Goal: Information Seeking & Learning: Check status

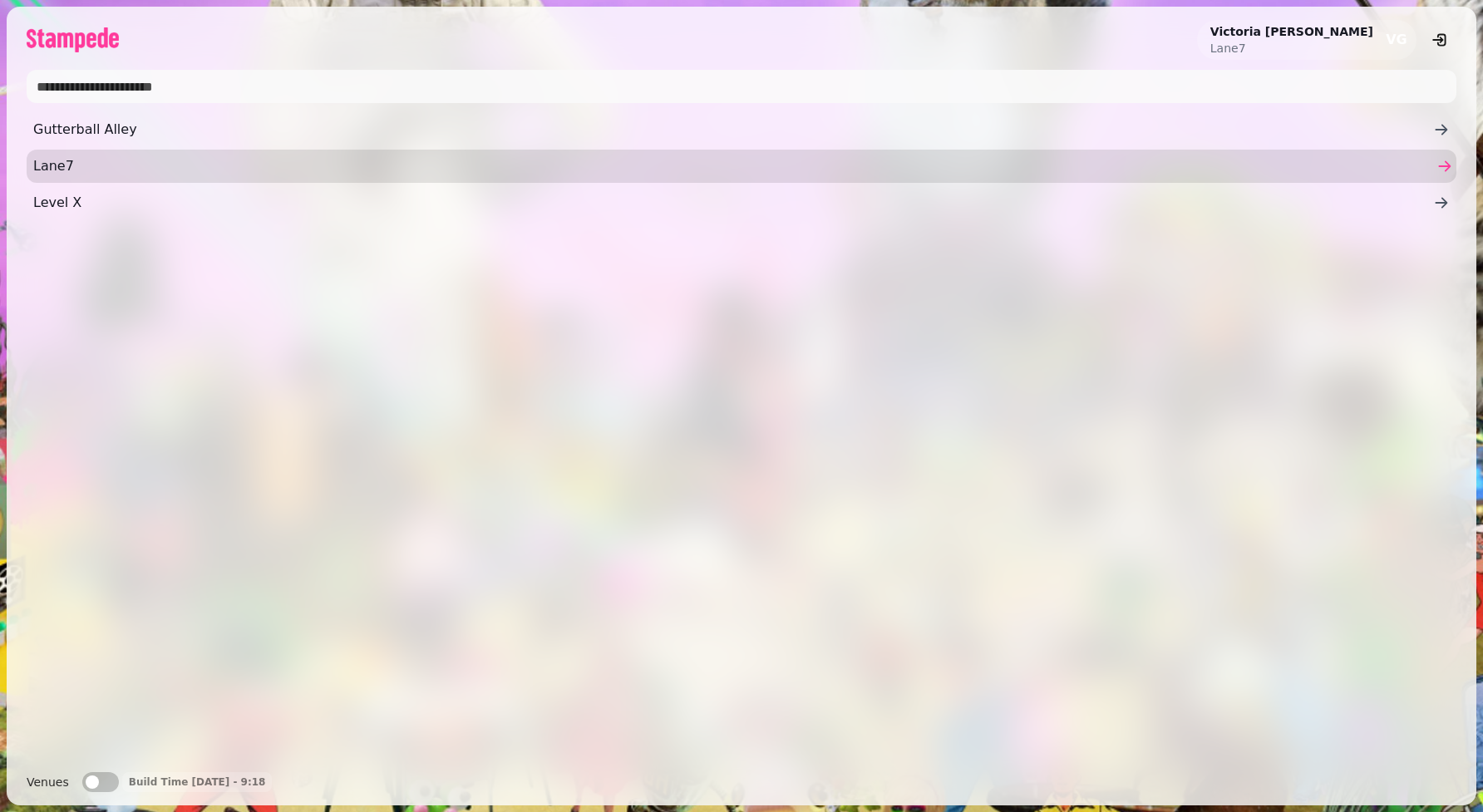
click at [100, 154] on link "Lane7" at bounding box center [741, 166] width 1430 height 33
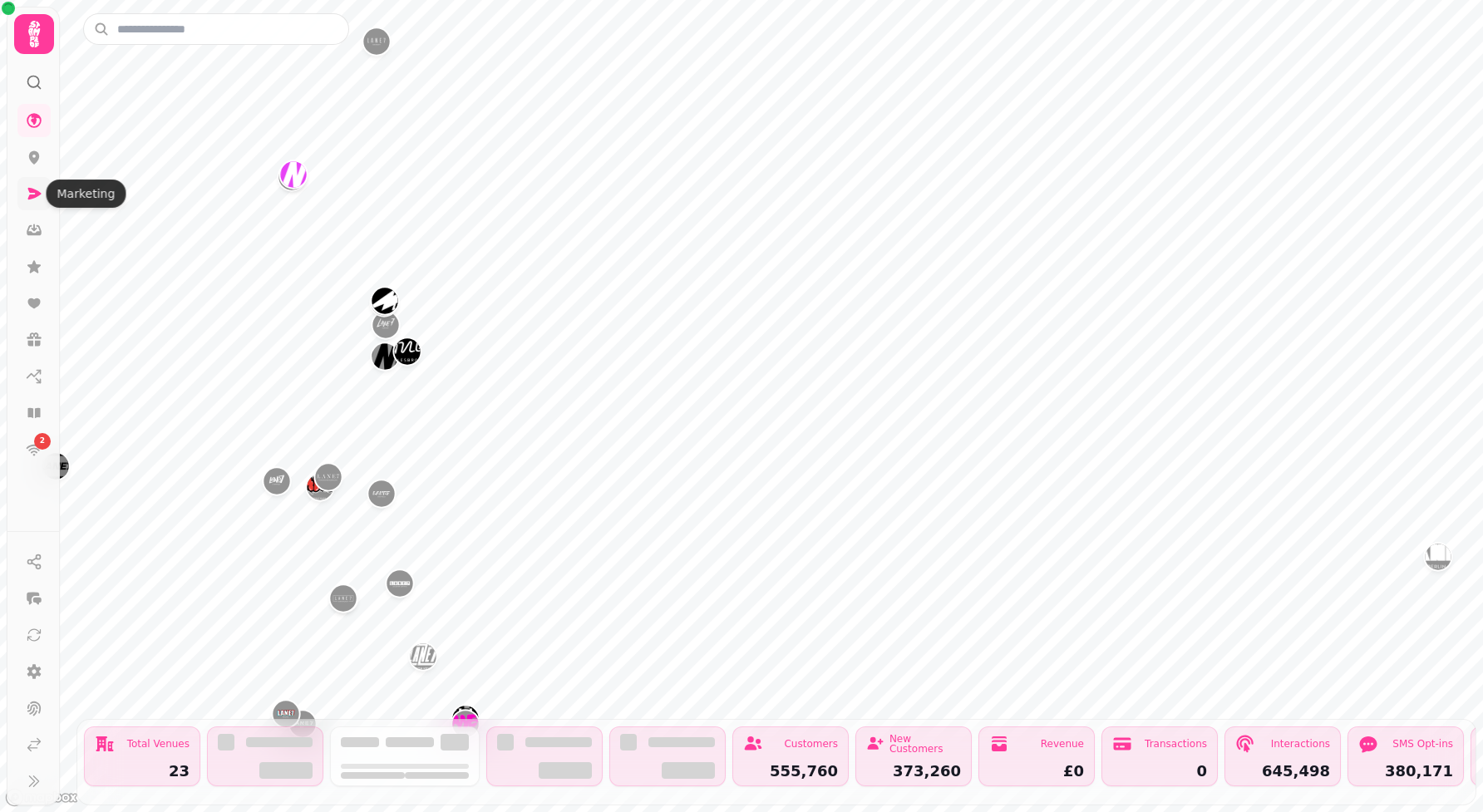
click at [31, 186] on icon at bounding box center [33, 193] width 17 height 17
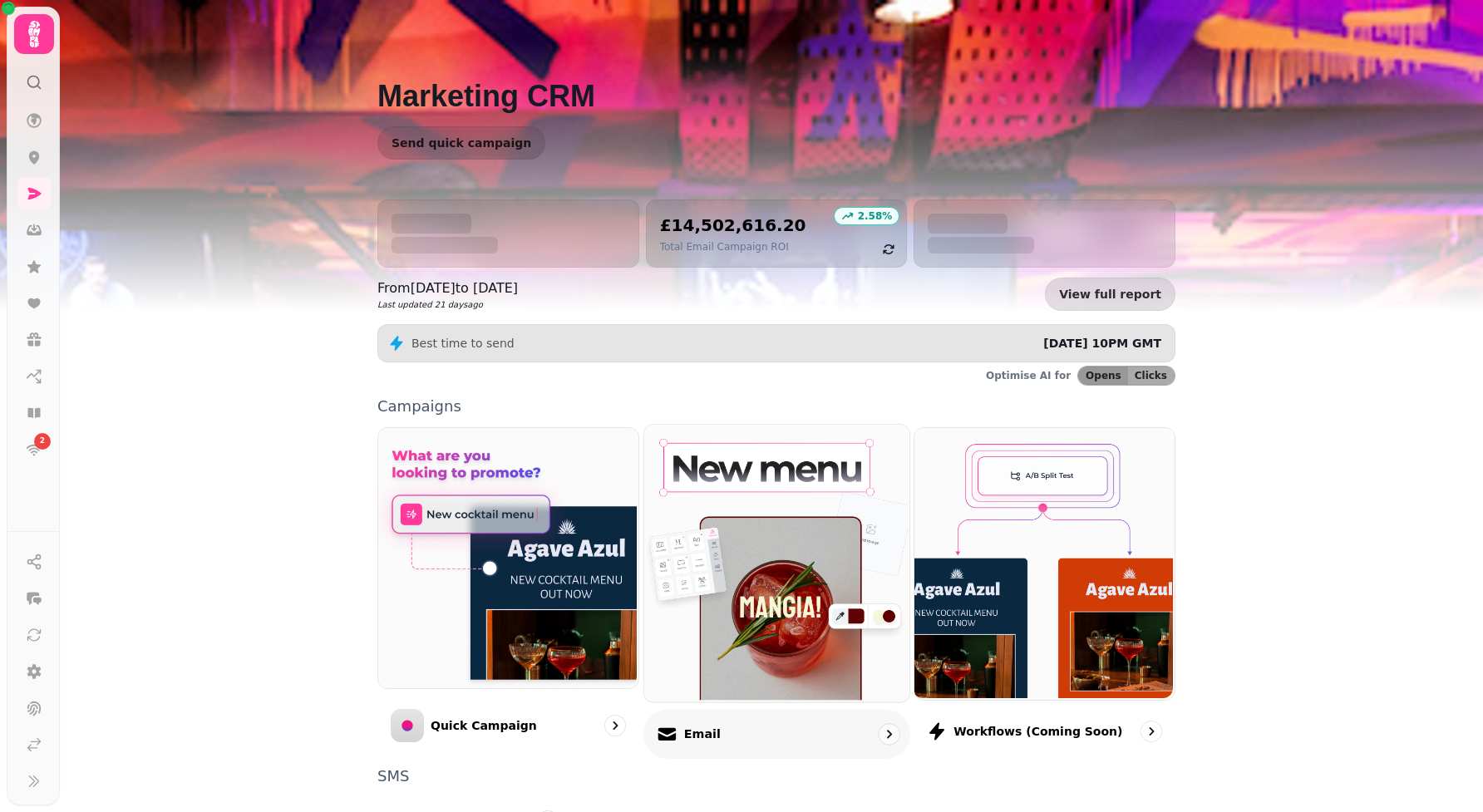
click at [778, 713] on div "Email" at bounding box center [776, 733] width 267 height 49
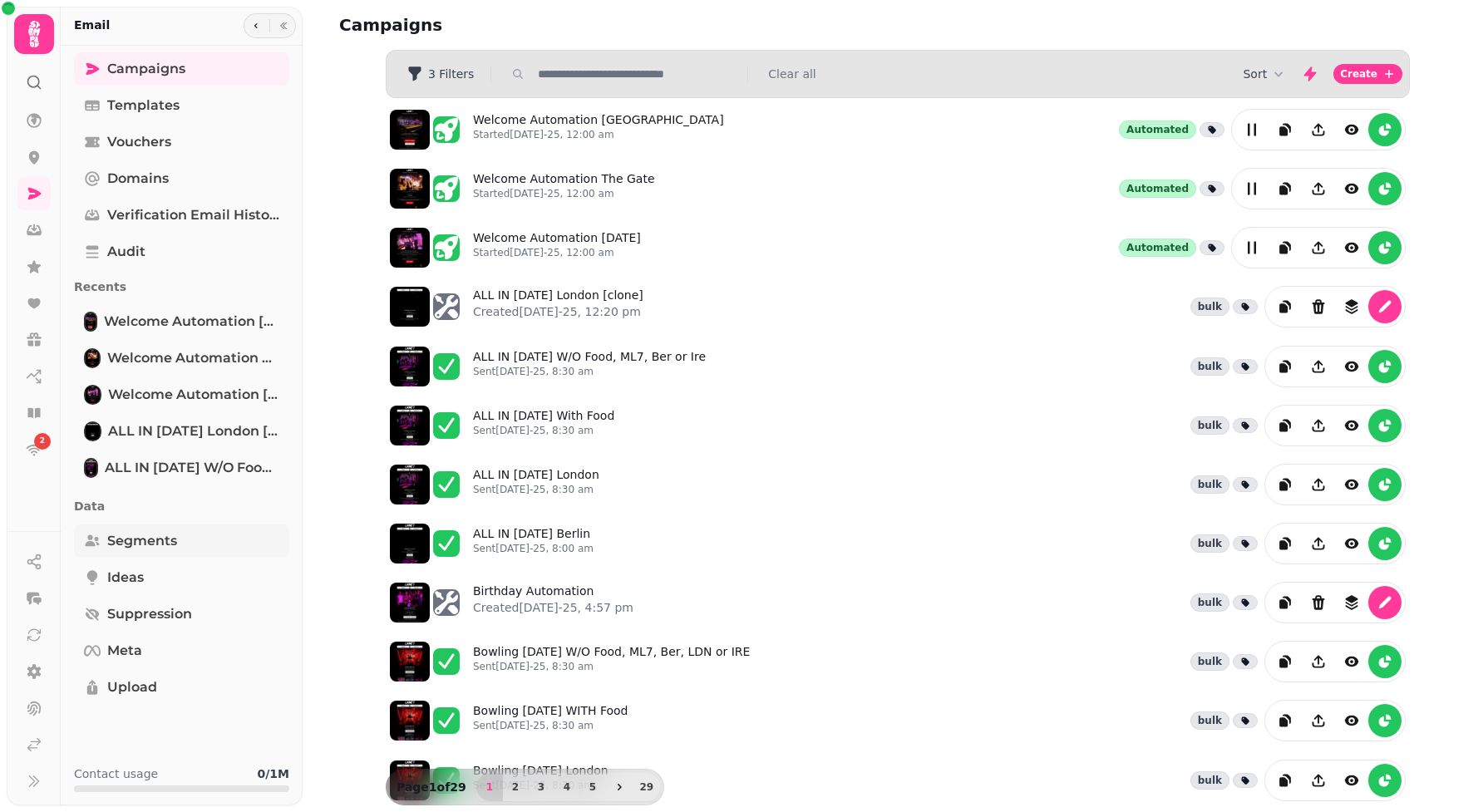
click at [144, 547] on span "Segments" at bounding box center [143, 540] width 70 height 20
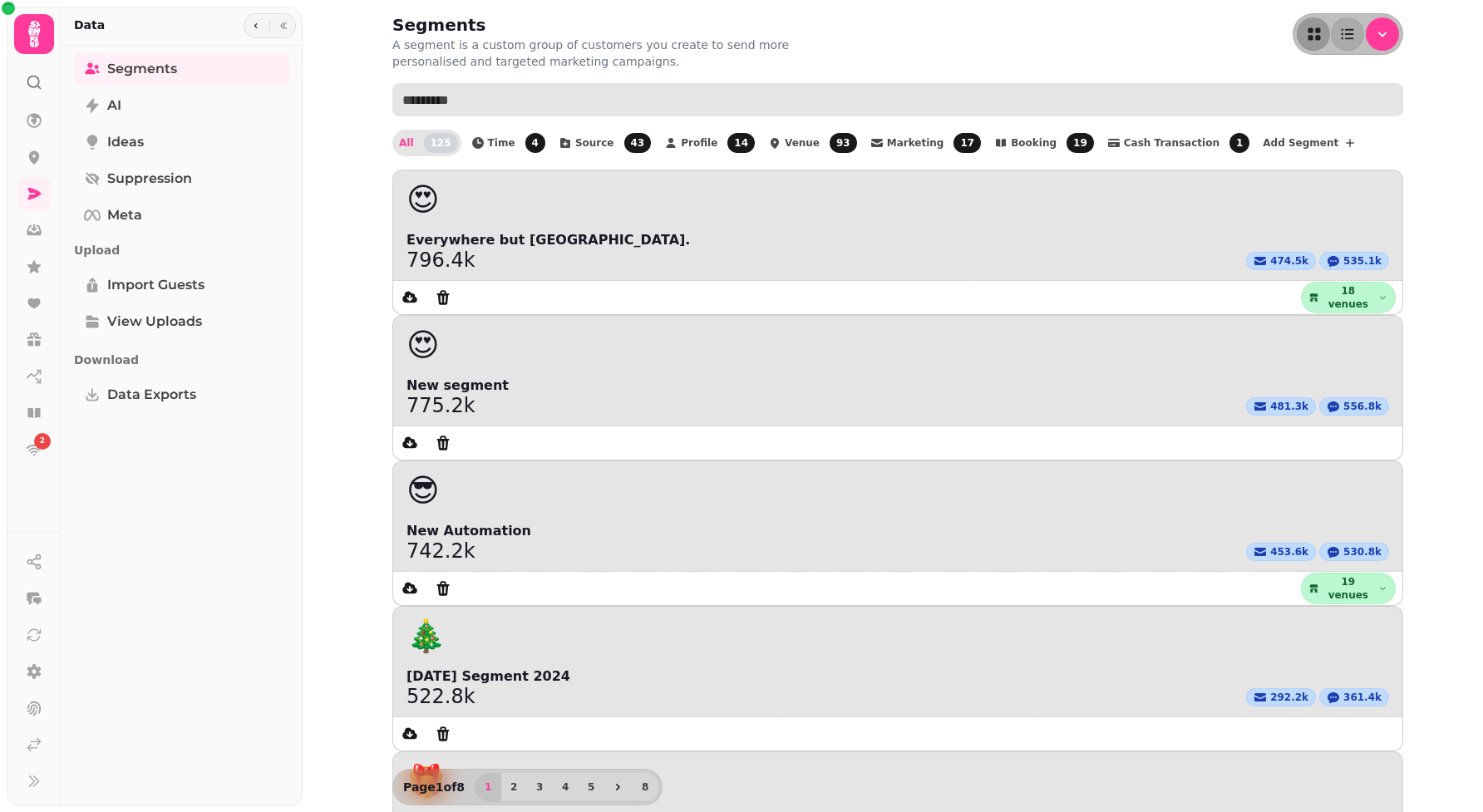
click at [590, 94] on input "text" at bounding box center [898, 100] width 1011 height 33
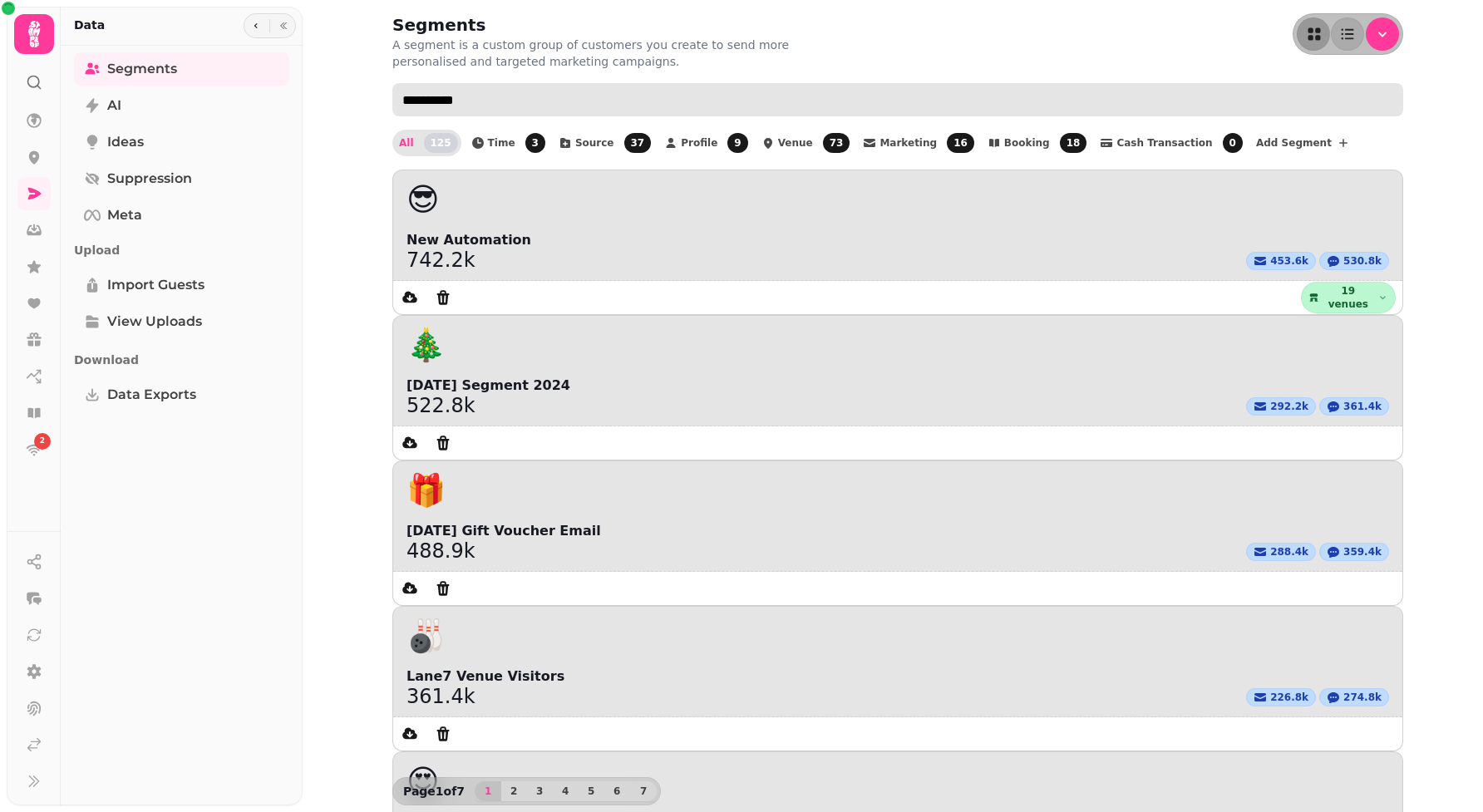
type input "**********"
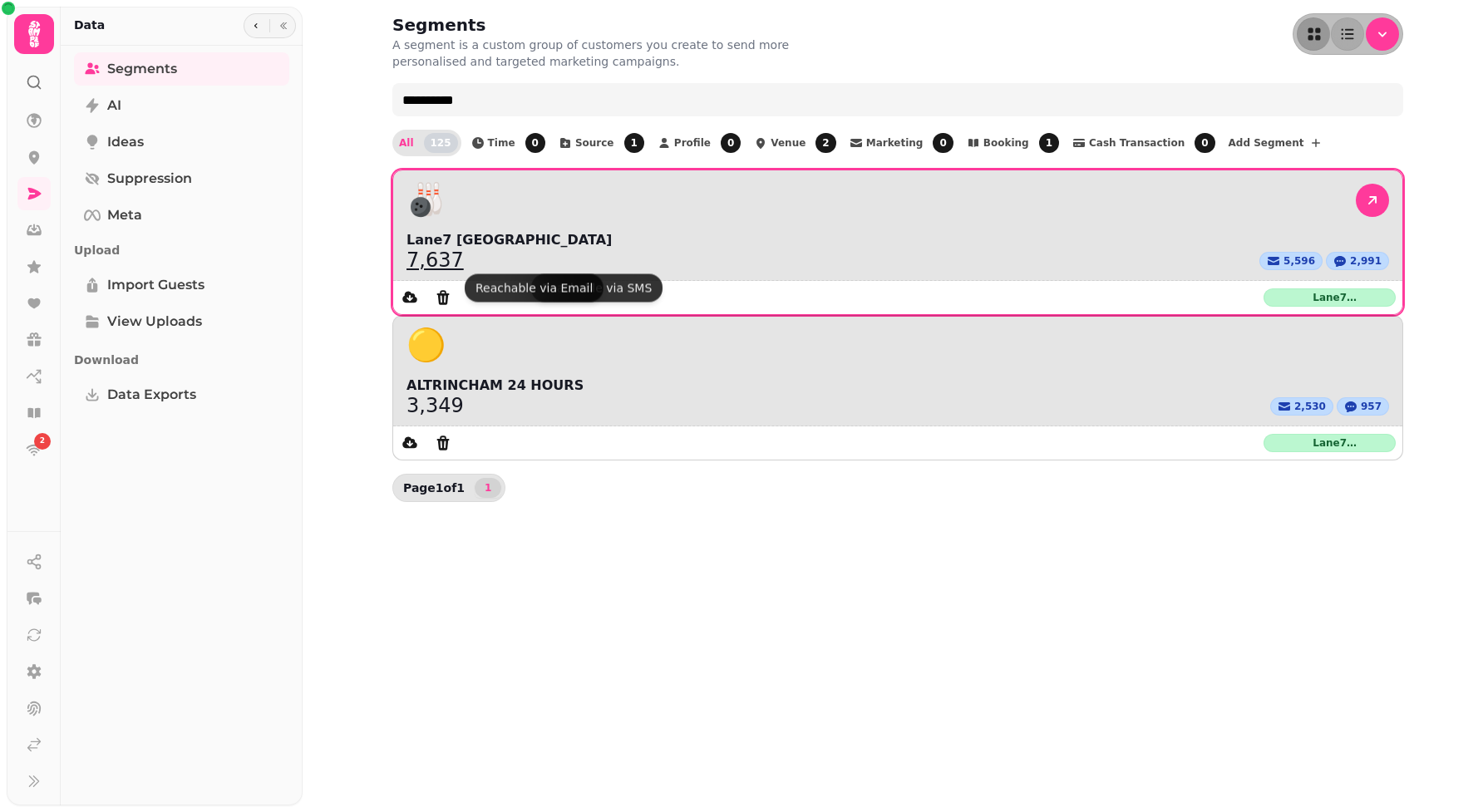
click at [441, 250] on link "7,637" at bounding box center [435, 260] width 58 height 20
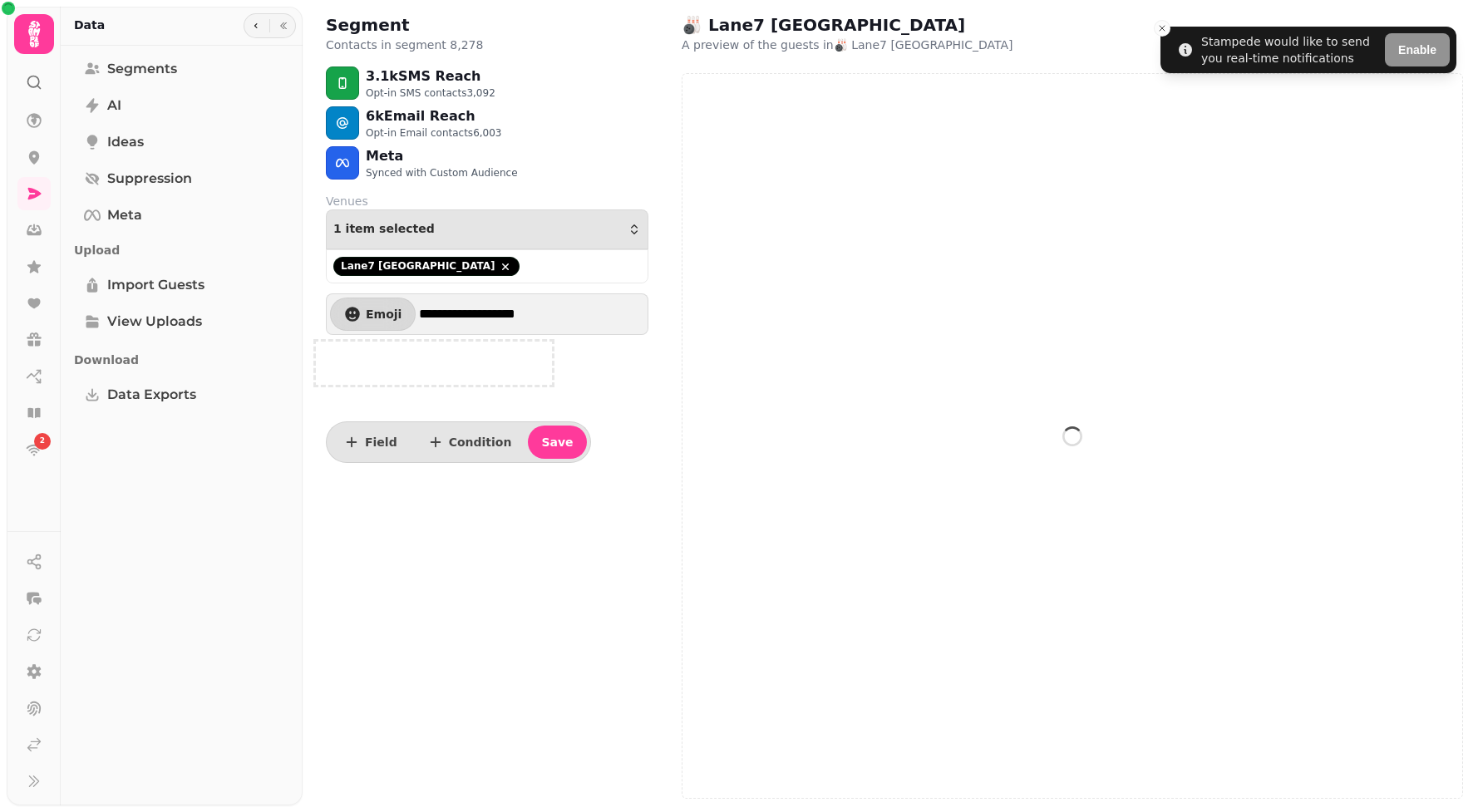
select select "**"
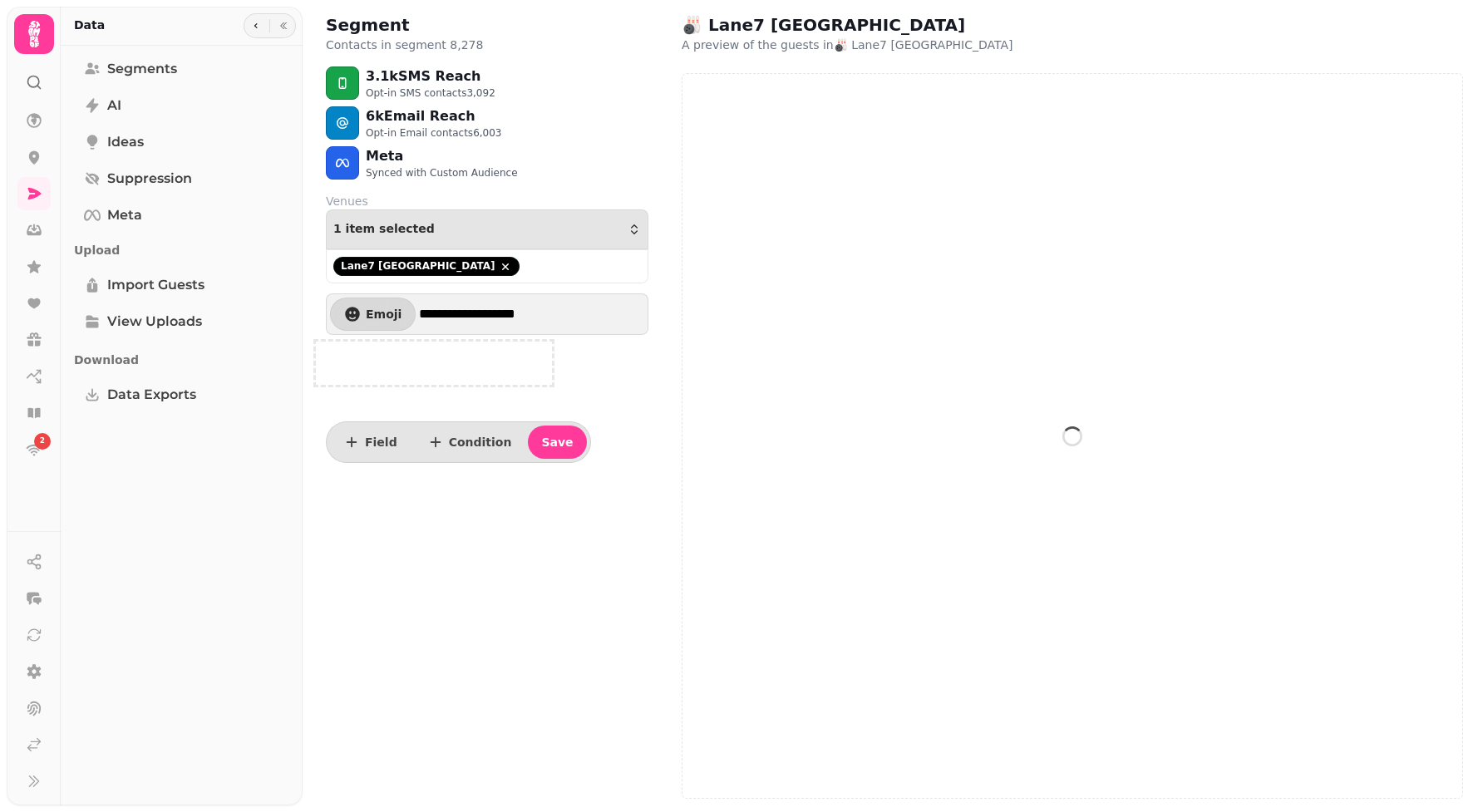
select select "**"
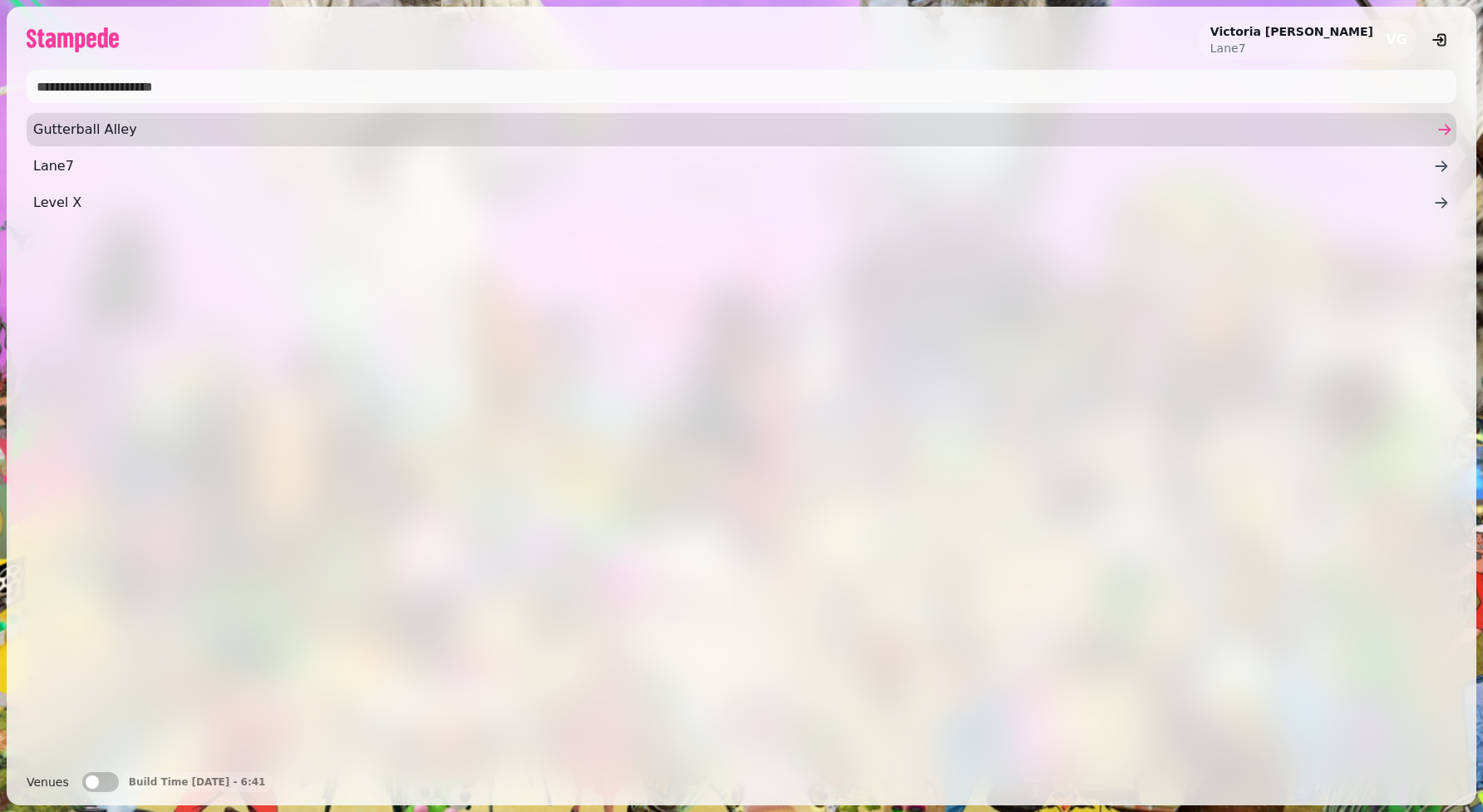
click at [900, 137] on span "Gutterball Alley" at bounding box center [733, 129] width 1400 height 20
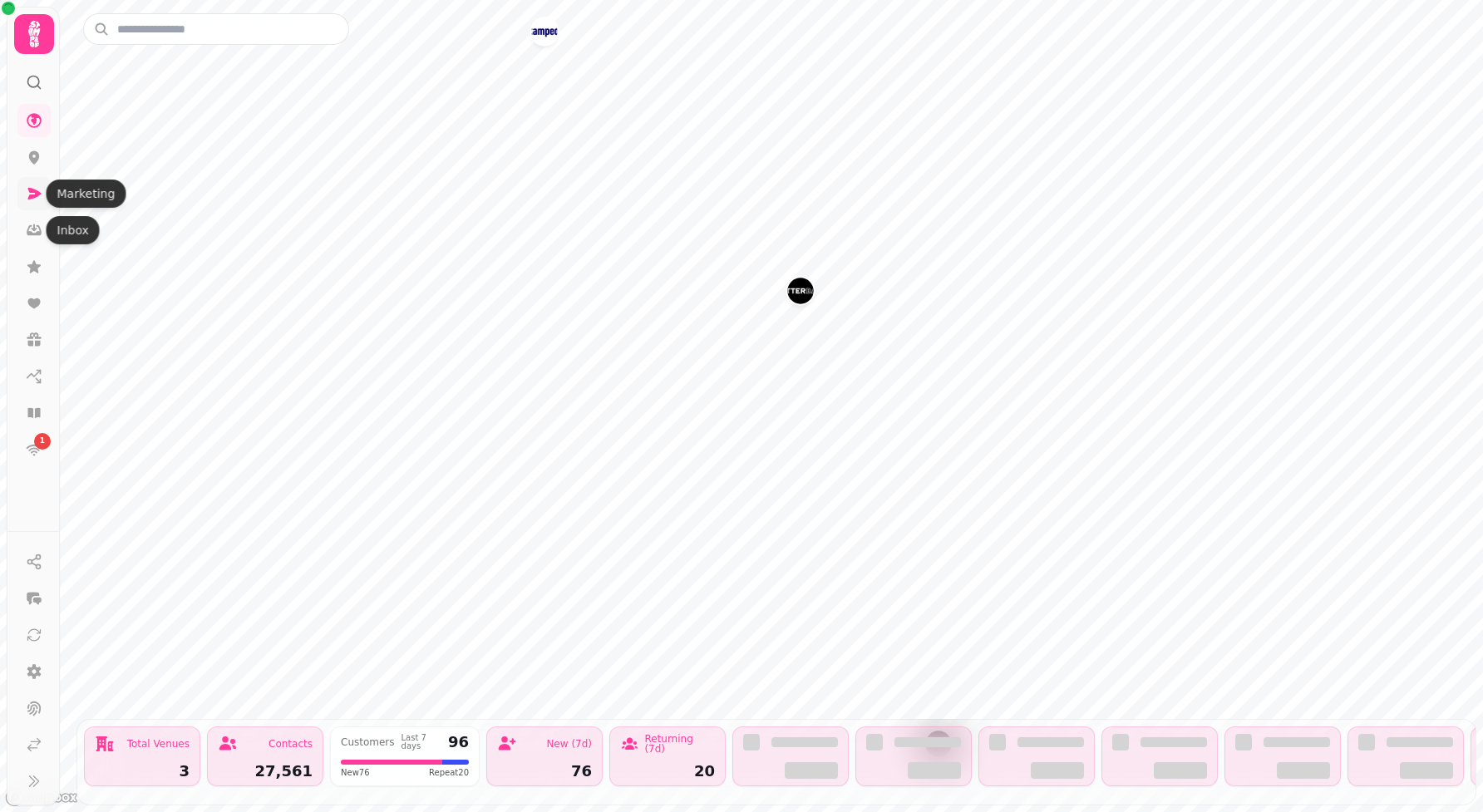
click at [31, 186] on icon at bounding box center [33, 193] width 17 height 17
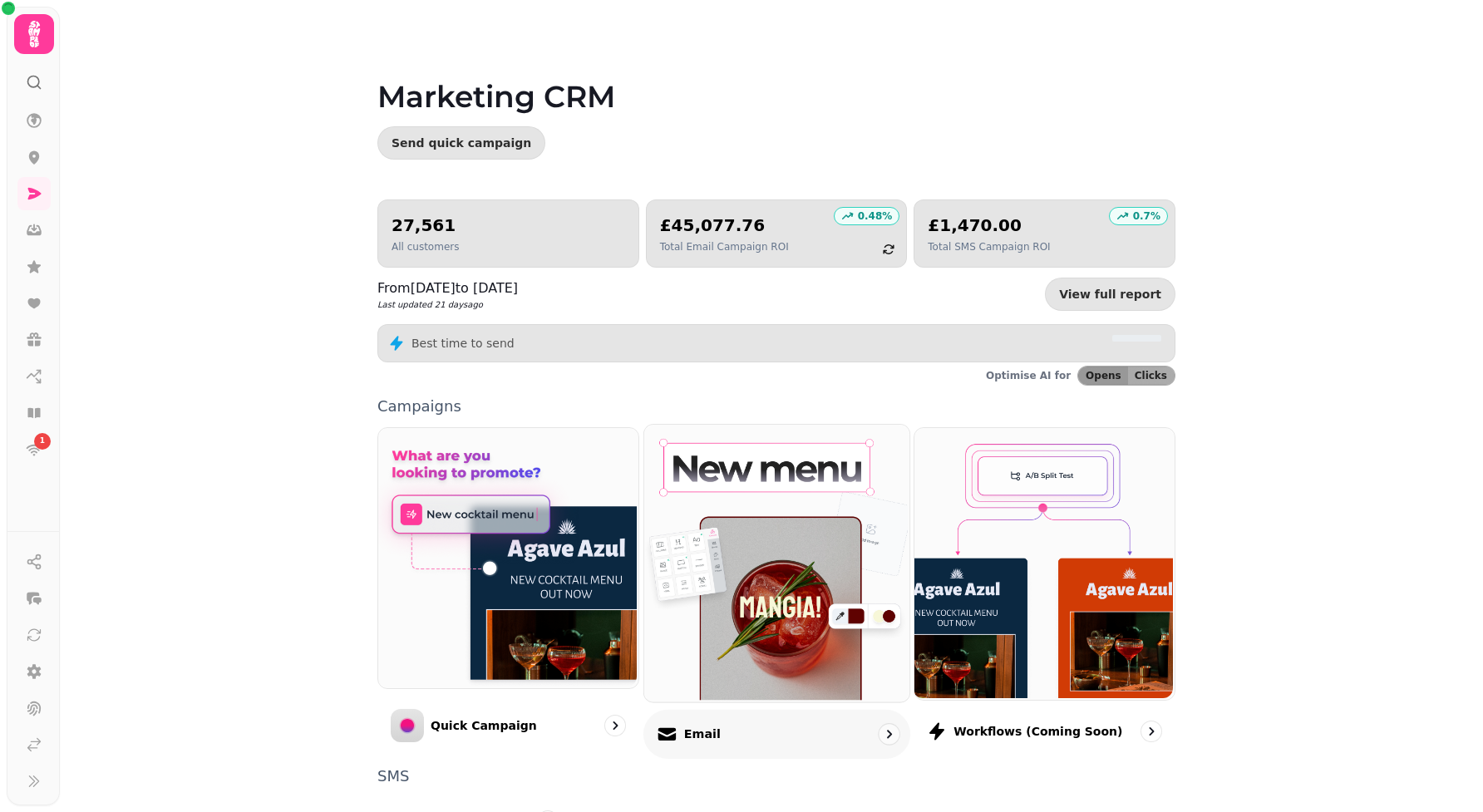
click at [721, 712] on div "Email" at bounding box center [776, 733] width 267 height 49
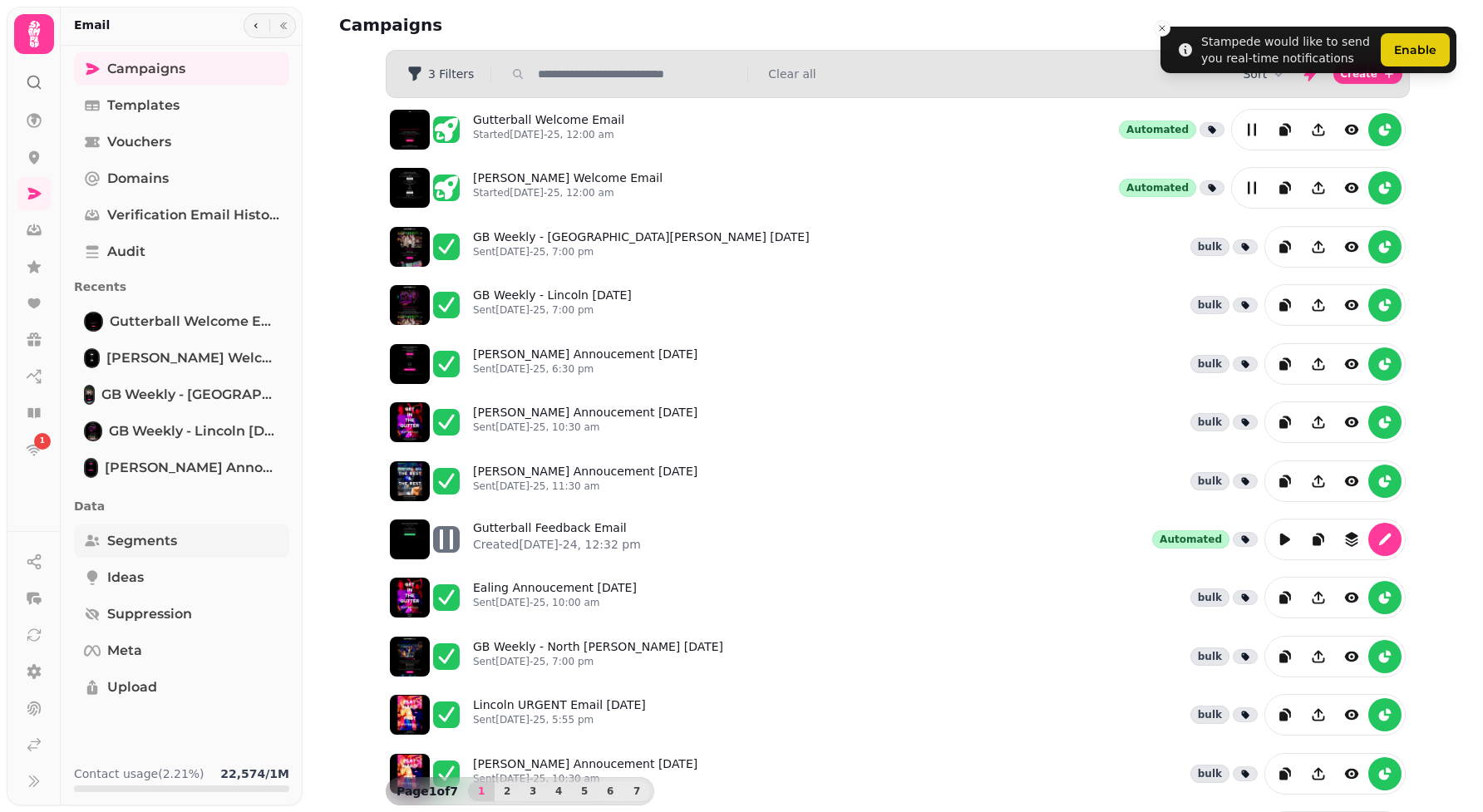
click at [184, 548] on link "Segments" at bounding box center [182, 541] width 215 height 33
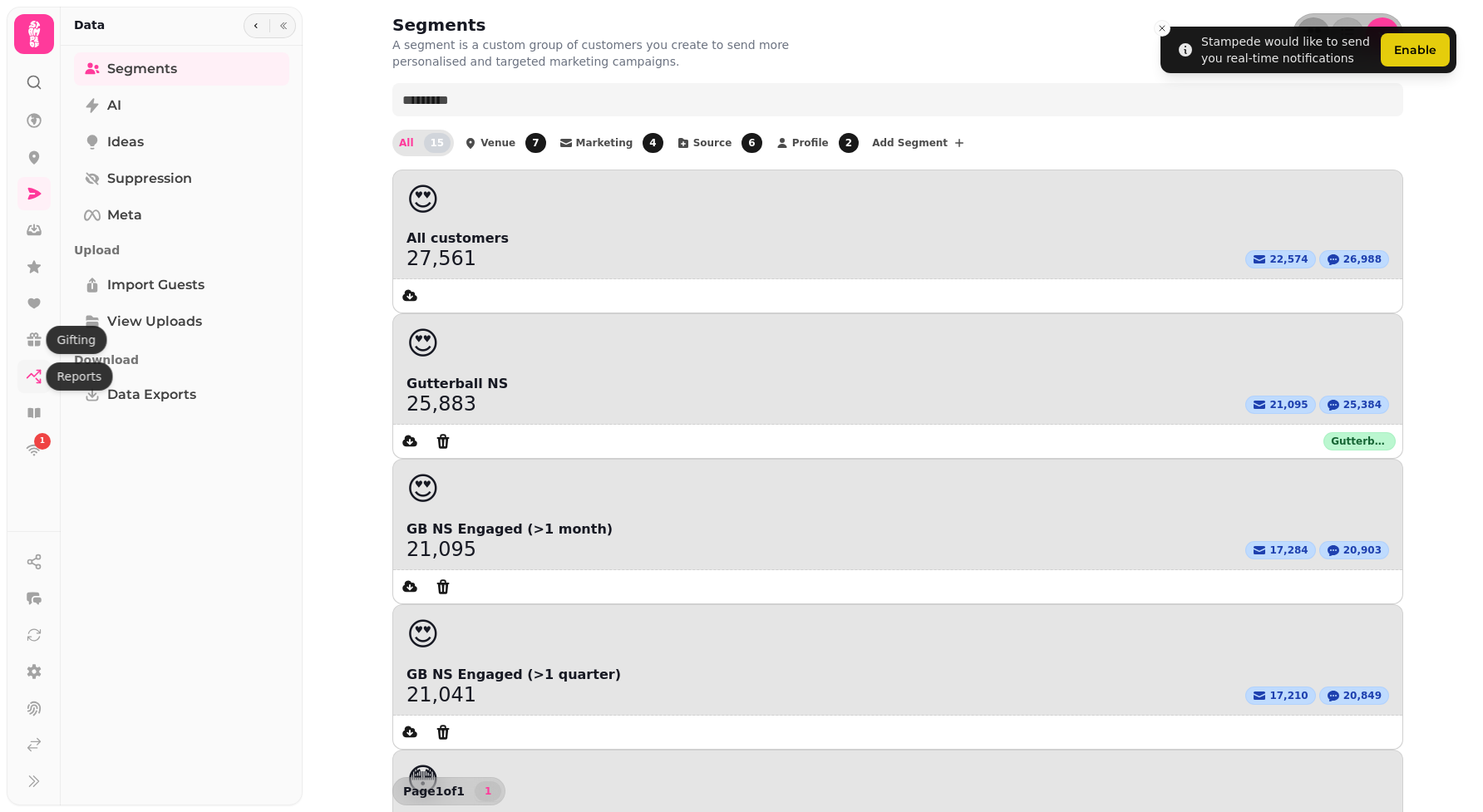
click at [28, 378] on icon at bounding box center [33, 376] width 17 height 17
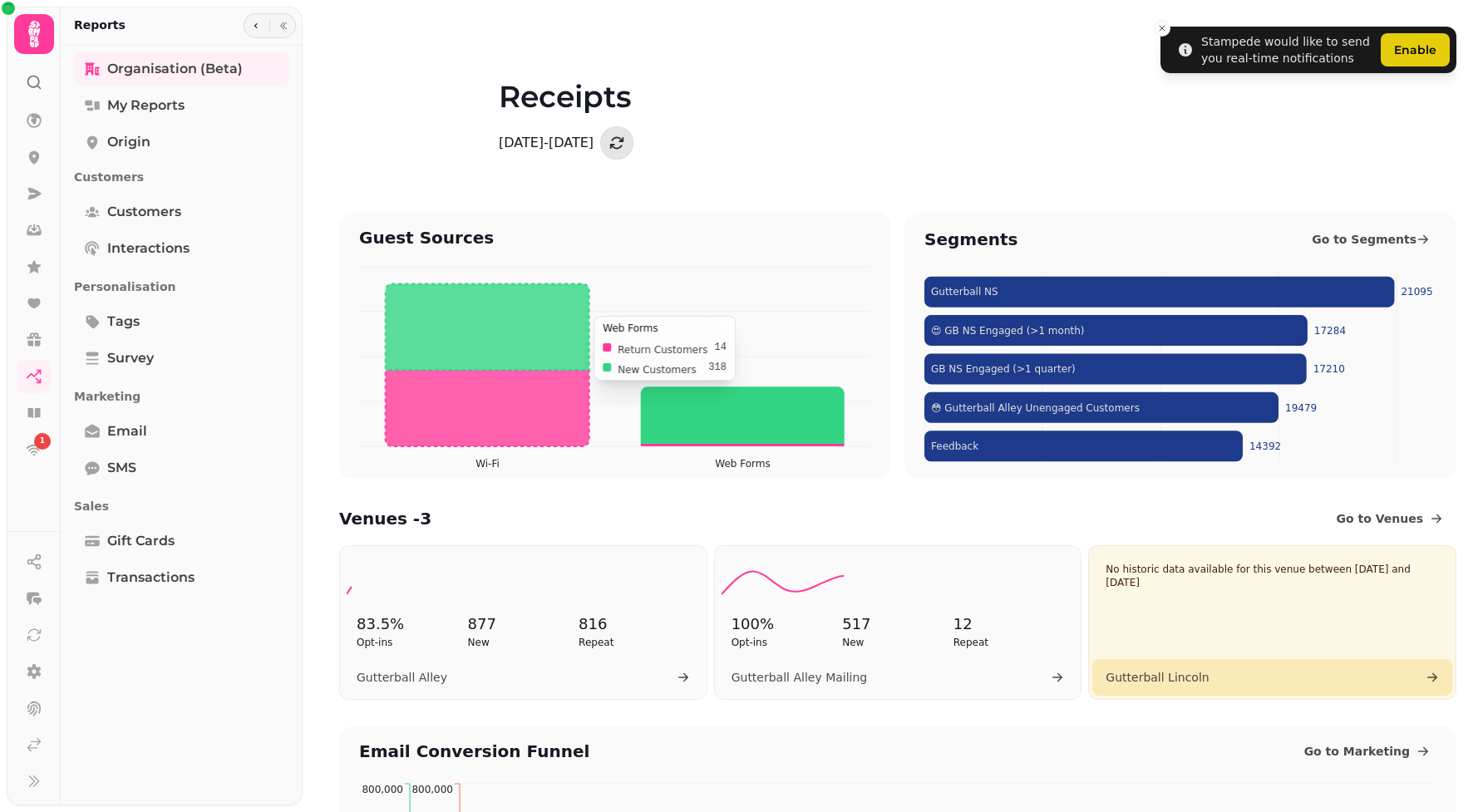
scroll to position [327, 0]
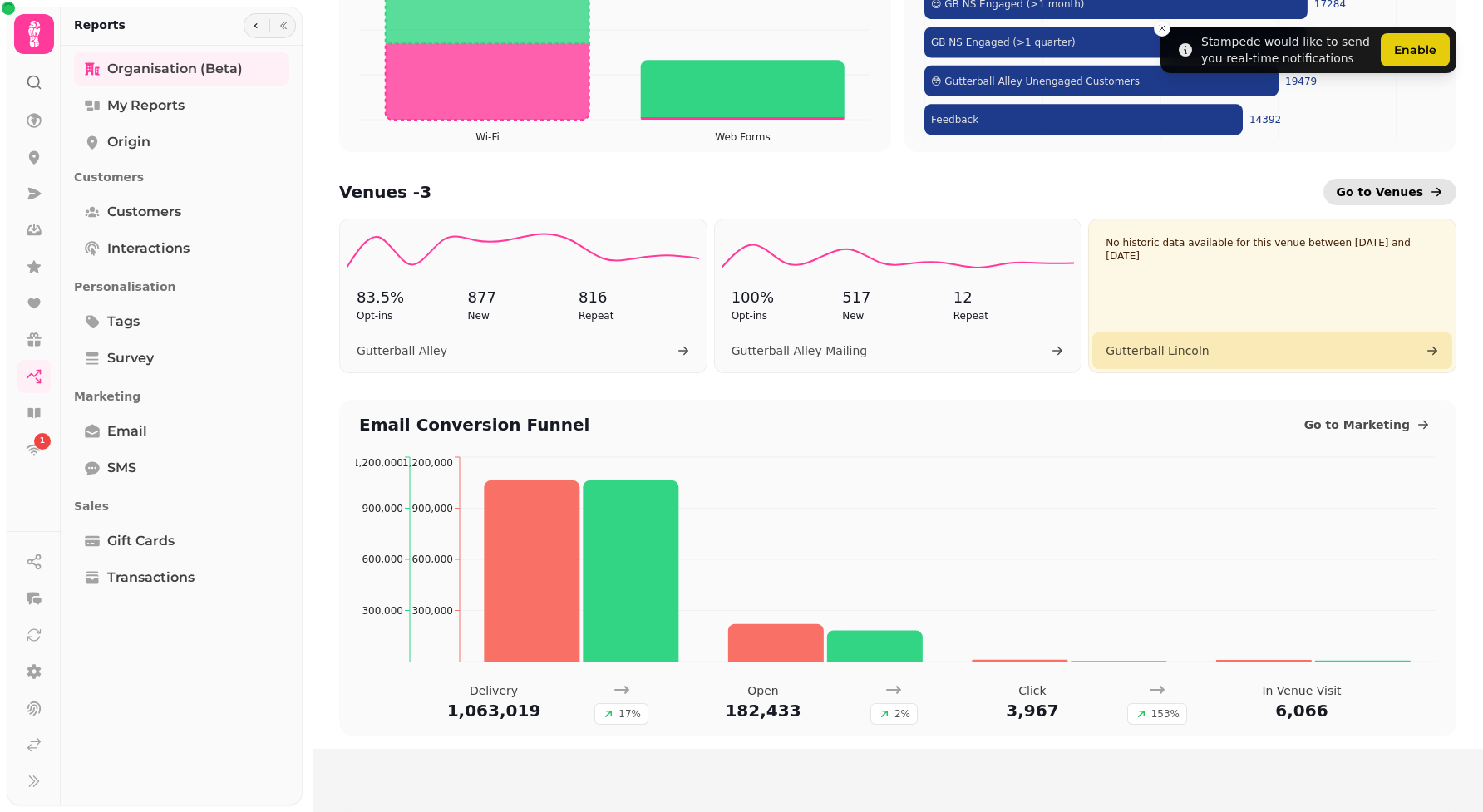
click at [1413, 190] on span "Go to Venues" at bounding box center [1381, 191] width 87 height 17
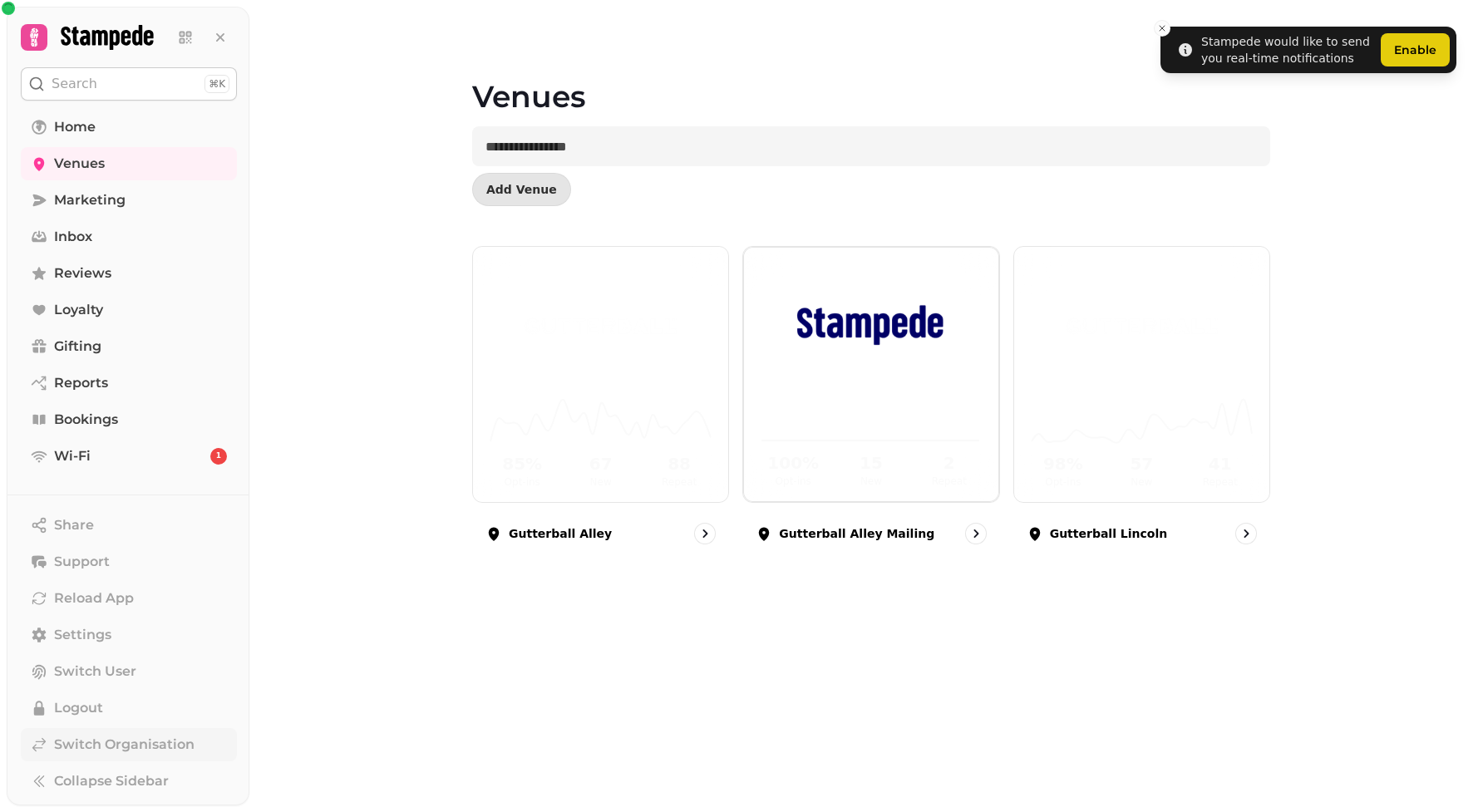
click at [115, 751] on span "Switch Organisation" at bounding box center [124, 744] width 141 height 20
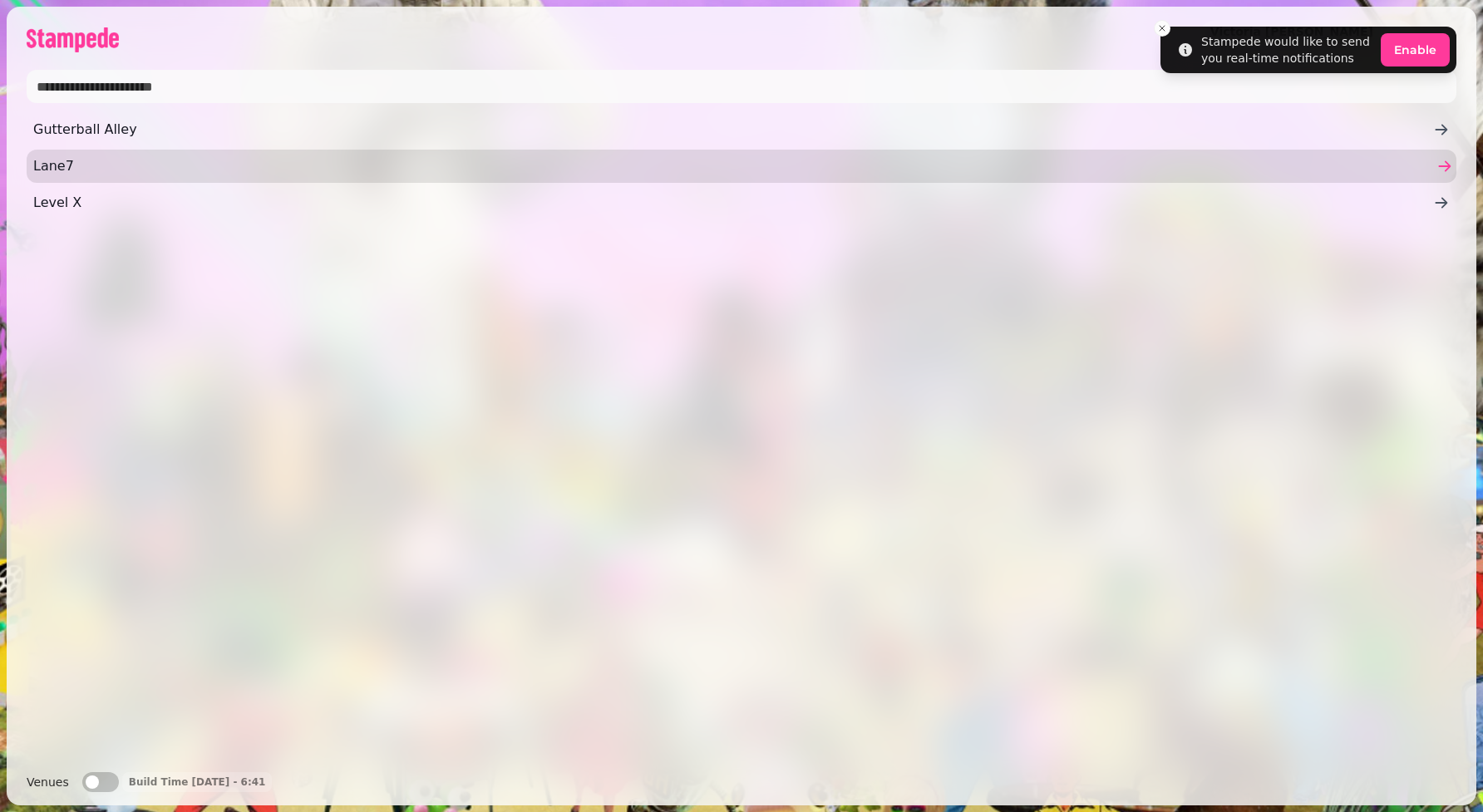
click at [107, 155] on link "Lane7" at bounding box center [741, 166] width 1430 height 33
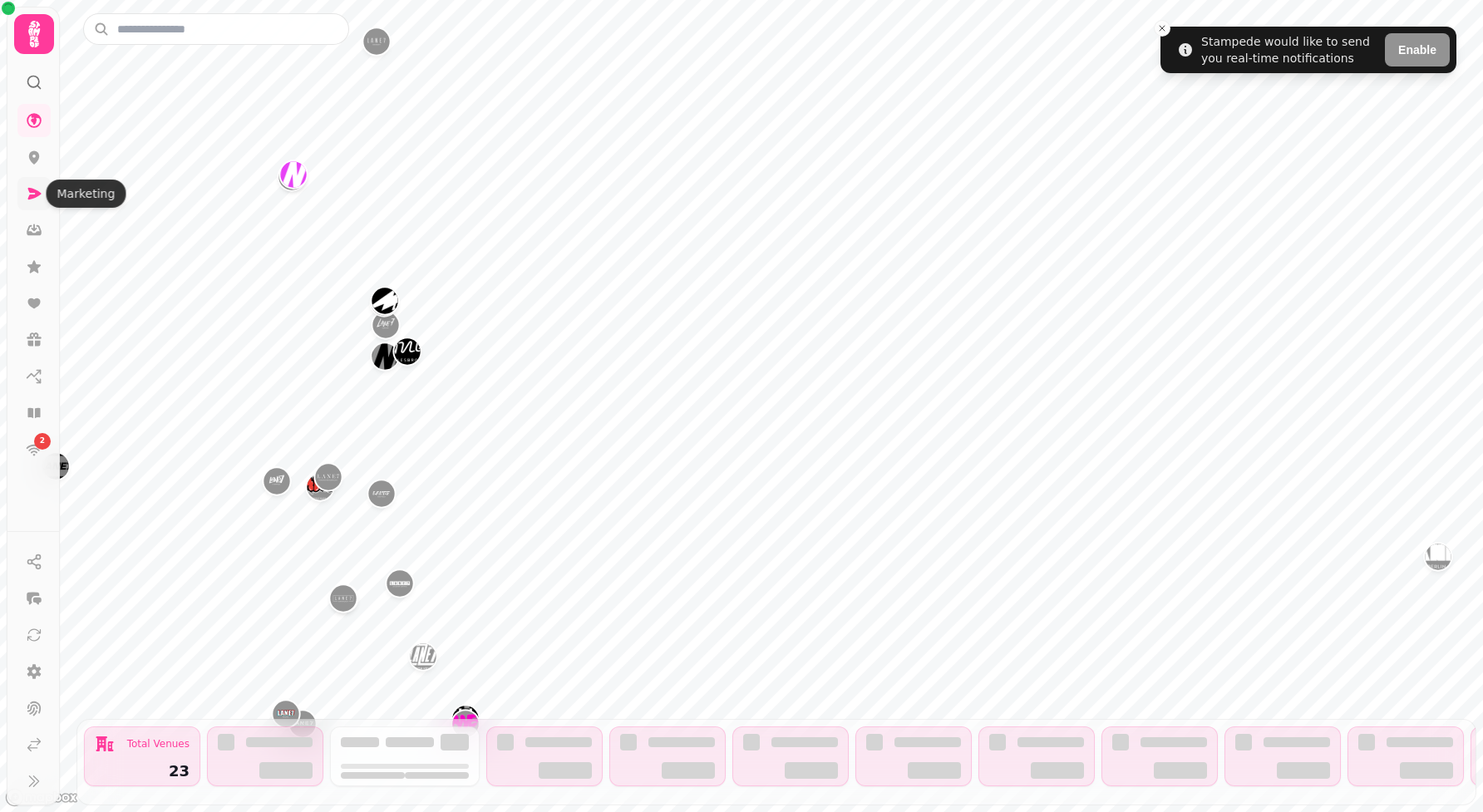
click at [38, 188] on icon at bounding box center [33, 193] width 17 height 17
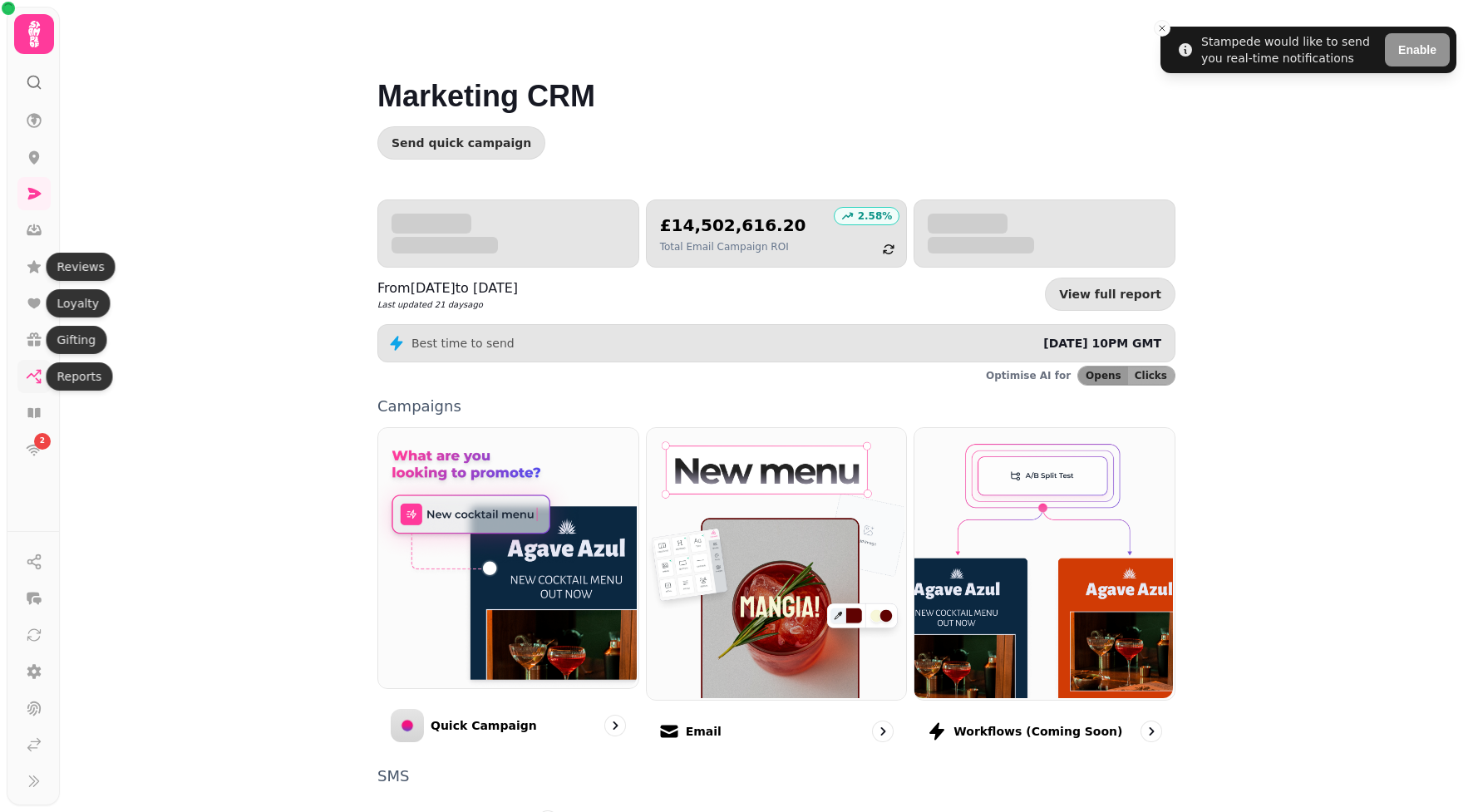
click at [27, 377] on icon at bounding box center [33, 376] width 17 height 17
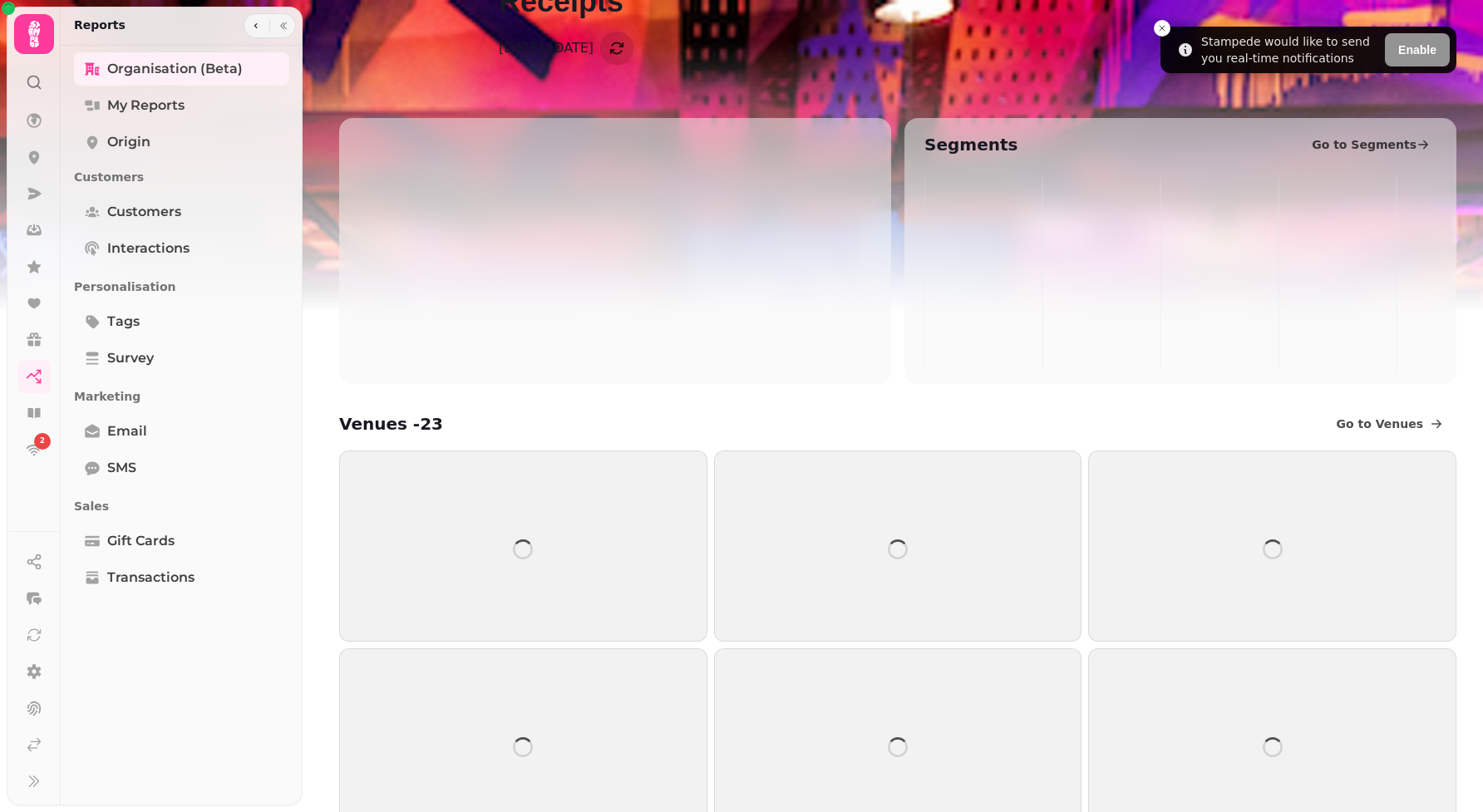
scroll to position [154, 0]
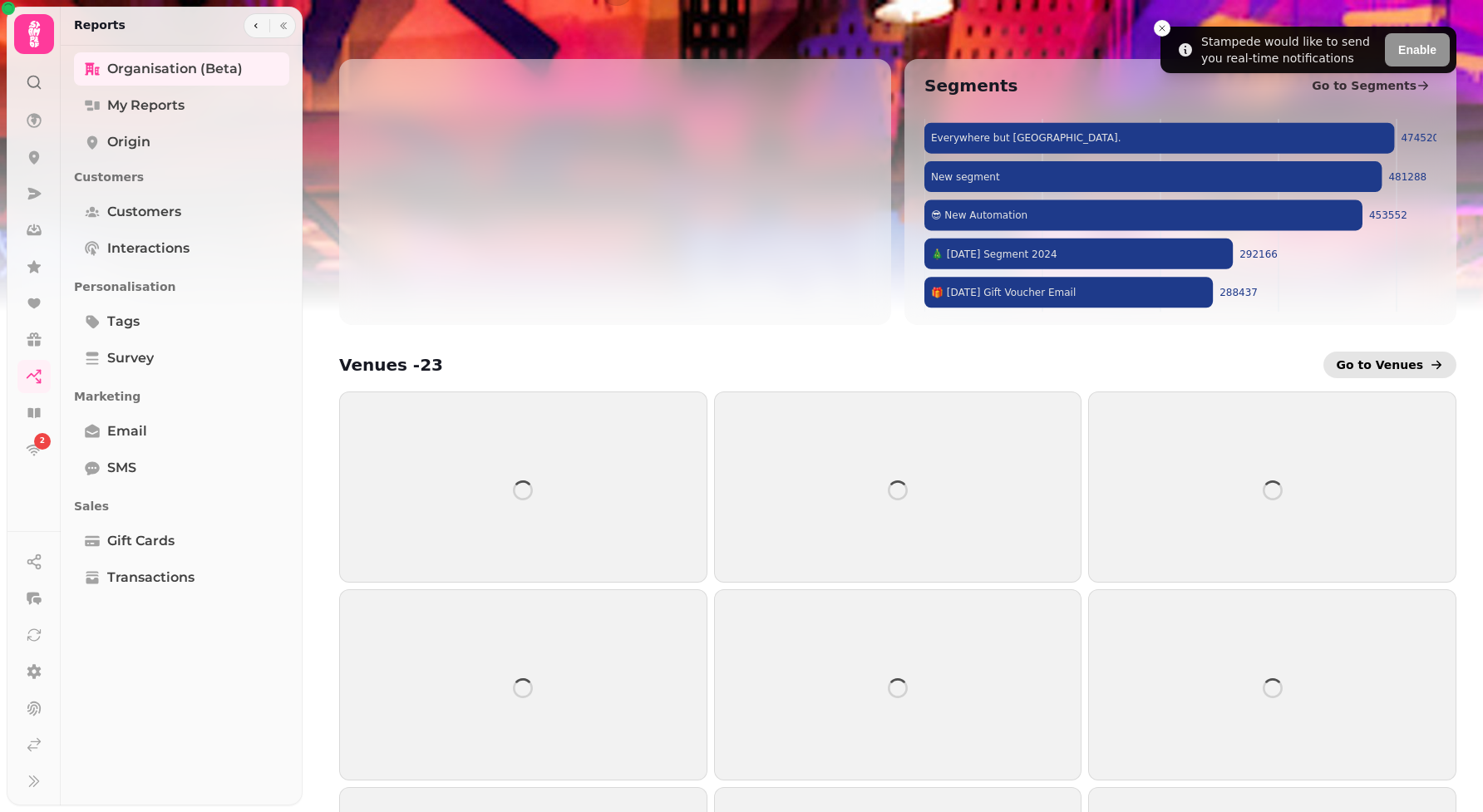
click at [1407, 362] on span "Go to Venues" at bounding box center [1381, 364] width 87 height 17
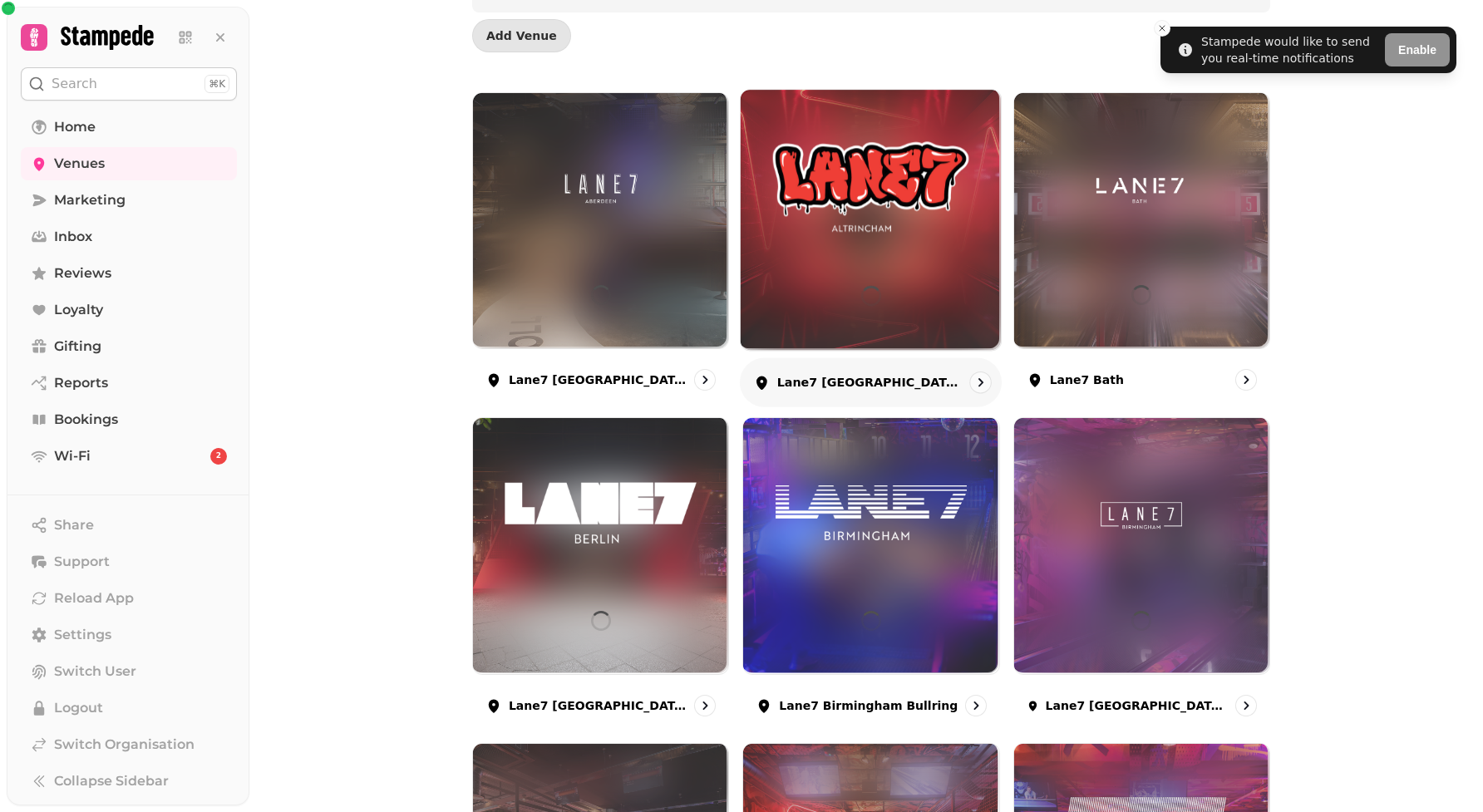
click at [867, 310] on div at bounding box center [871, 296] width 20 height 109
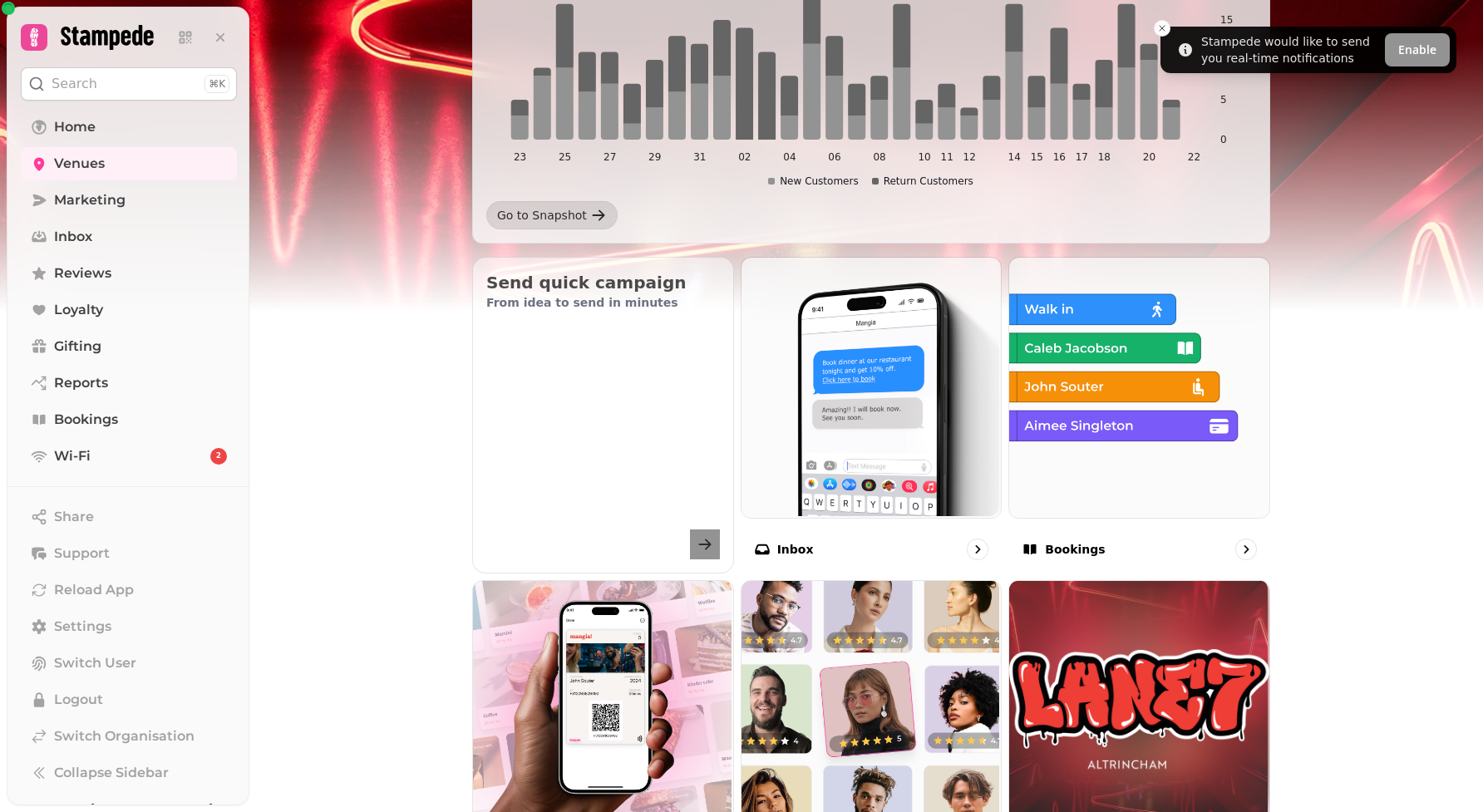
scroll to position [361, 0]
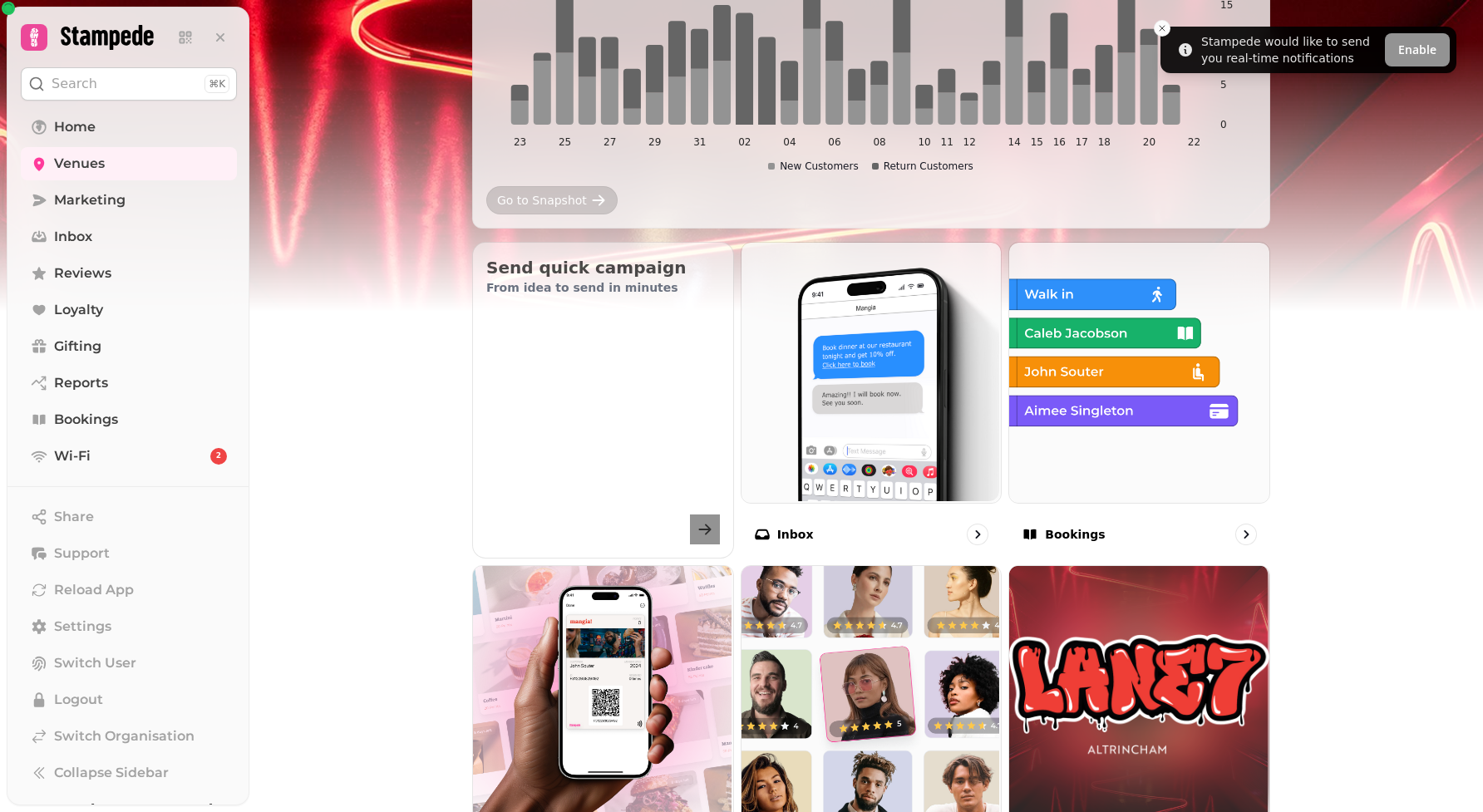
click at [581, 191] on link "Go to Snapshot" at bounding box center [552, 200] width 131 height 28
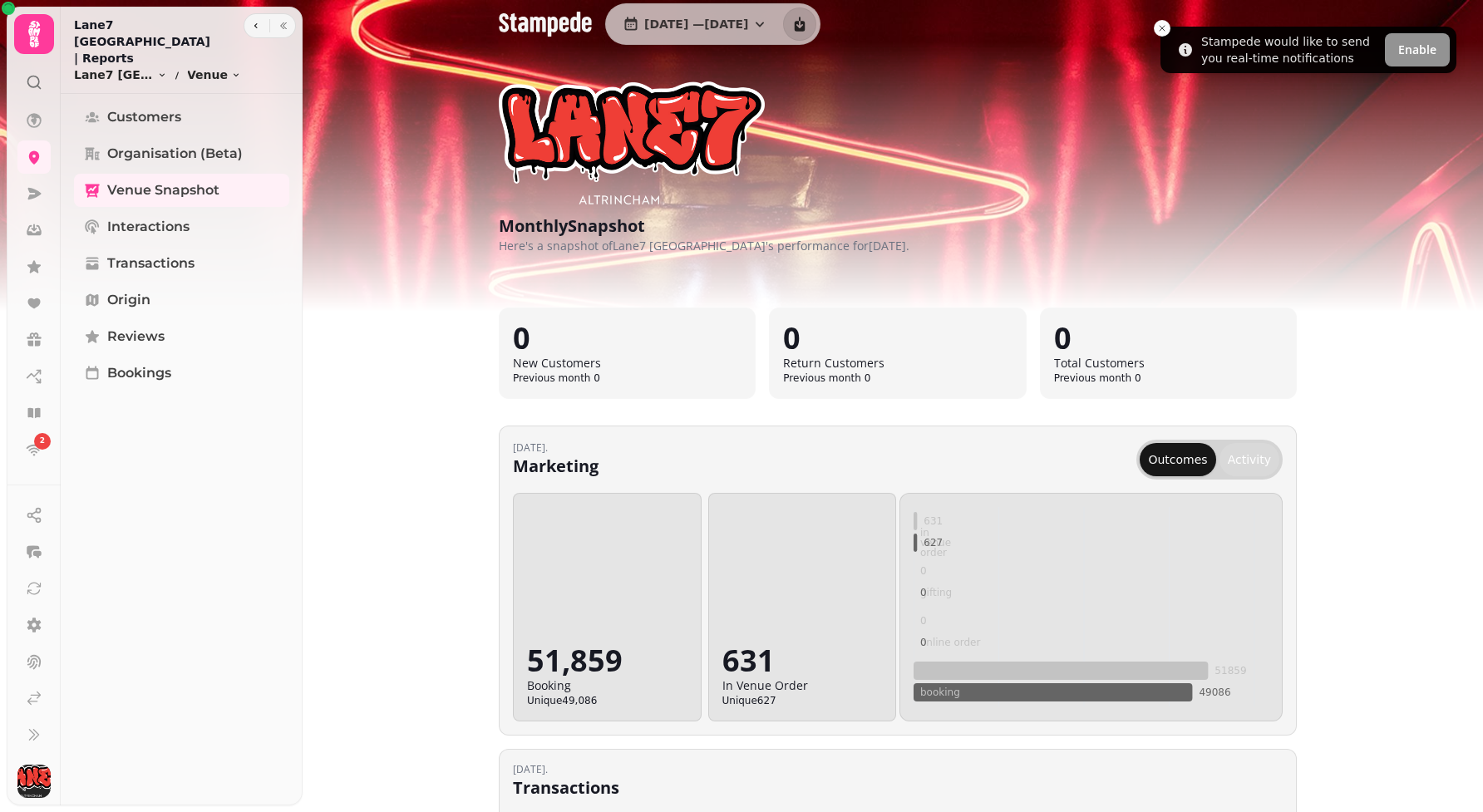
click at [1240, 462] on button "Activity" at bounding box center [1250, 460] width 59 height 33
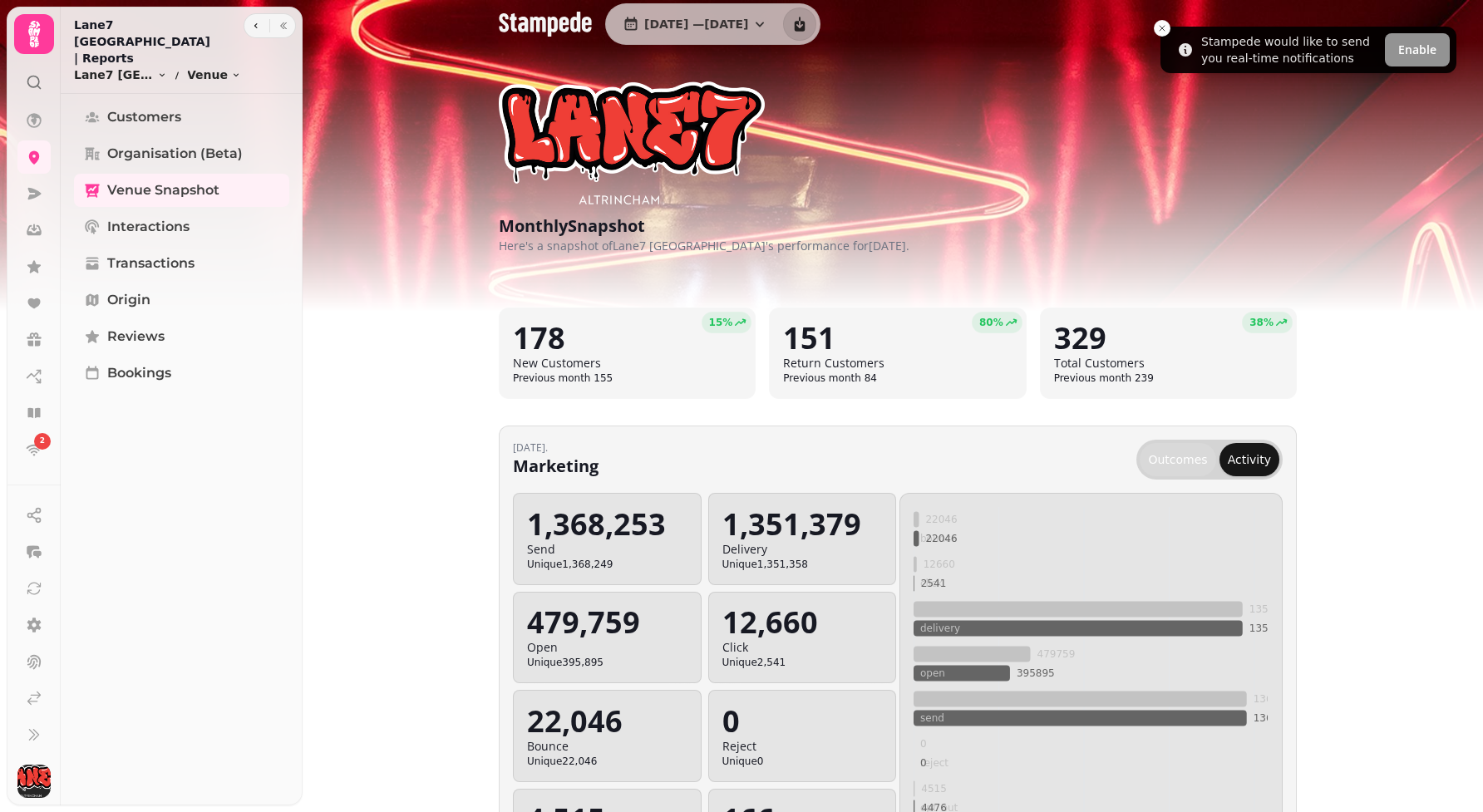
click at [1187, 469] on button "Outcomes" at bounding box center [1177, 460] width 76 height 33
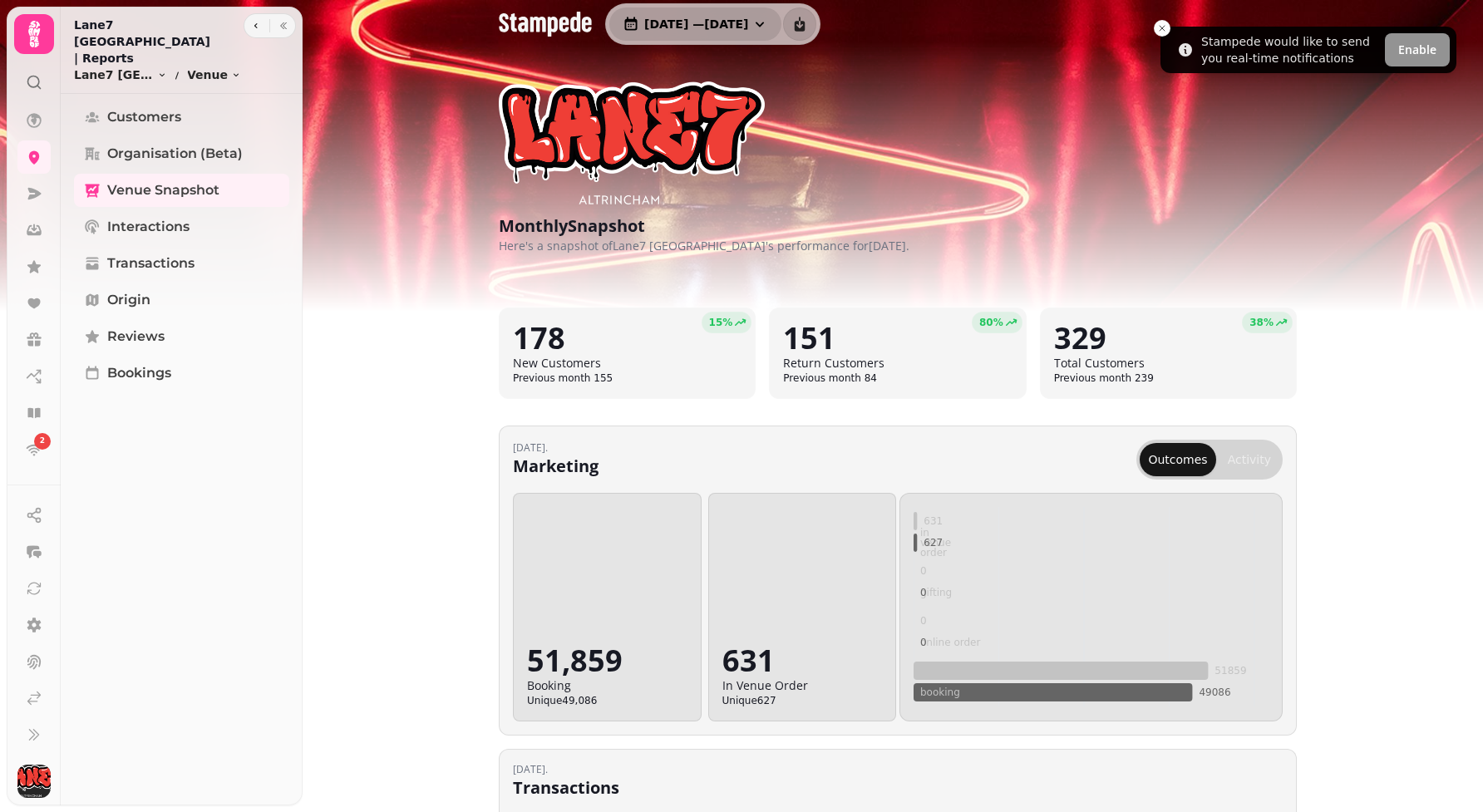
click at [748, 21] on span "1 Jul, 2025 — 31 Jul, 2025" at bounding box center [696, 24] width 104 height 11
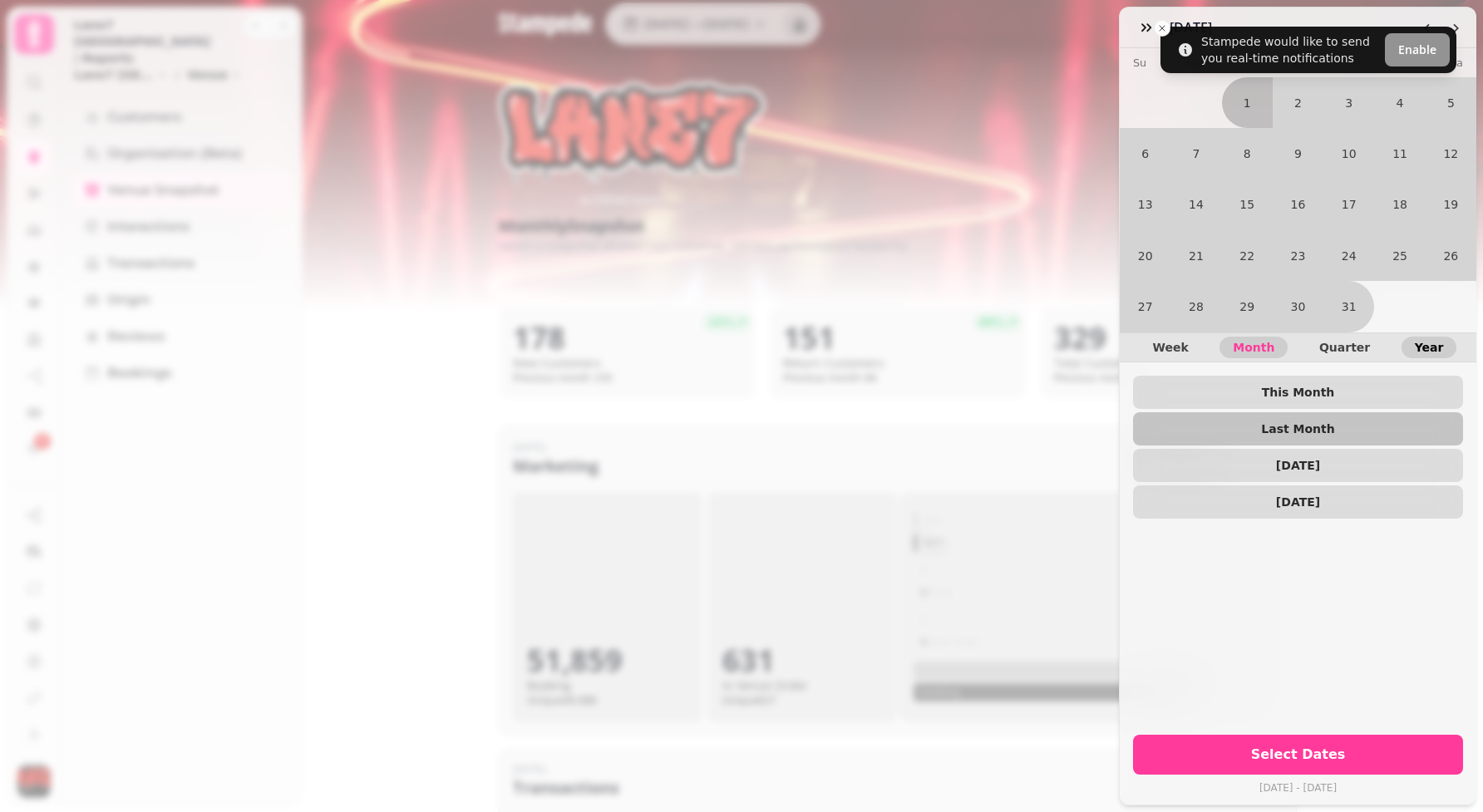
click at [1424, 343] on span "Year" at bounding box center [1429, 347] width 29 height 11
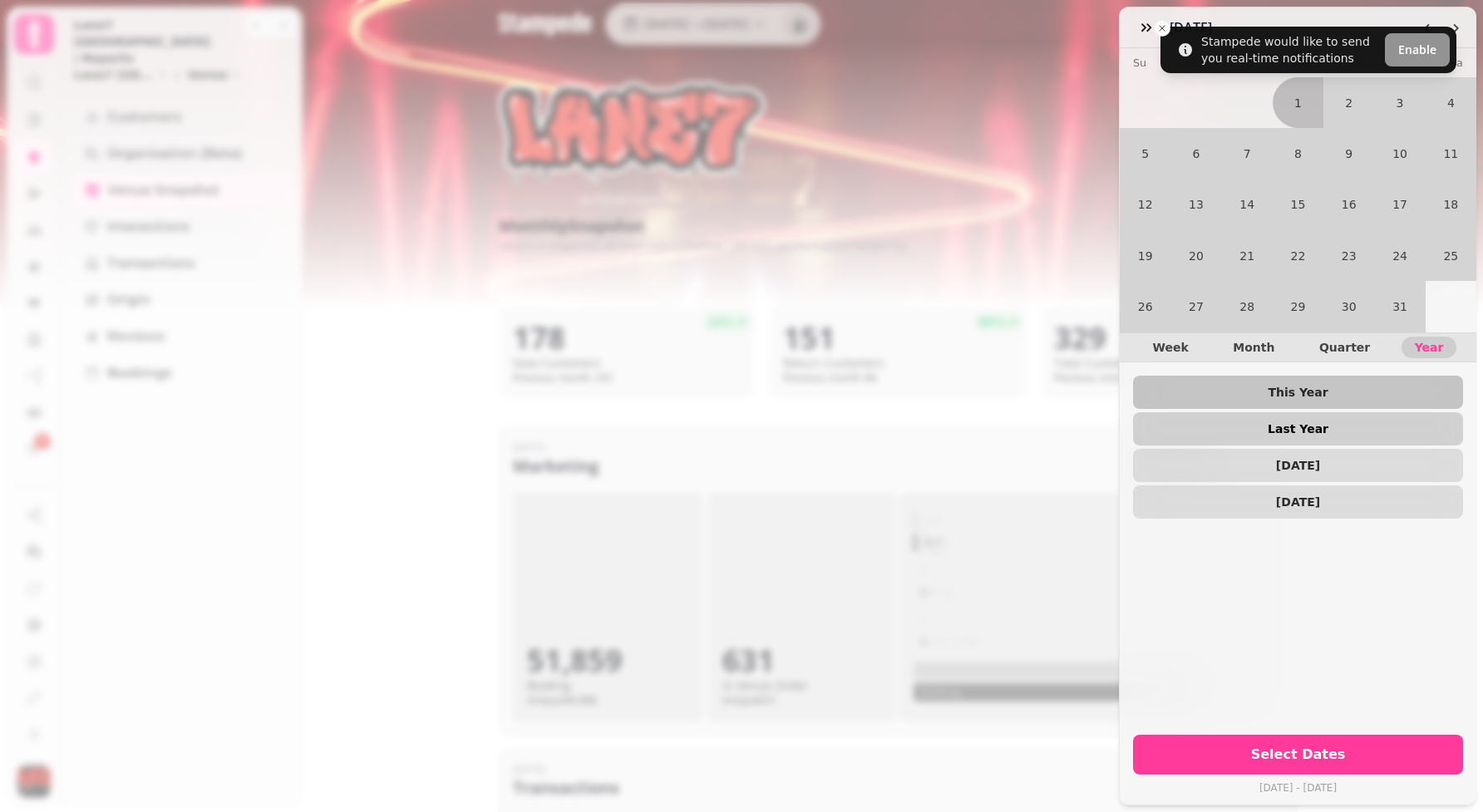
click at [1318, 427] on span "Last Year" at bounding box center [1298, 428] width 303 height 11
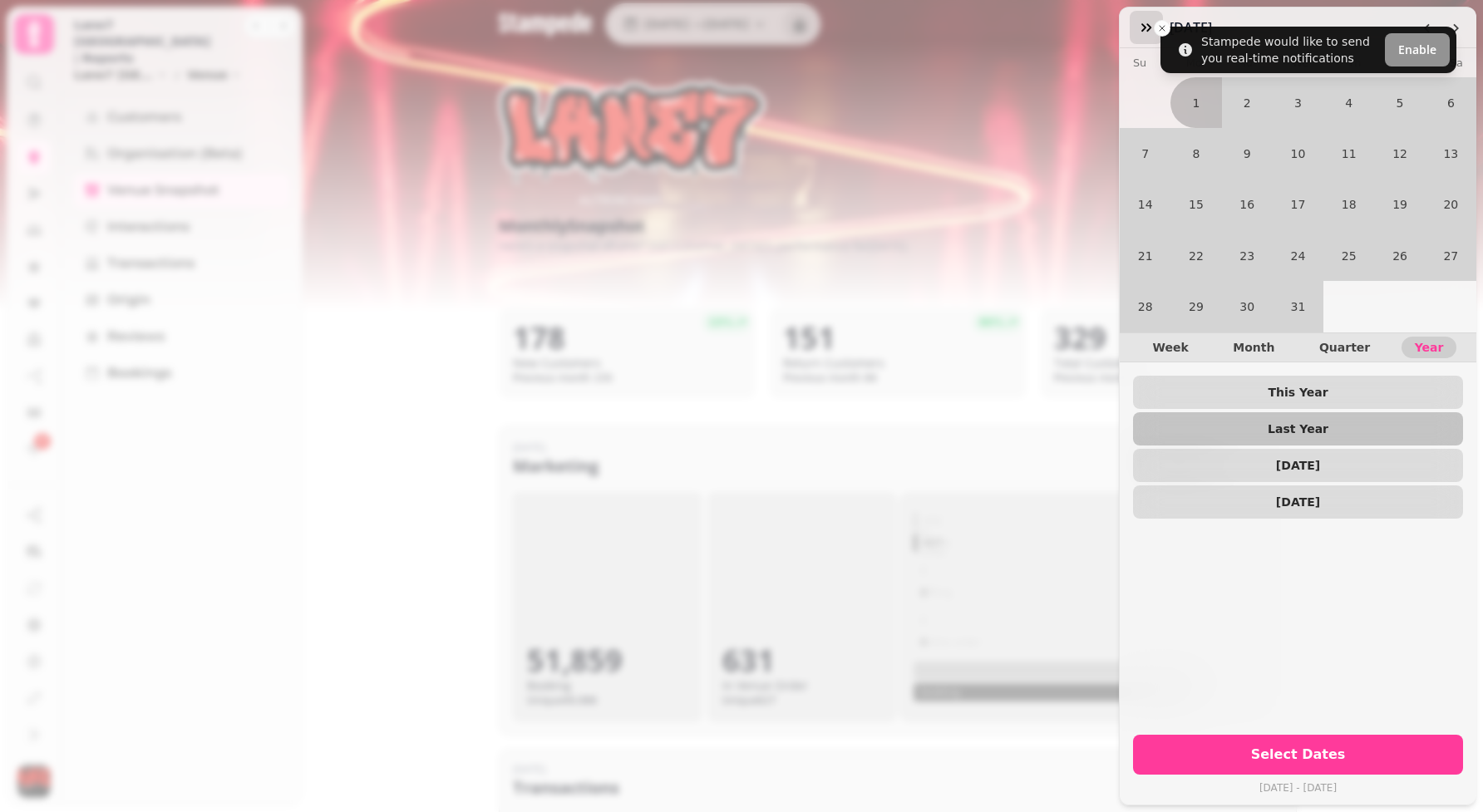
click at [1161, 25] on button "button" at bounding box center [1146, 27] width 33 height 33
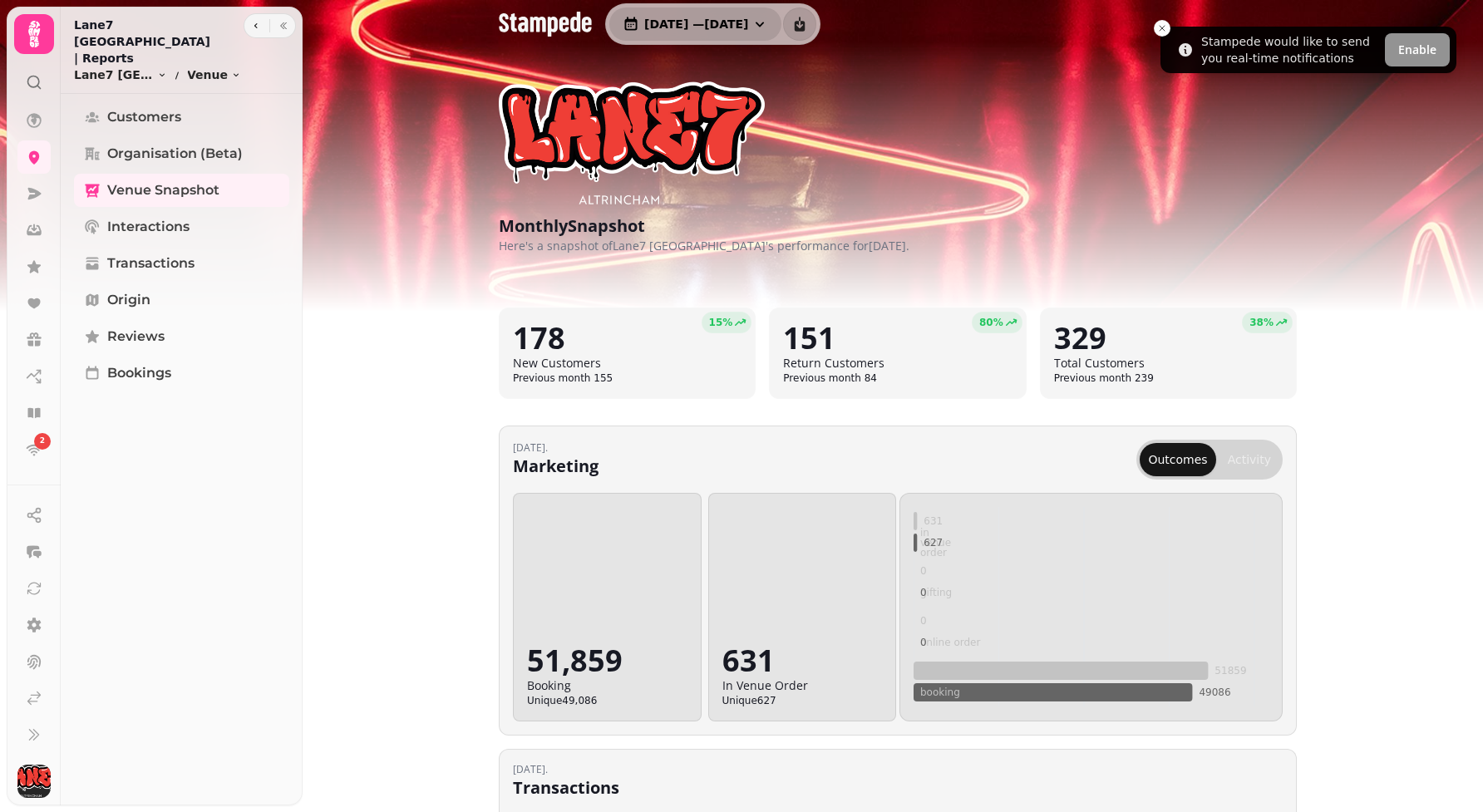
click at [748, 26] on span "1 Jul, 2025 — 31 Jul, 2025" at bounding box center [696, 24] width 104 height 11
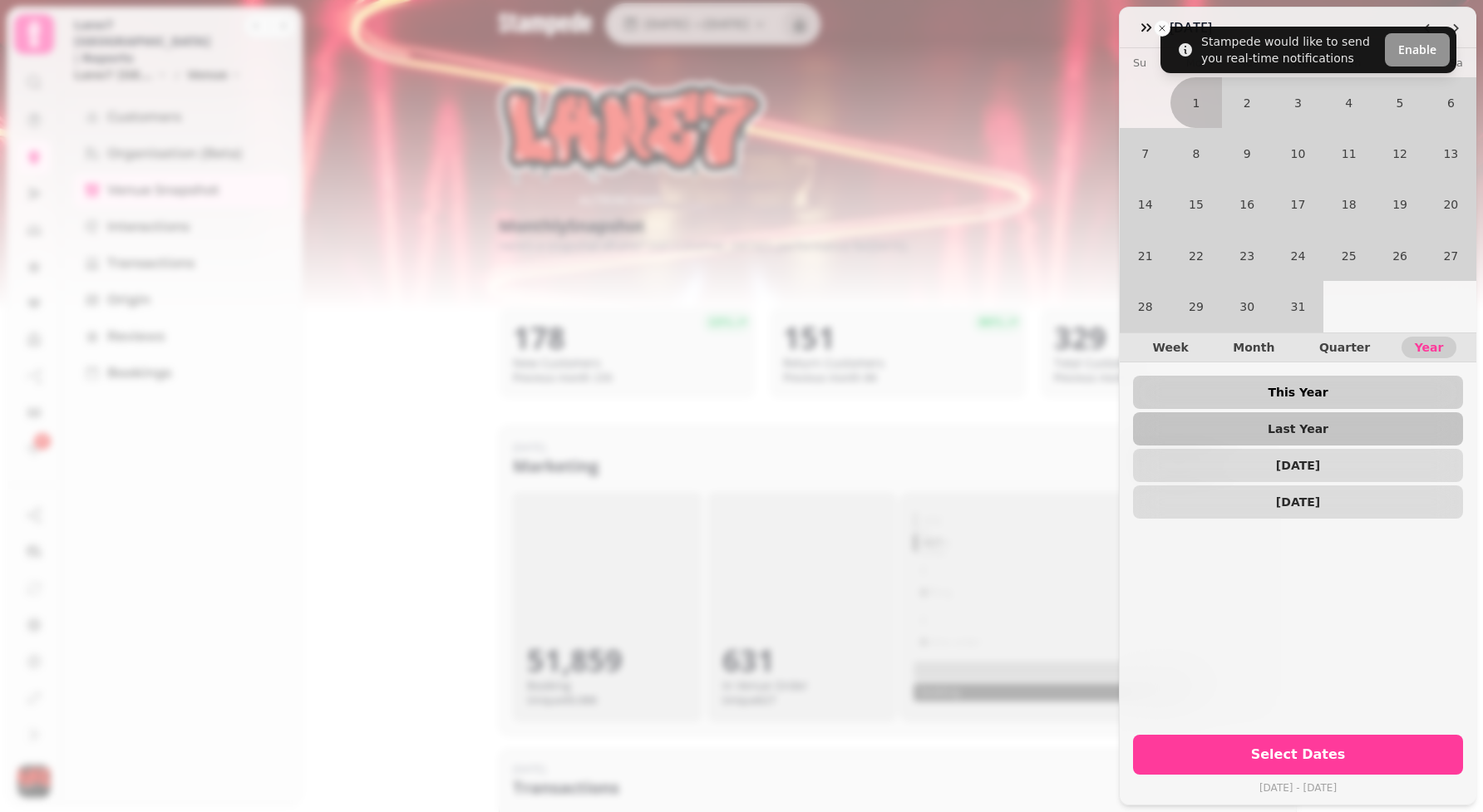
click at [1278, 386] on span "This Year" at bounding box center [1298, 392] width 303 height 11
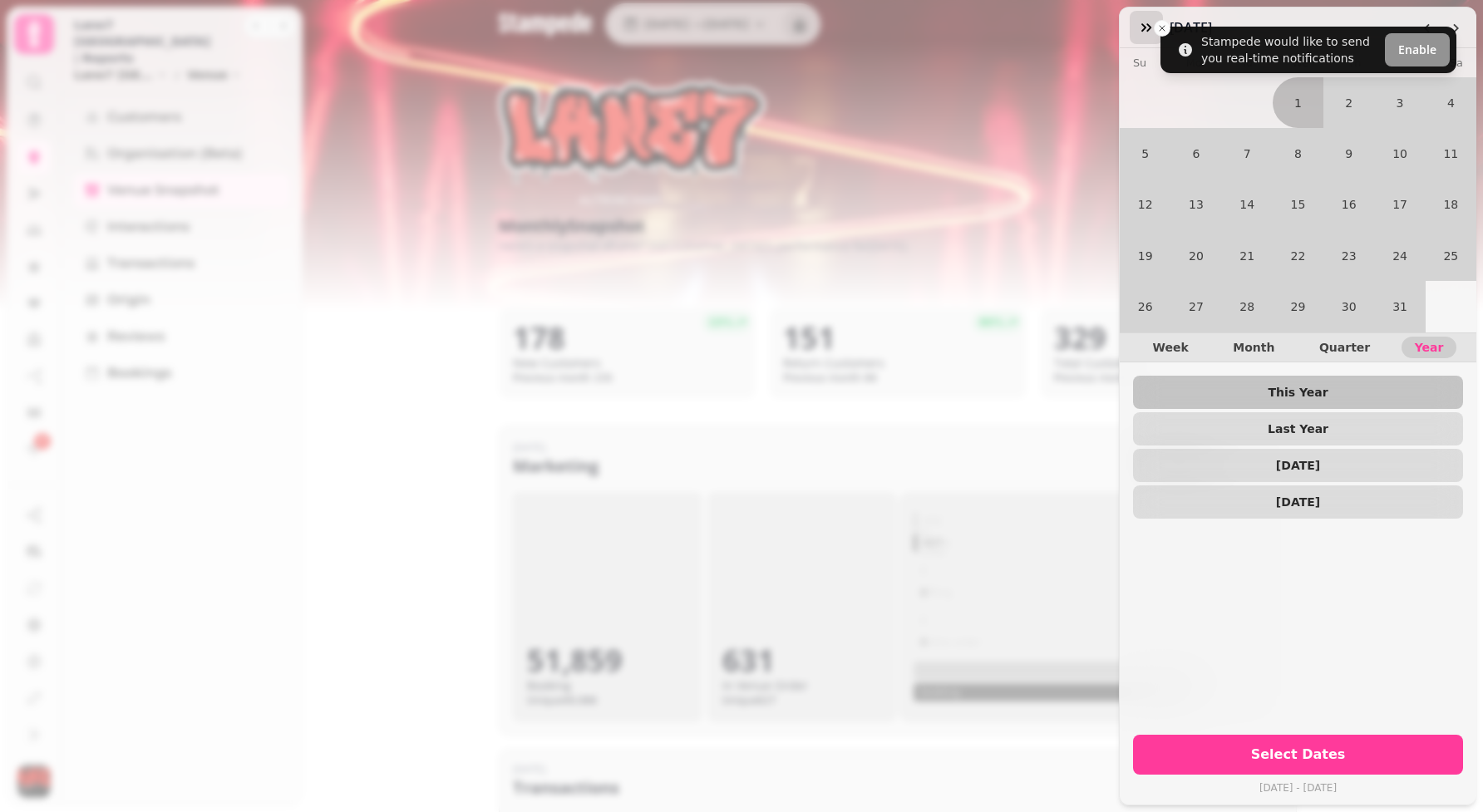
click at [1162, 27] on button "button" at bounding box center [1146, 27] width 33 height 33
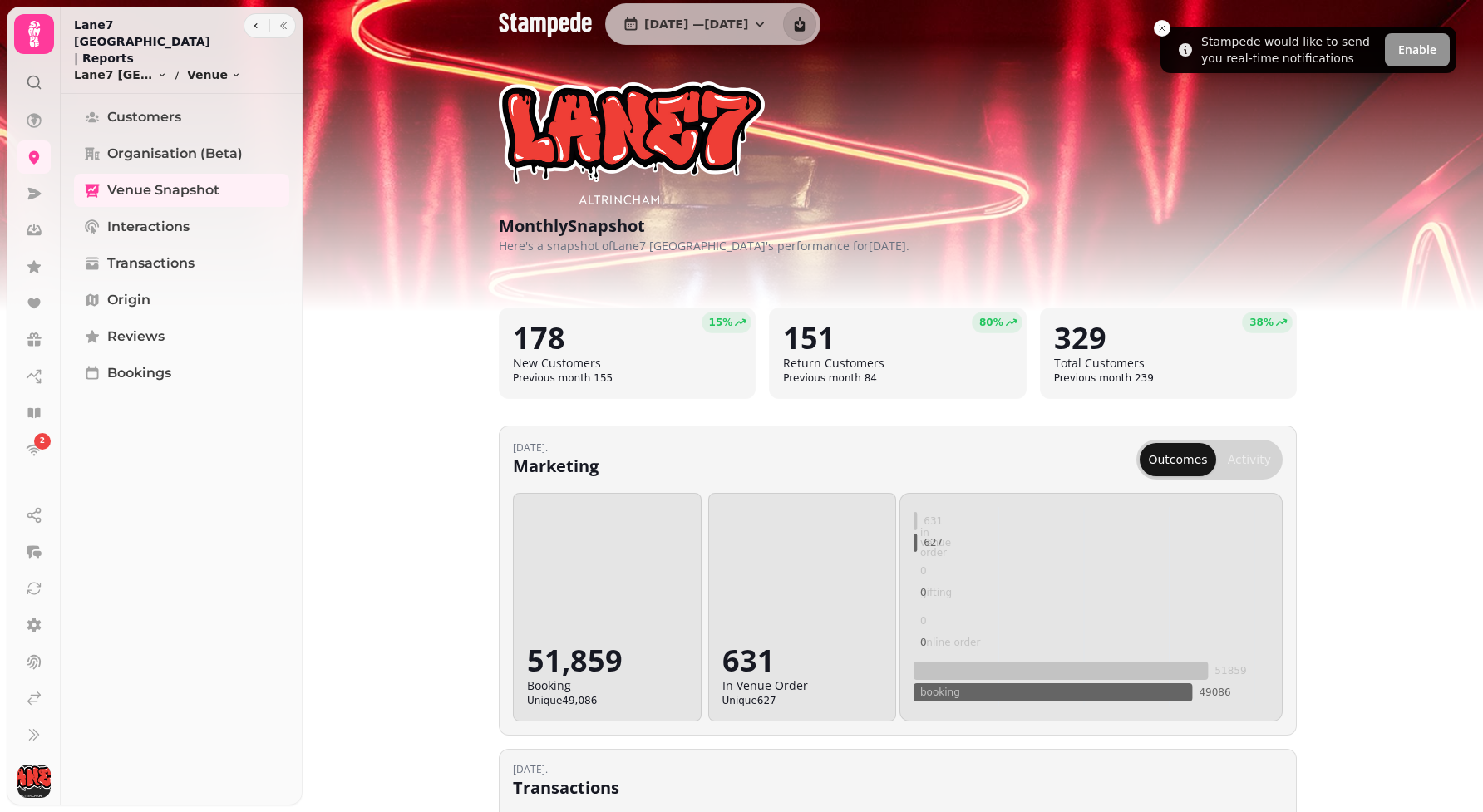
click at [1162, 27] on line "Close toast" at bounding box center [1162, 28] width 5 height 5
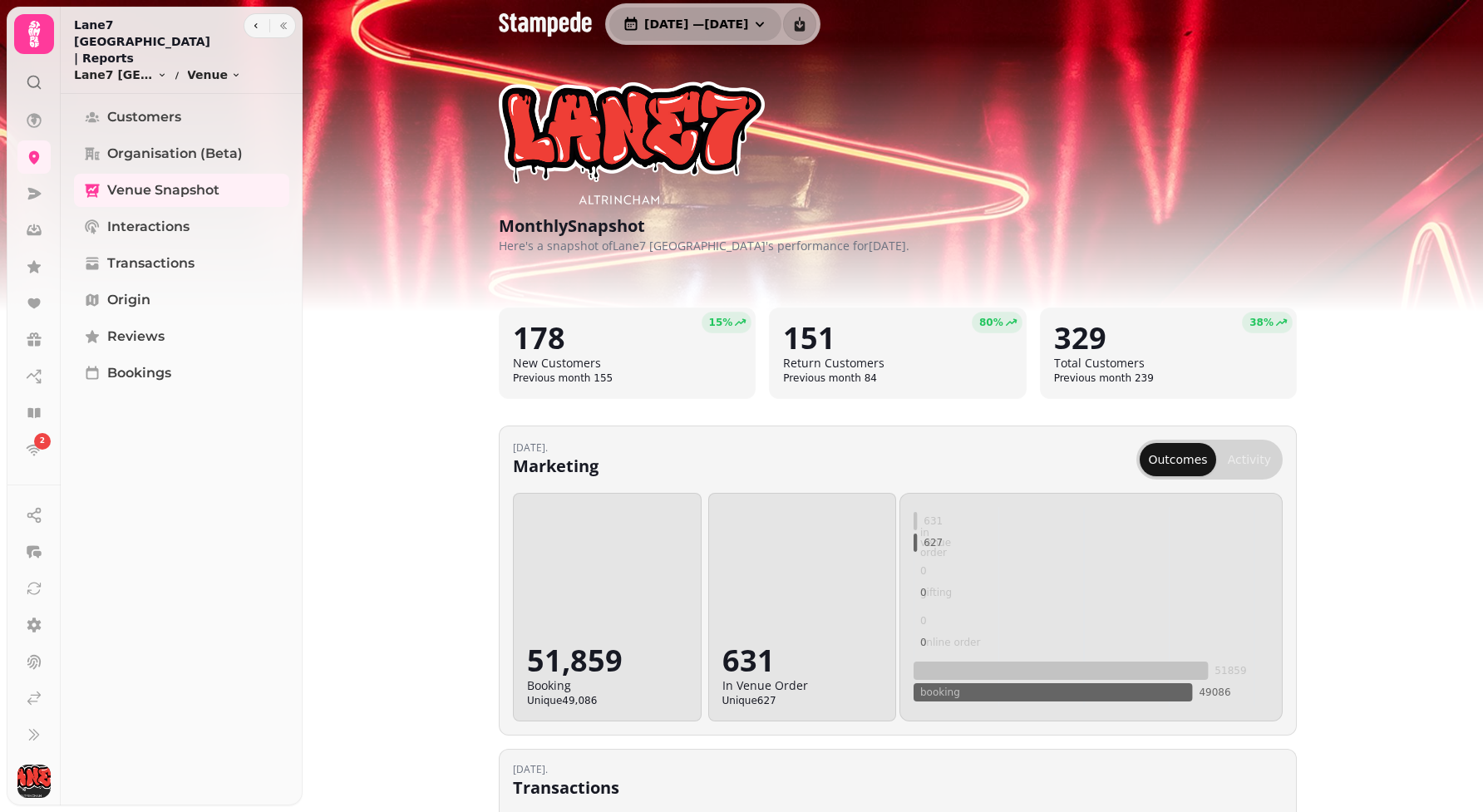
click at [782, 40] on button "1 Jul, 2025 — 31 Jul, 2025" at bounding box center [695, 24] width 172 height 33
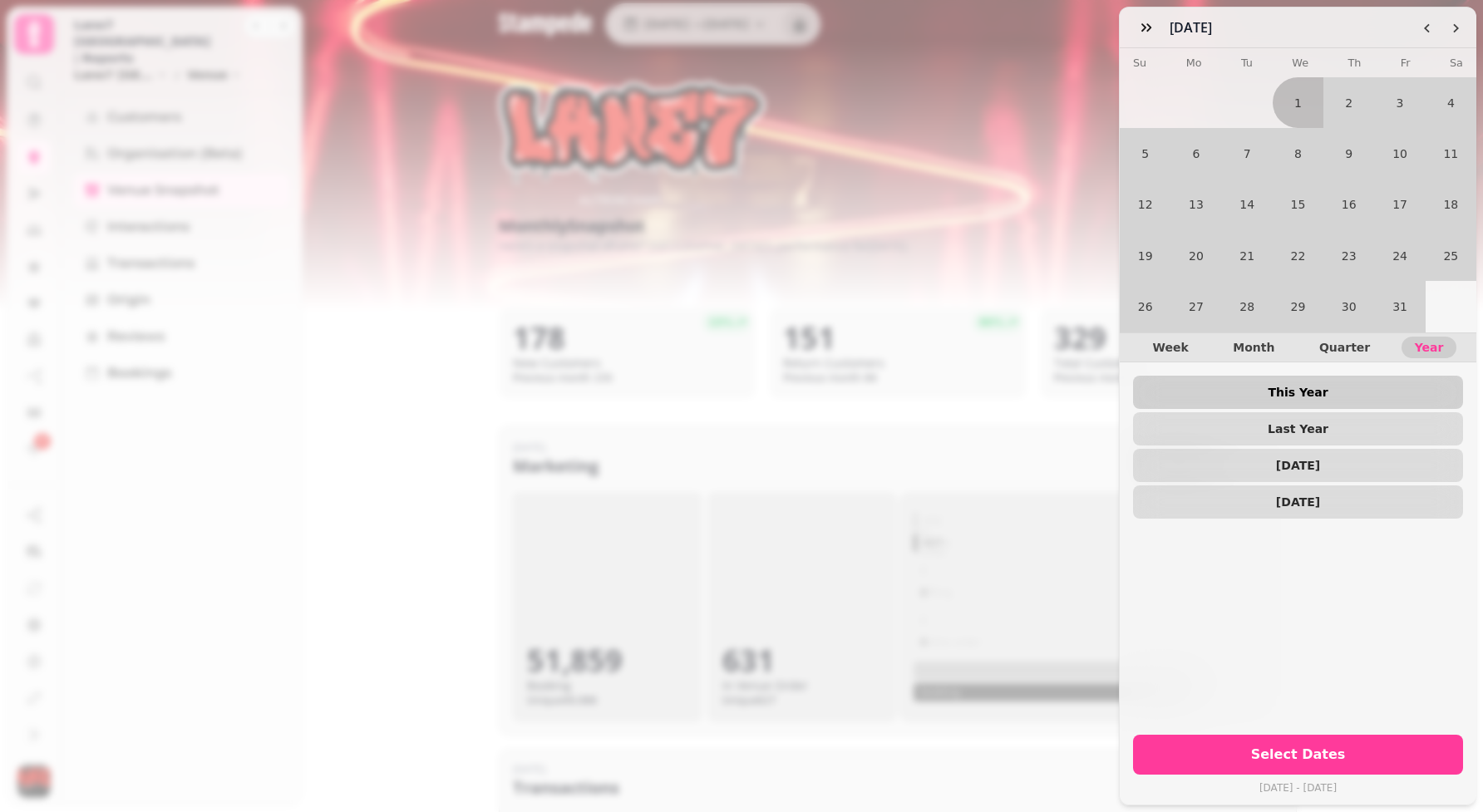
click at [1310, 379] on button "This Year" at bounding box center [1298, 392] width 330 height 33
click at [1282, 429] on span "Last Year" at bounding box center [1298, 428] width 303 height 11
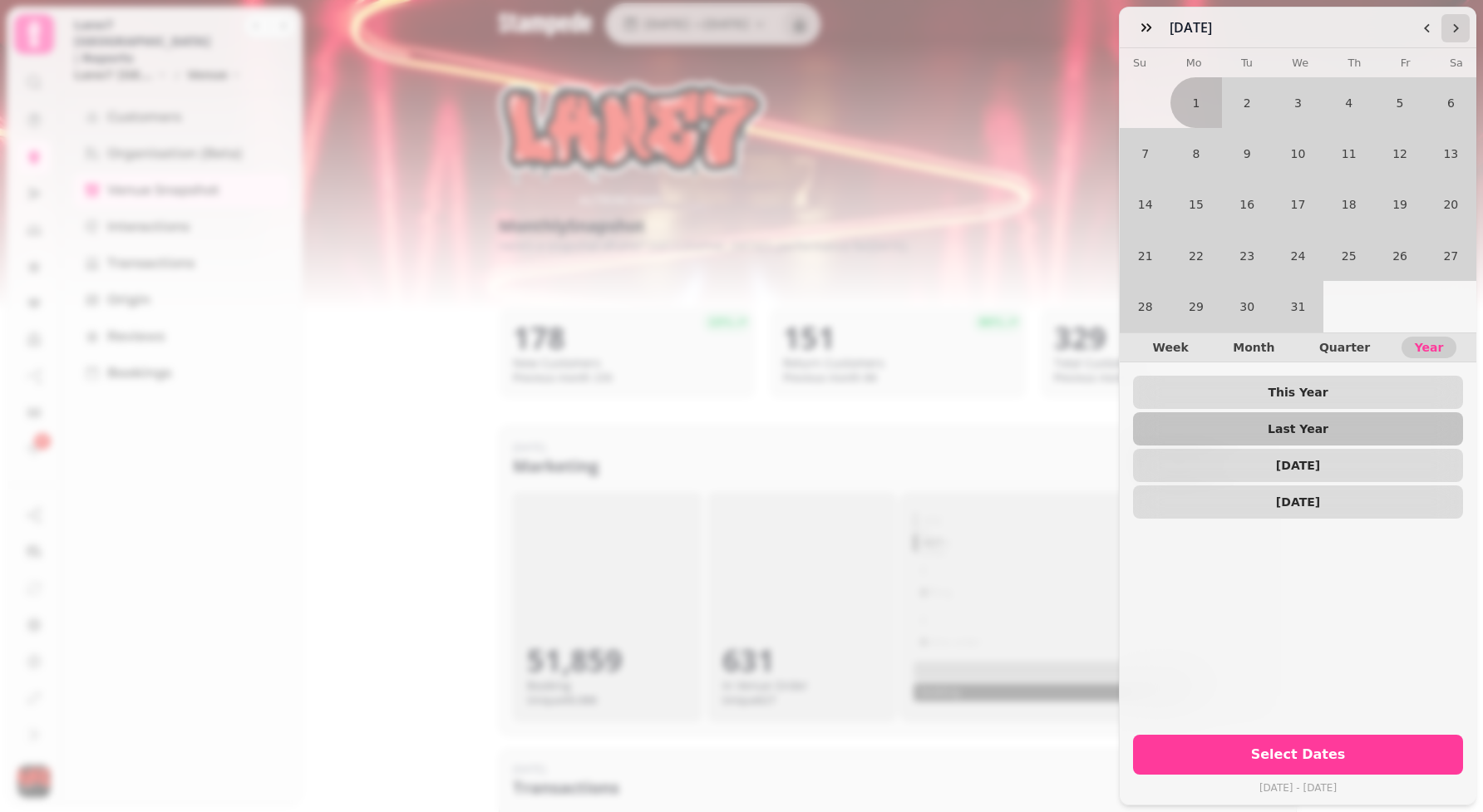
click at [1457, 25] on icon "Go to the Next Month" at bounding box center [1455, 28] width 13 height 13
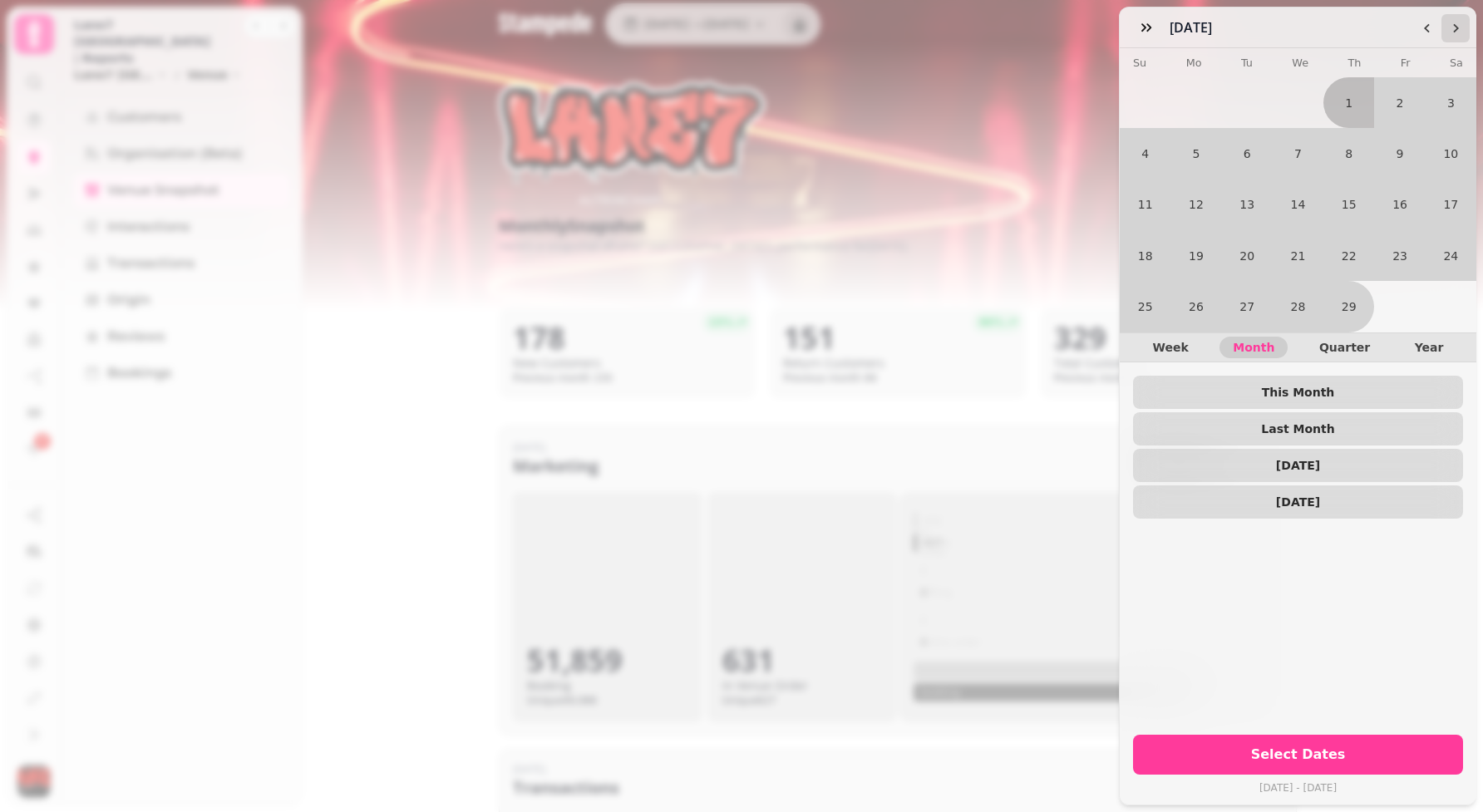
click at [1457, 25] on icon "Go to the Next Month" at bounding box center [1455, 28] width 13 height 13
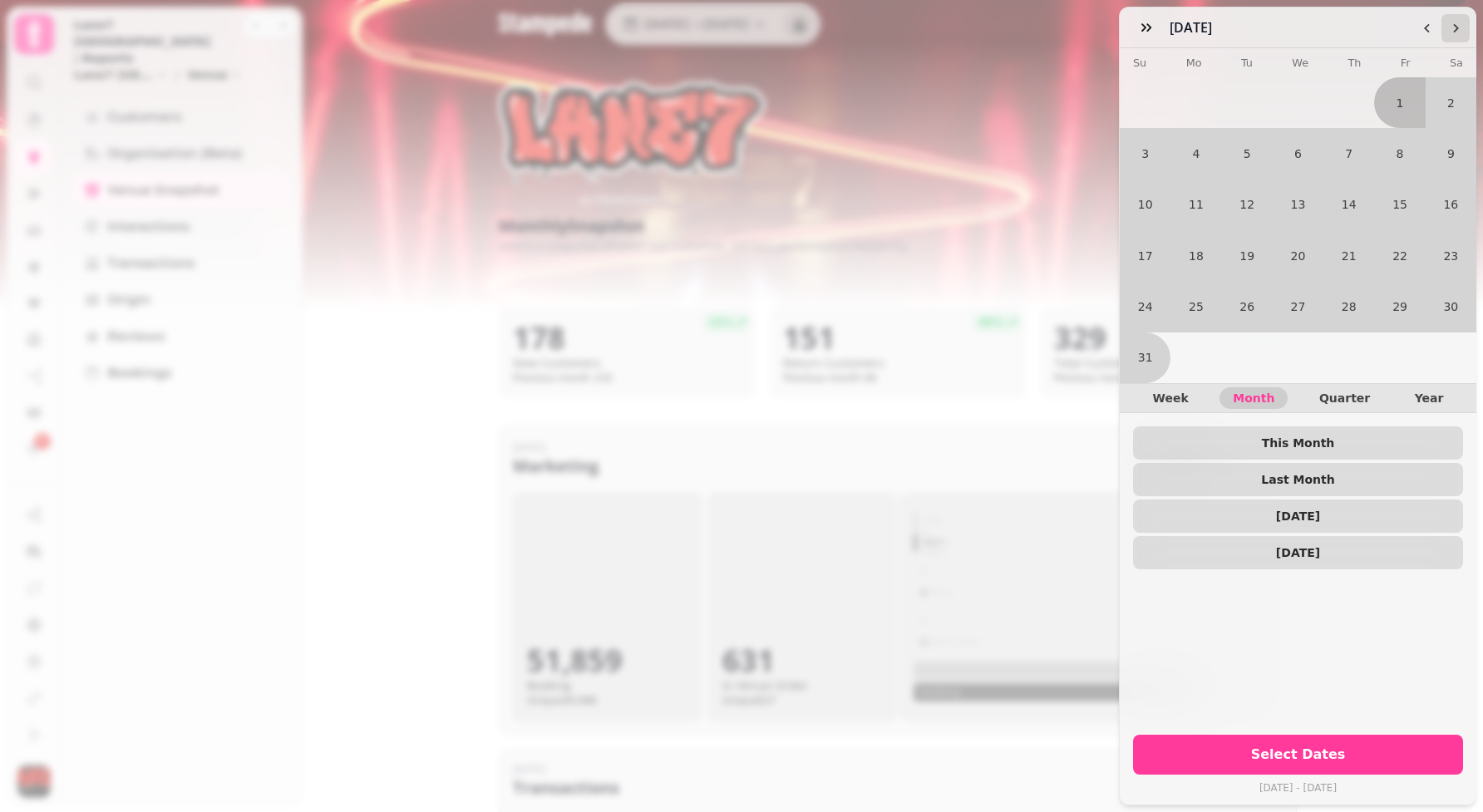
click at [1457, 25] on icon "Go to the Next Month" at bounding box center [1455, 28] width 13 height 13
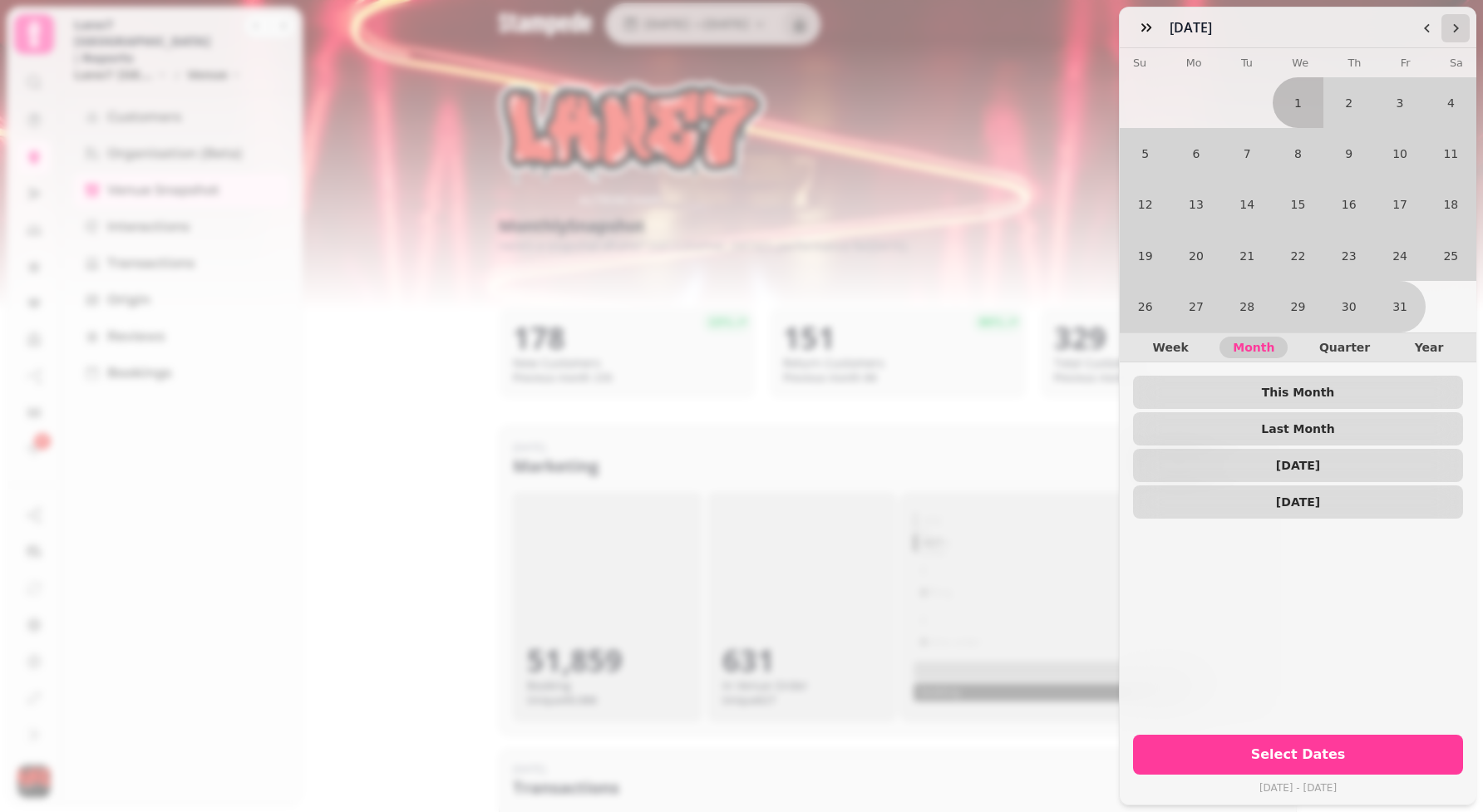
click at [1457, 25] on icon "Go to the Next Month" at bounding box center [1455, 28] width 13 height 13
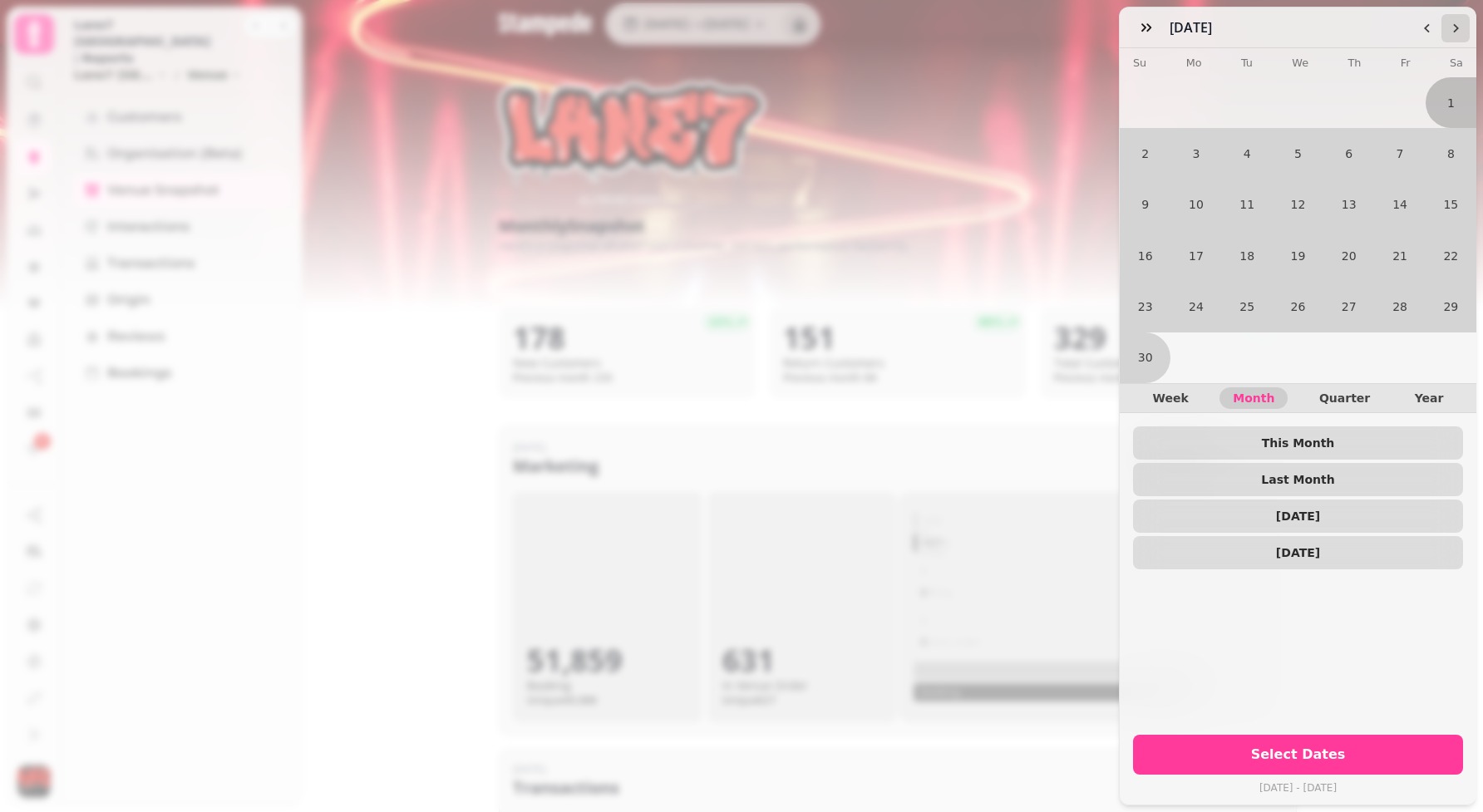
click at [1457, 25] on icon "Go to the Next Month" at bounding box center [1455, 28] width 13 height 13
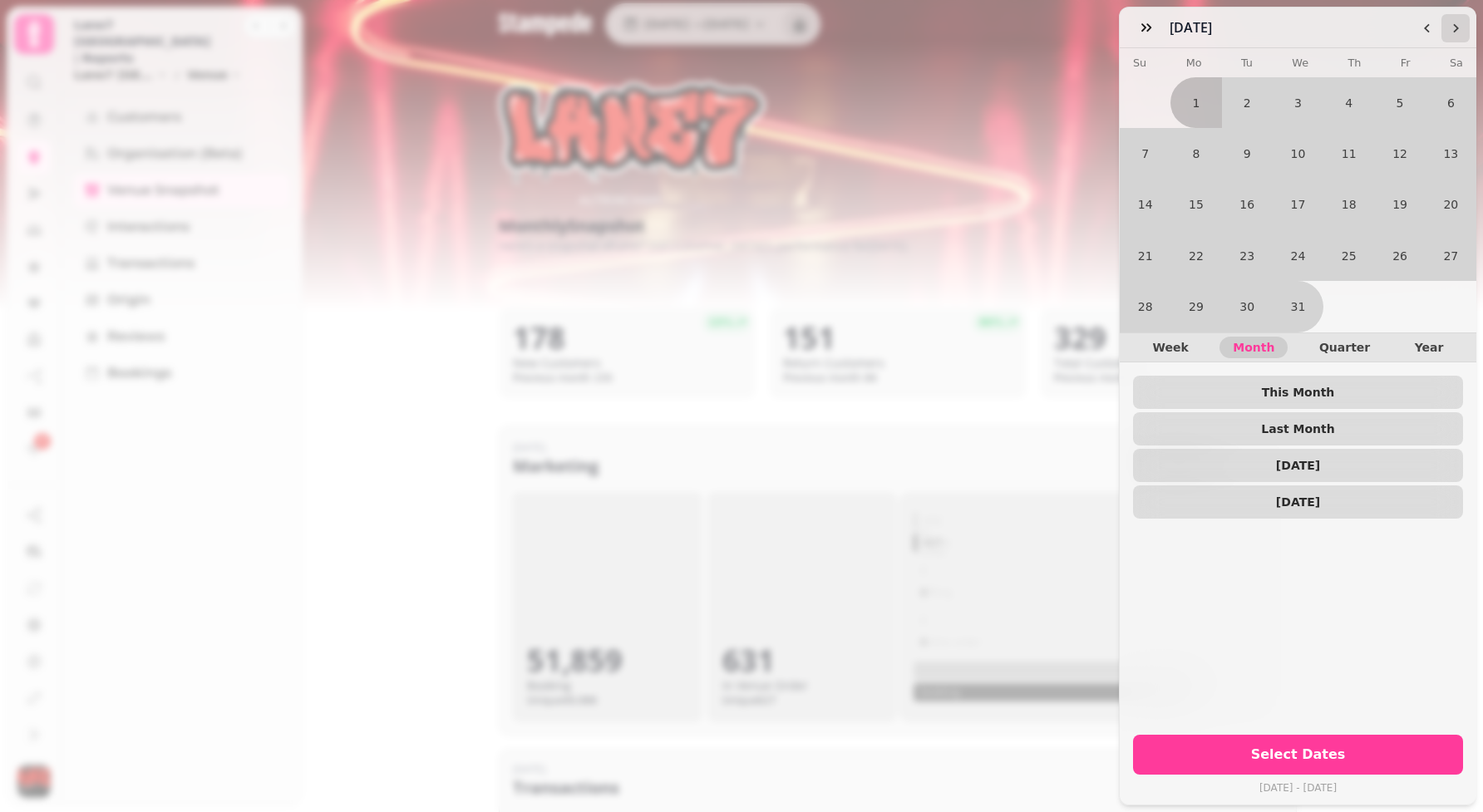
click at [1457, 25] on icon "Go to the Next Month" at bounding box center [1455, 28] width 13 height 13
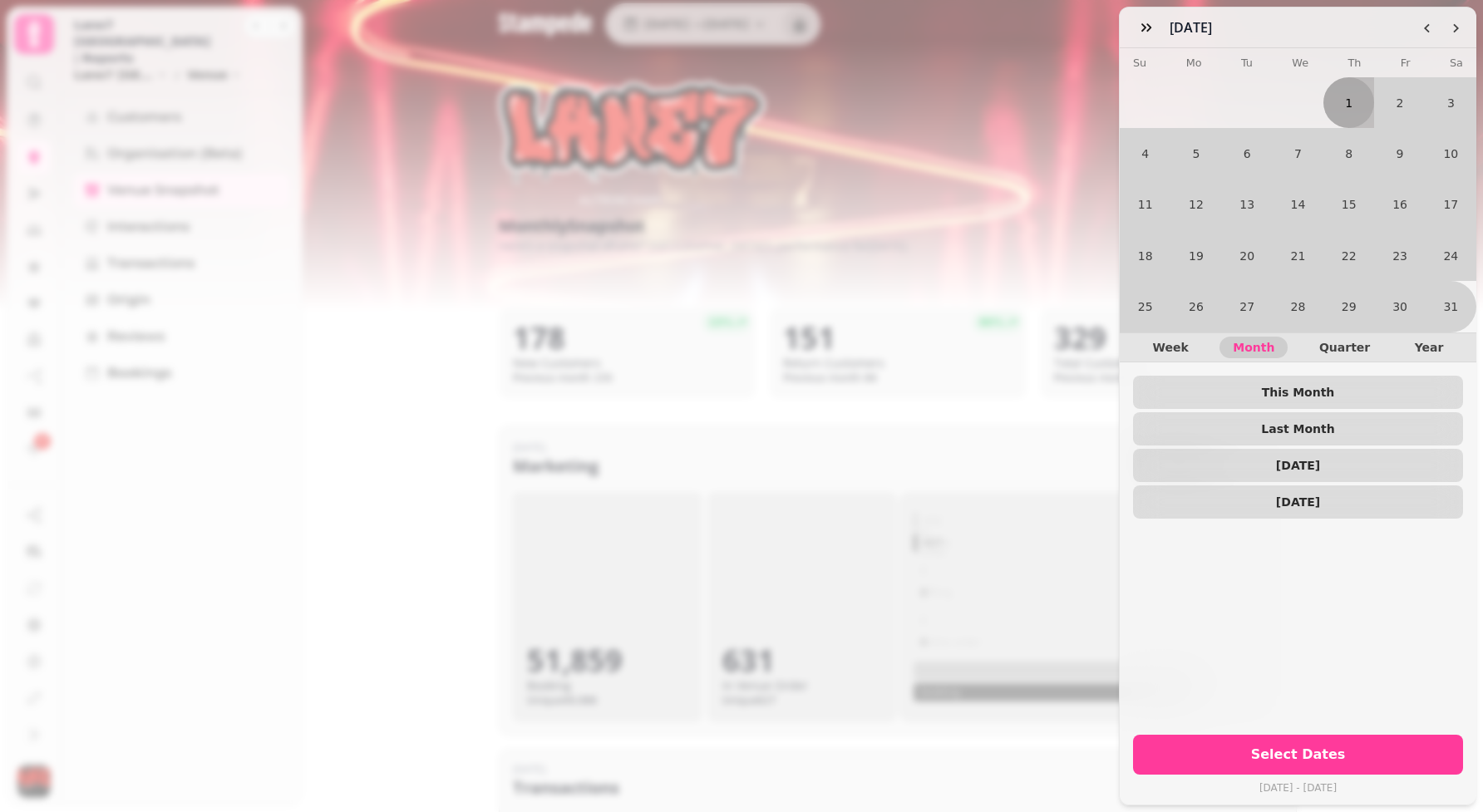
click at [1351, 105] on button "1" at bounding box center [1348, 102] width 51 height 51
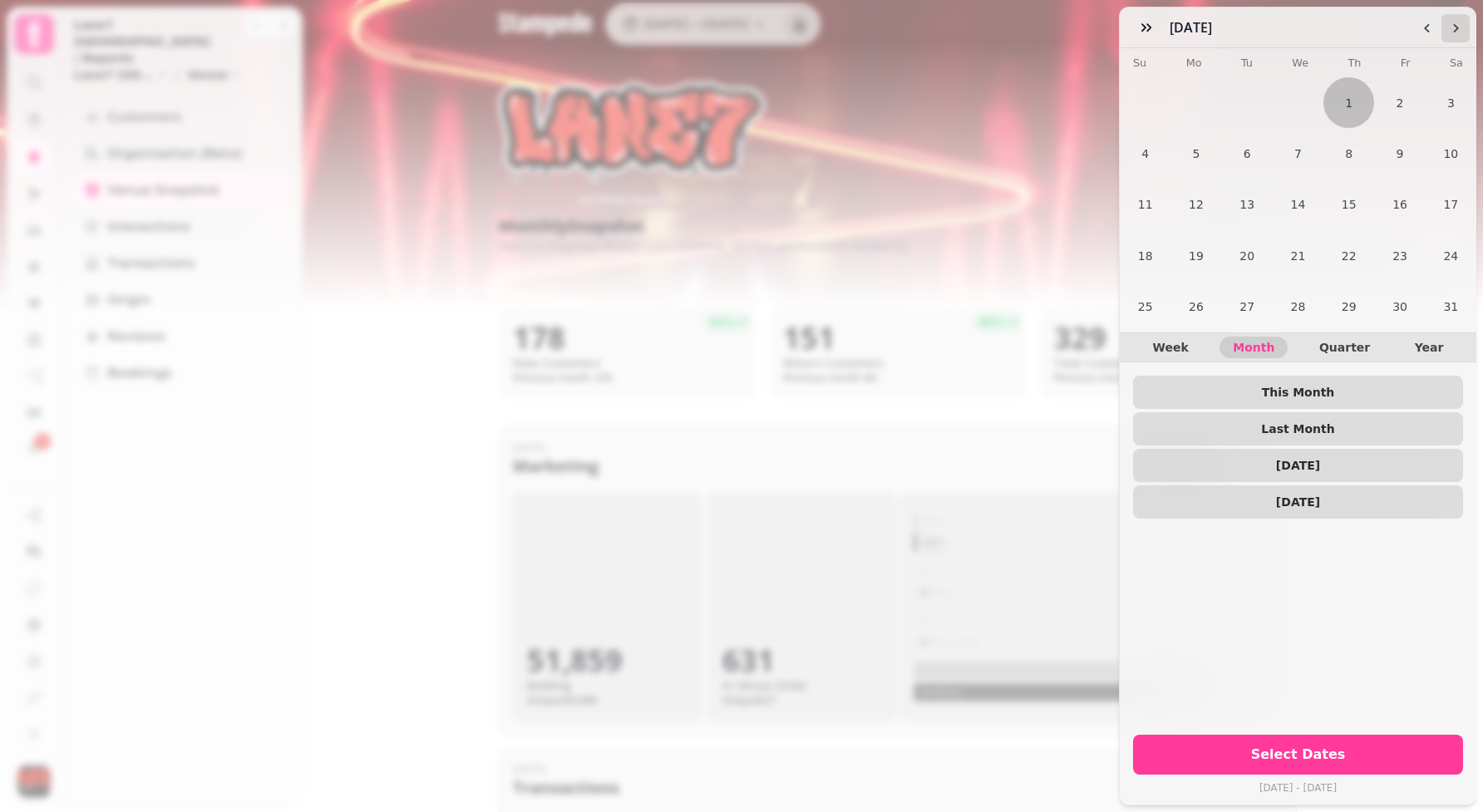
click at [1449, 28] on icon "Go to the Next Month" at bounding box center [1455, 28] width 13 height 13
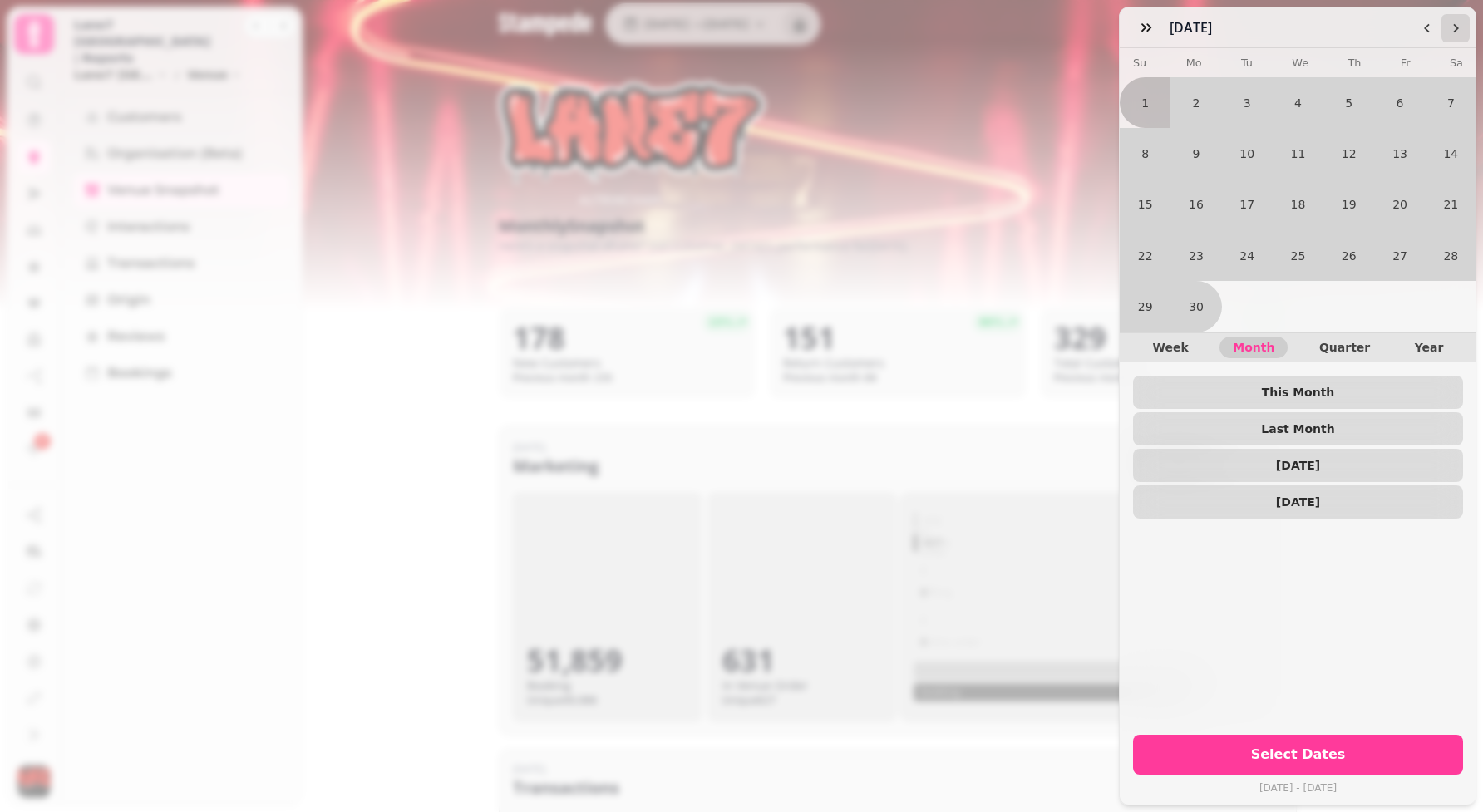
click at [1449, 28] on icon "Go to the Next Month" at bounding box center [1455, 28] width 13 height 13
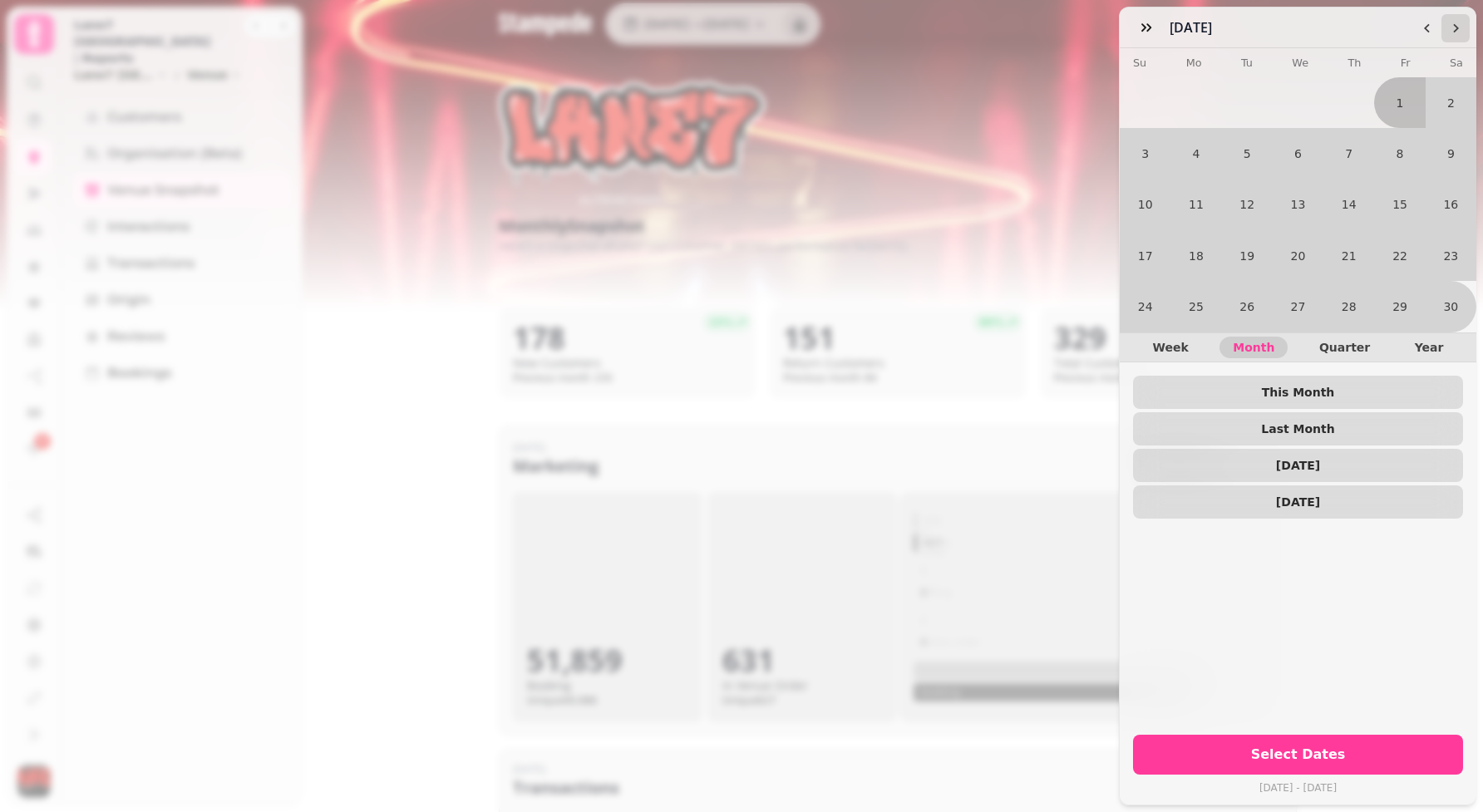
click at [1449, 28] on icon "Go to the Next Month" at bounding box center [1455, 28] width 13 height 13
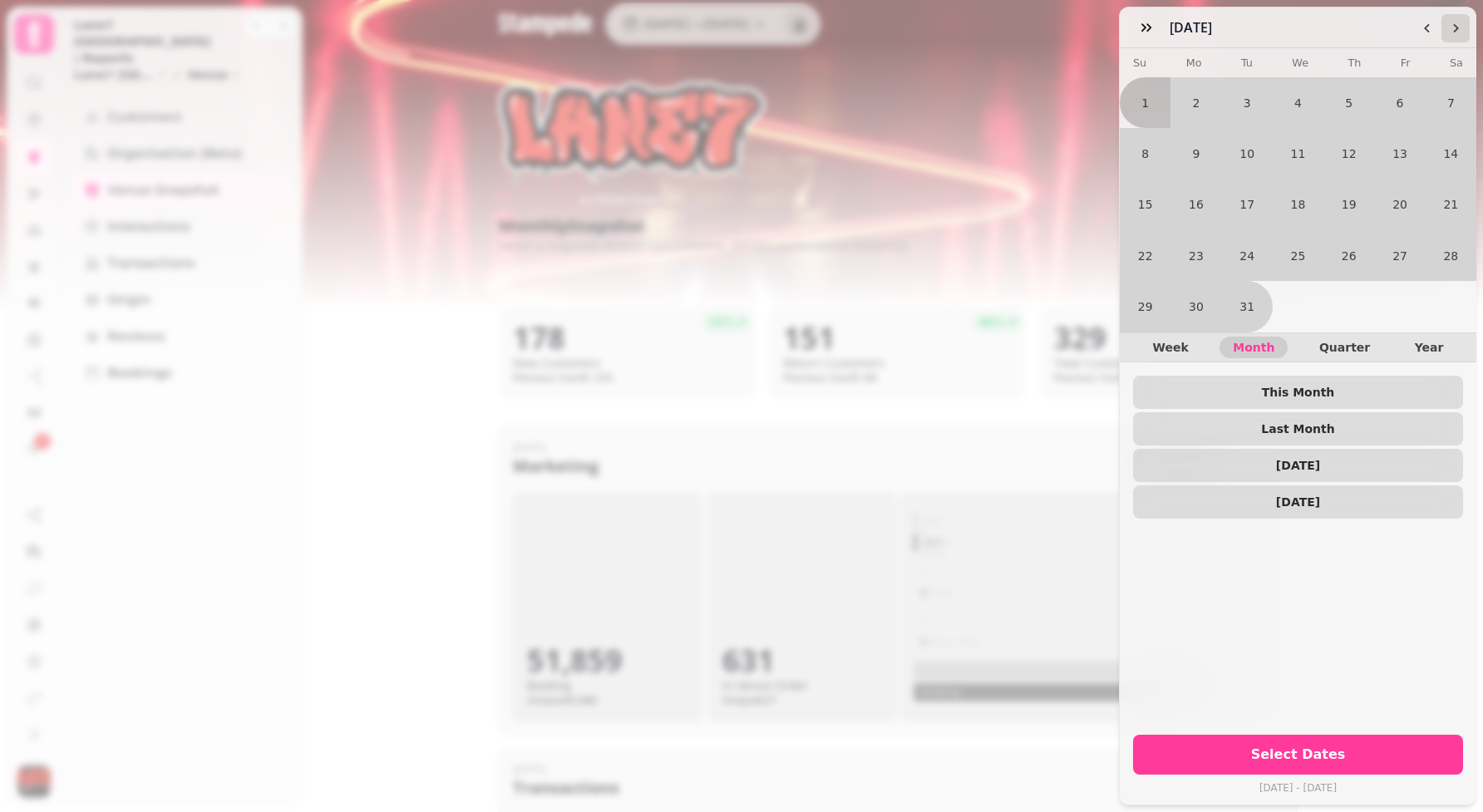
click at [1449, 28] on icon "Go to the Next Month" at bounding box center [1455, 28] width 13 height 13
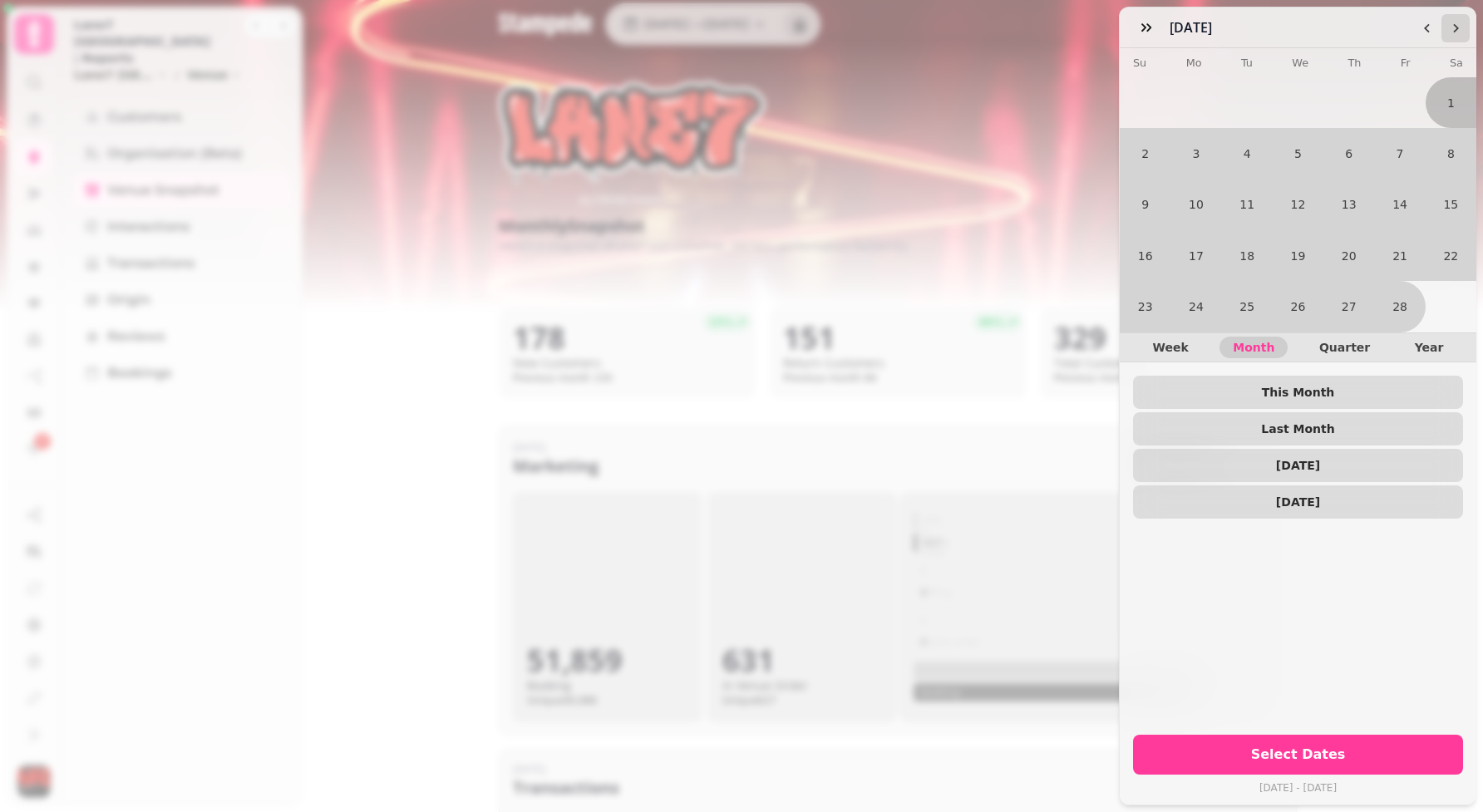
click at [1449, 28] on icon "Go to the Next Month" at bounding box center [1455, 28] width 13 height 13
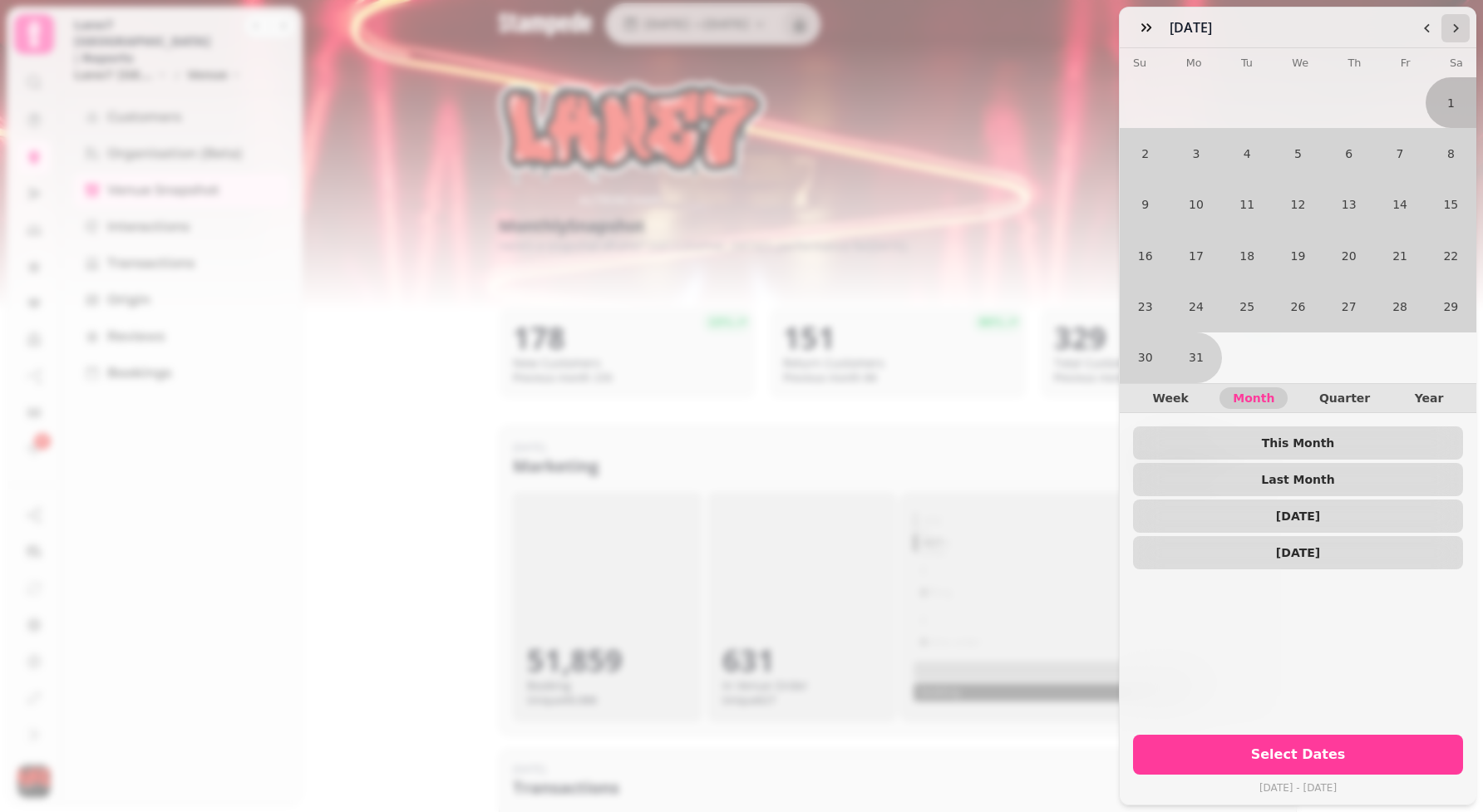
click at [1449, 28] on icon "Go to the Next Month" at bounding box center [1455, 28] width 13 height 13
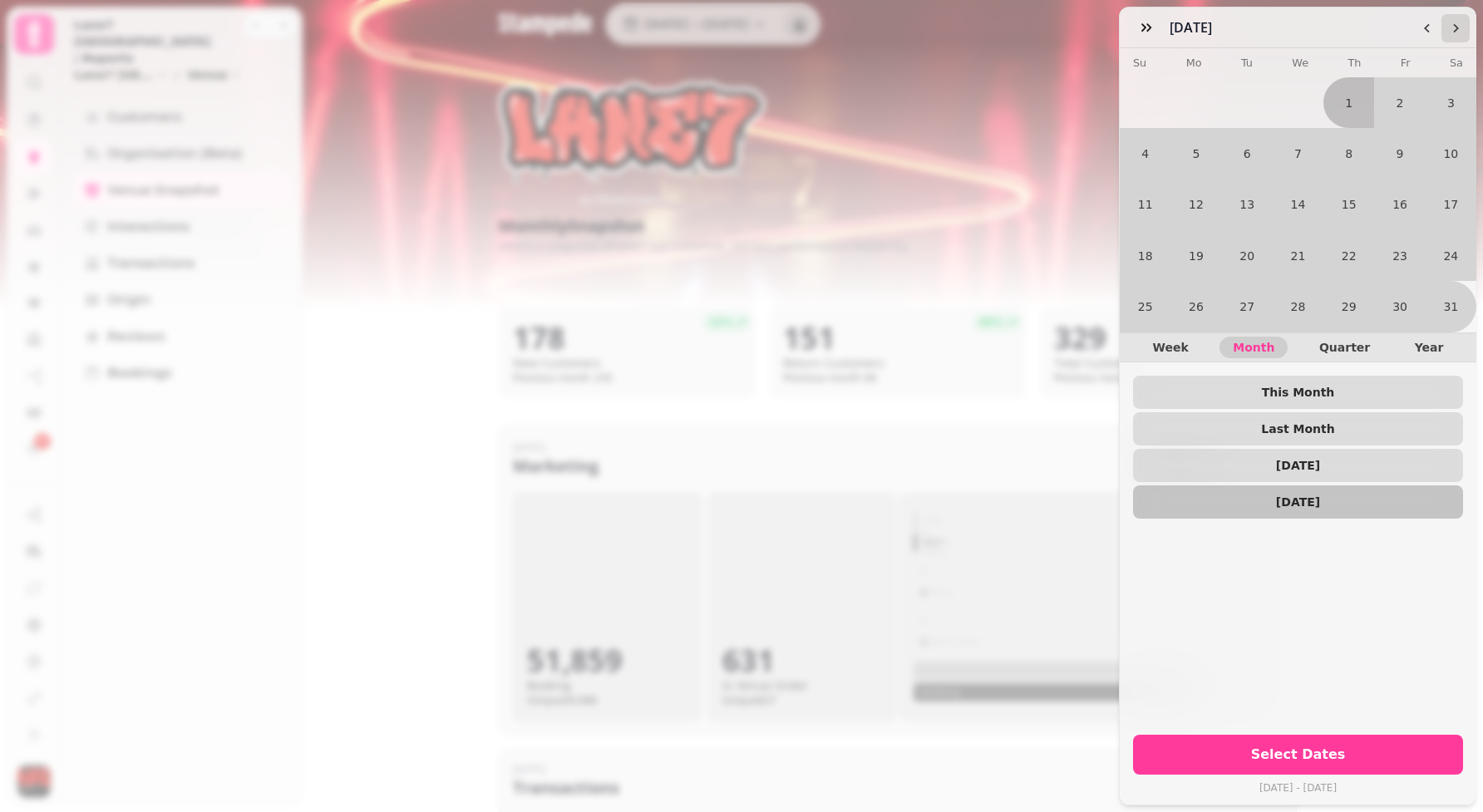
click at [1449, 28] on icon "Go to the Next Month" at bounding box center [1455, 28] width 13 height 13
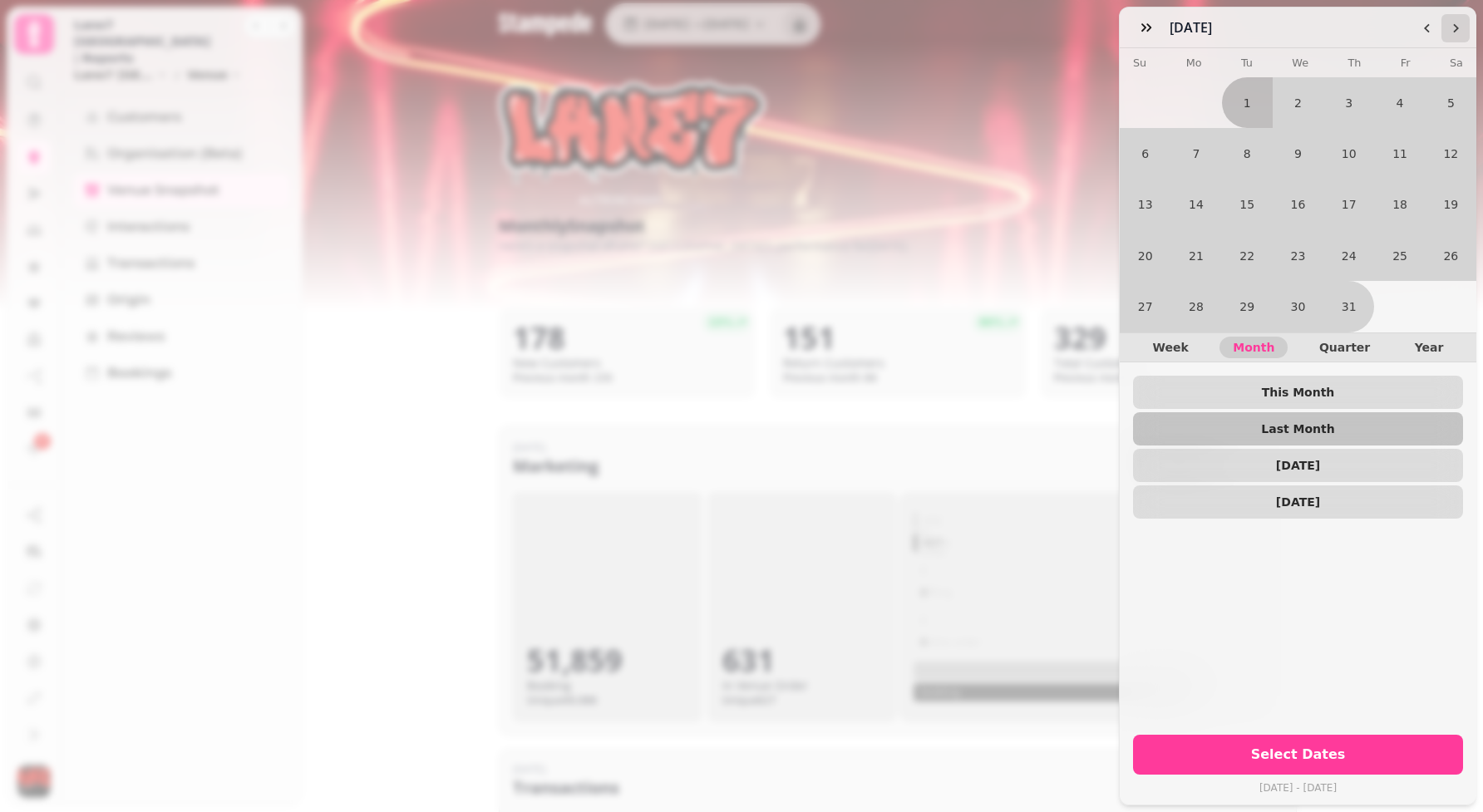
click at [1449, 28] on icon "Go to the Next Month" at bounding box center [1455, 28] width 13 height 13
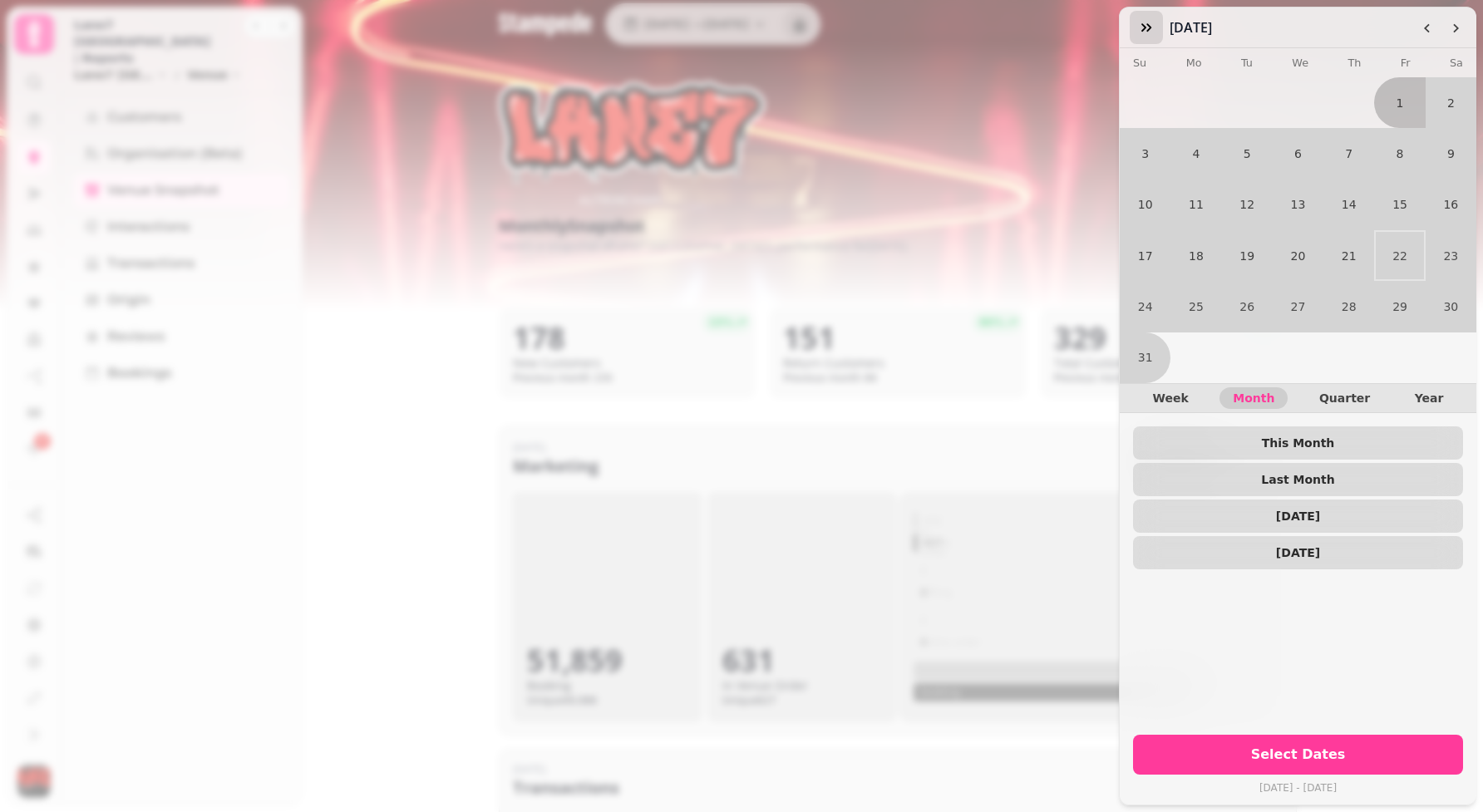
click at [1136, 27] on button "button" at bounding box center [1146, 27] width 33 height 33
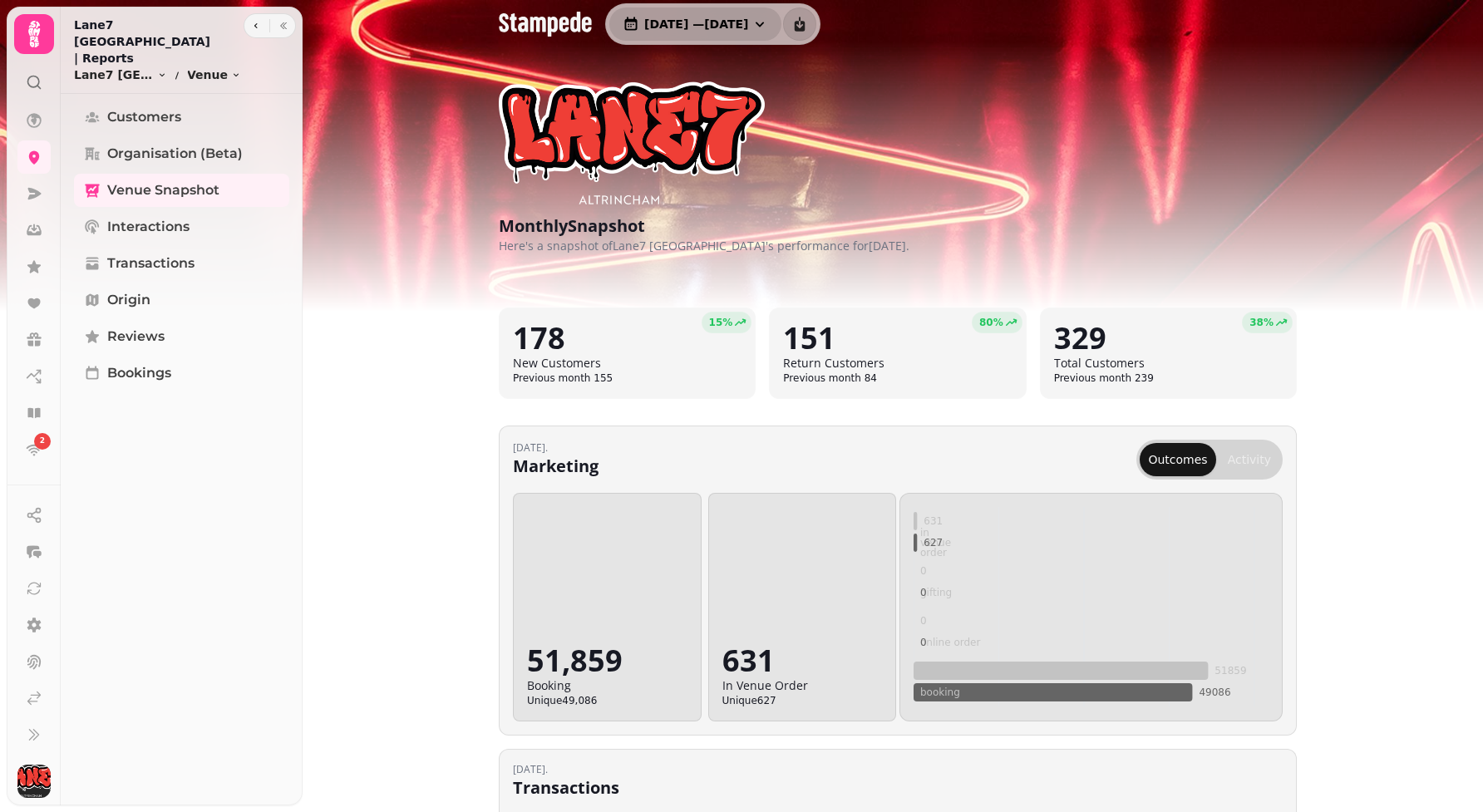
click at [714, 24] on span "1 Jul, 2025 — 31 Jul, 2025" at bounding box center [696, 24] width 104 height 11
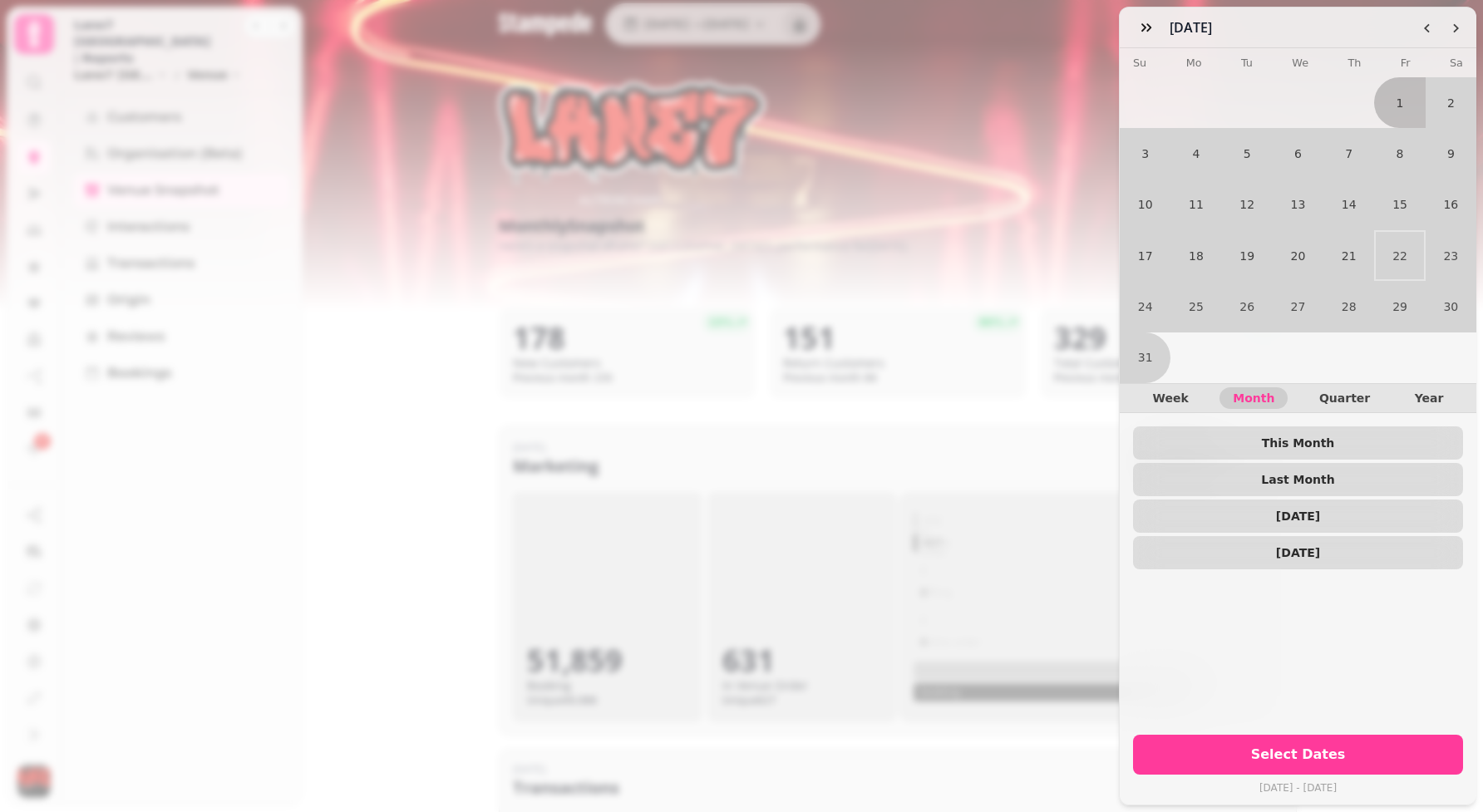
click at [1426, 409] on div "Week Month Quarter Year" at bounding box center [1298, 398] width 357 height 30
click at [1434, 393] on span "Year" at bounding box center [1429, 398] width 29 height 11
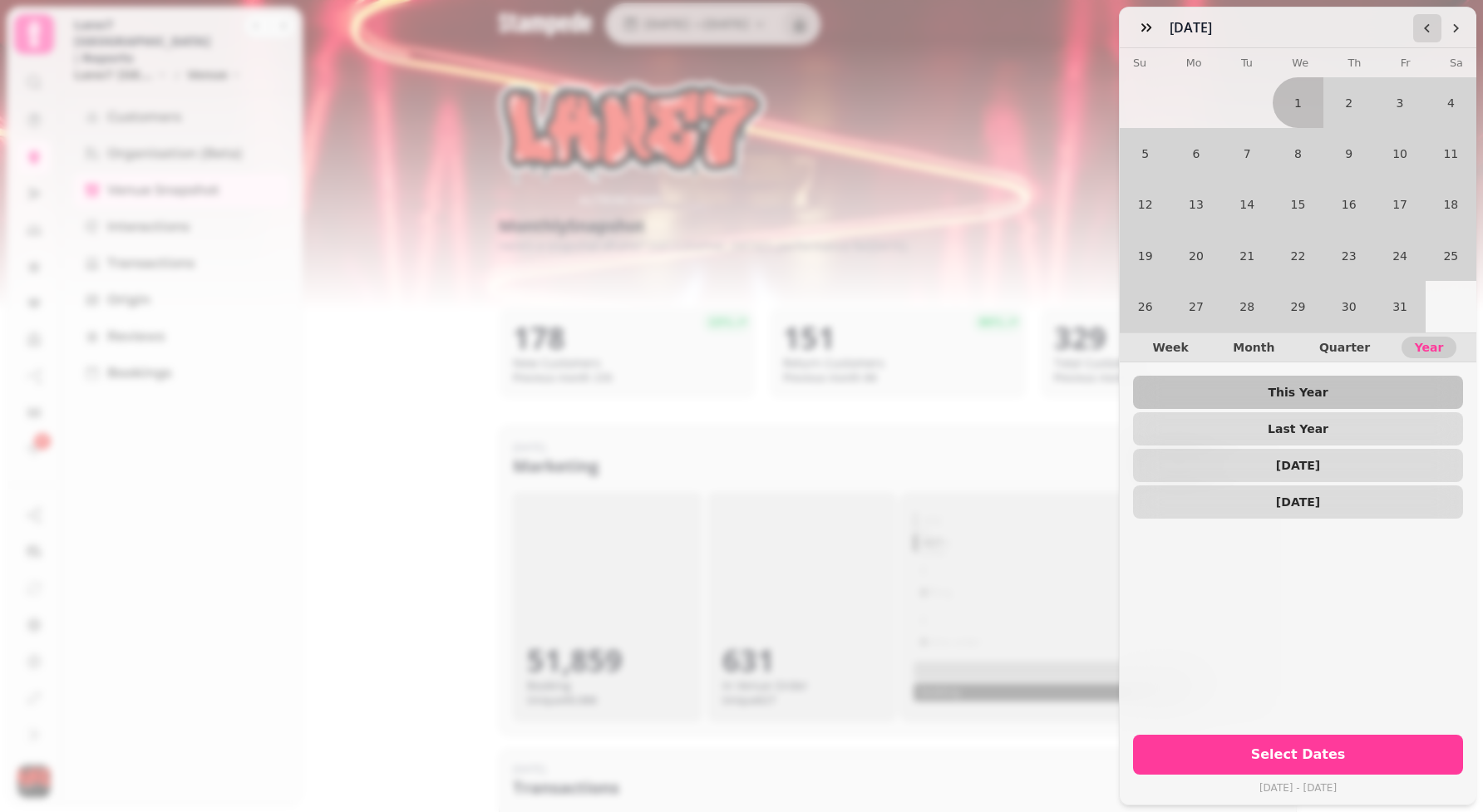
click at [1424, 31] on icon "Go to the Previous Month" at bounding box center [1427, 28] width 13 height 13
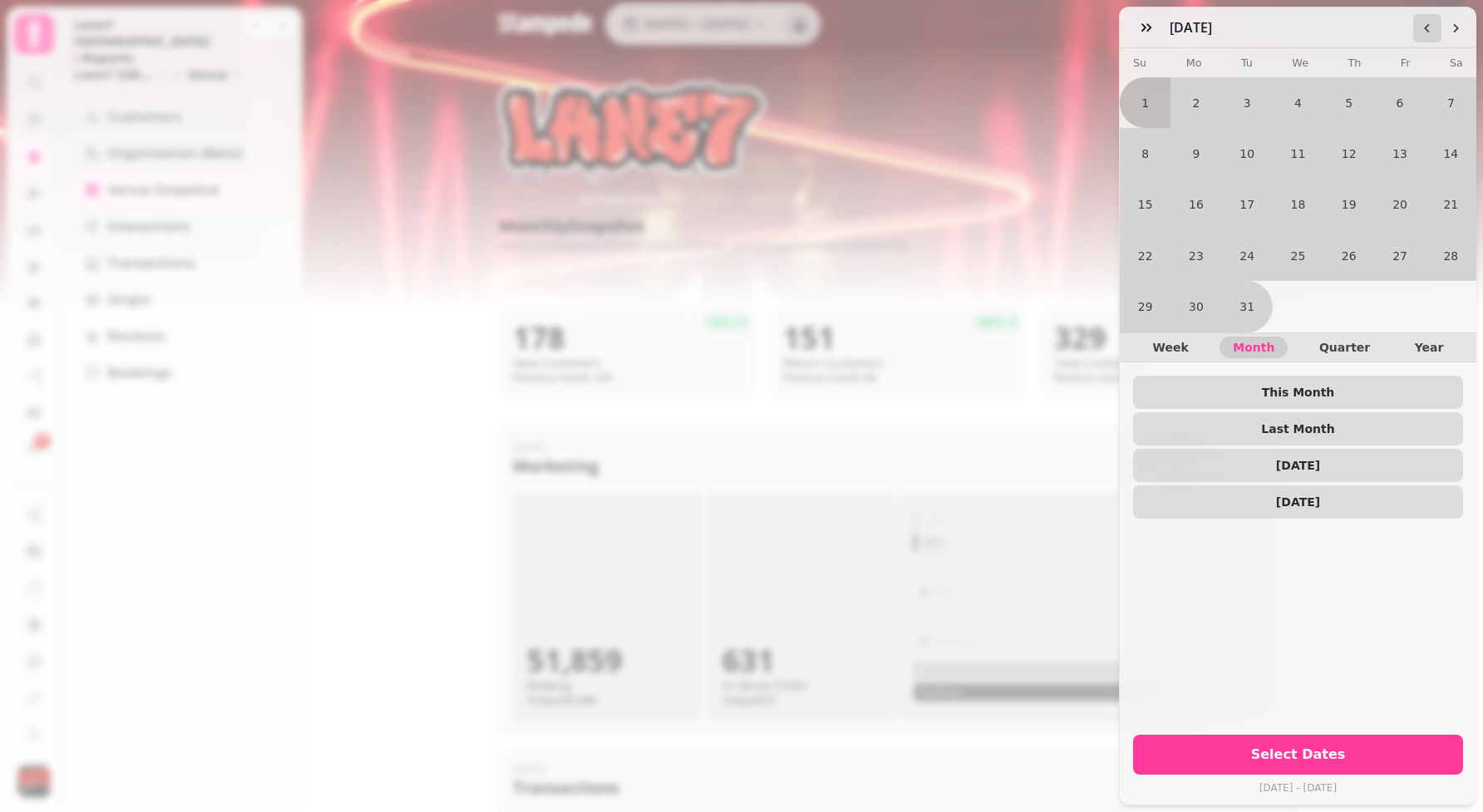
click at [1424, 31] on icon "Go to the Previous Month" at bounding box center [1427, 28] width 13 height 13
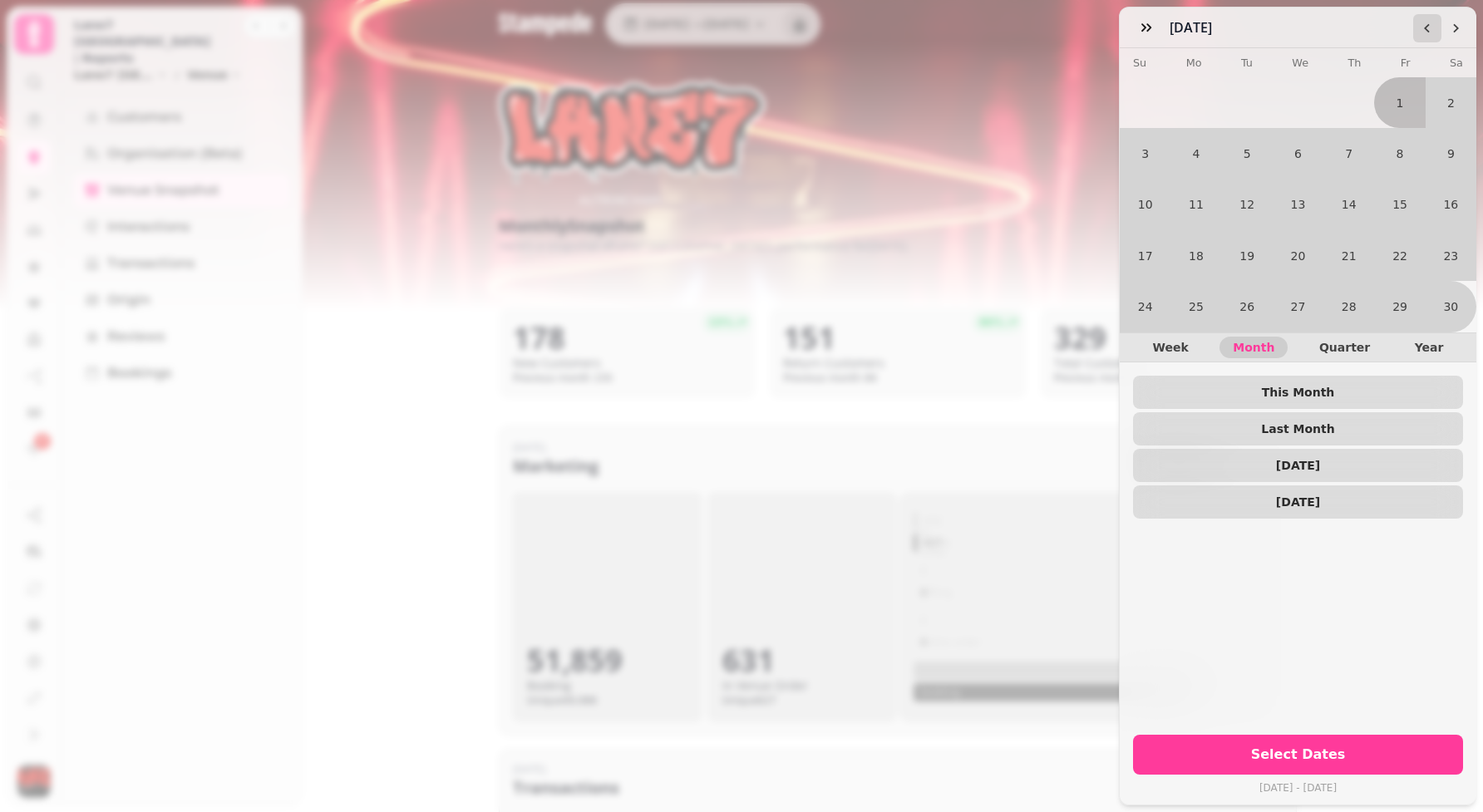
click at [1424, 31] on icon "Go to the Previous Month" at bounding box center [1427, 28] width 13 height 13
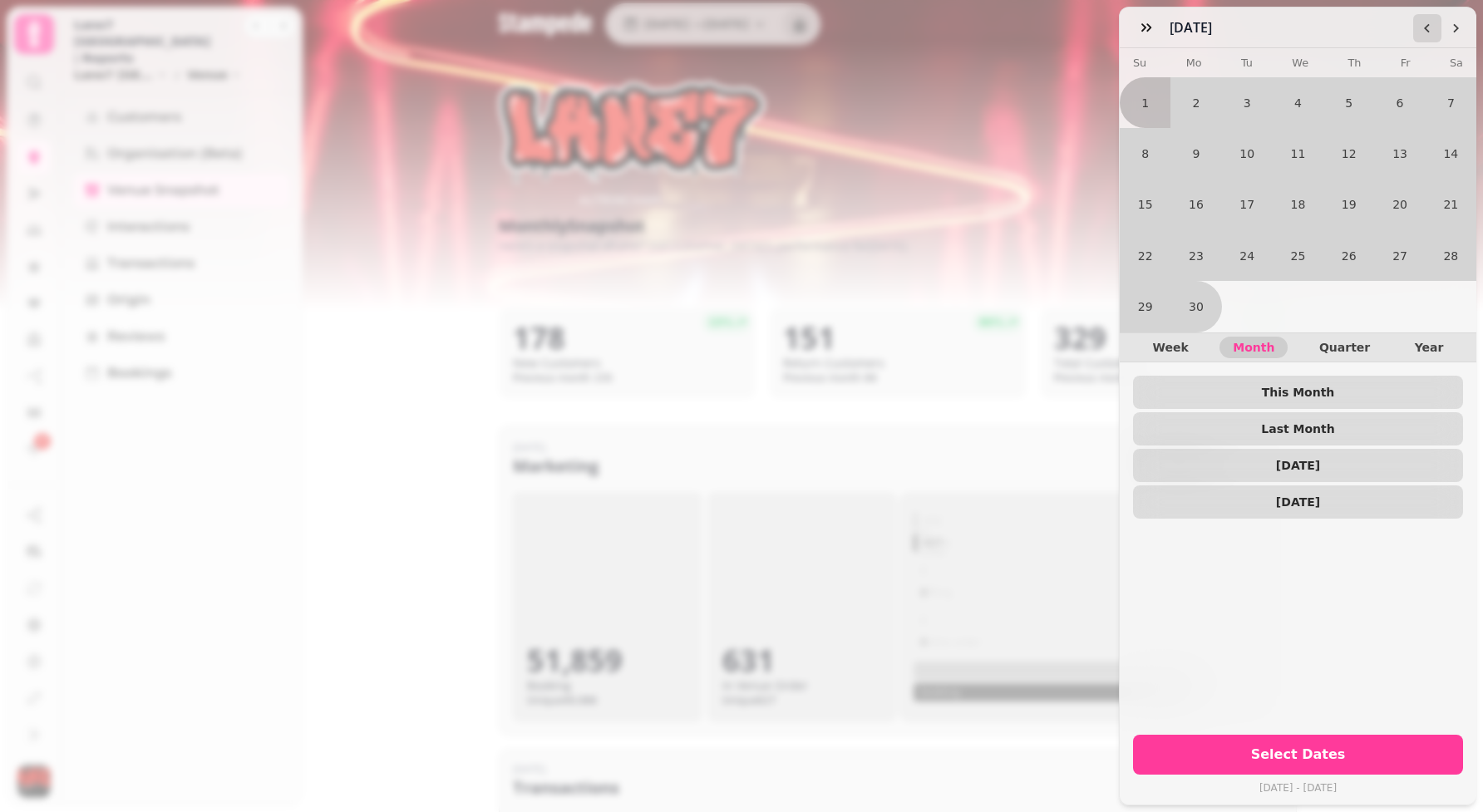
click at [1424, 31] on icon "Go to the Previous Month" at bounding box center [1427, 28] width 13 height 13
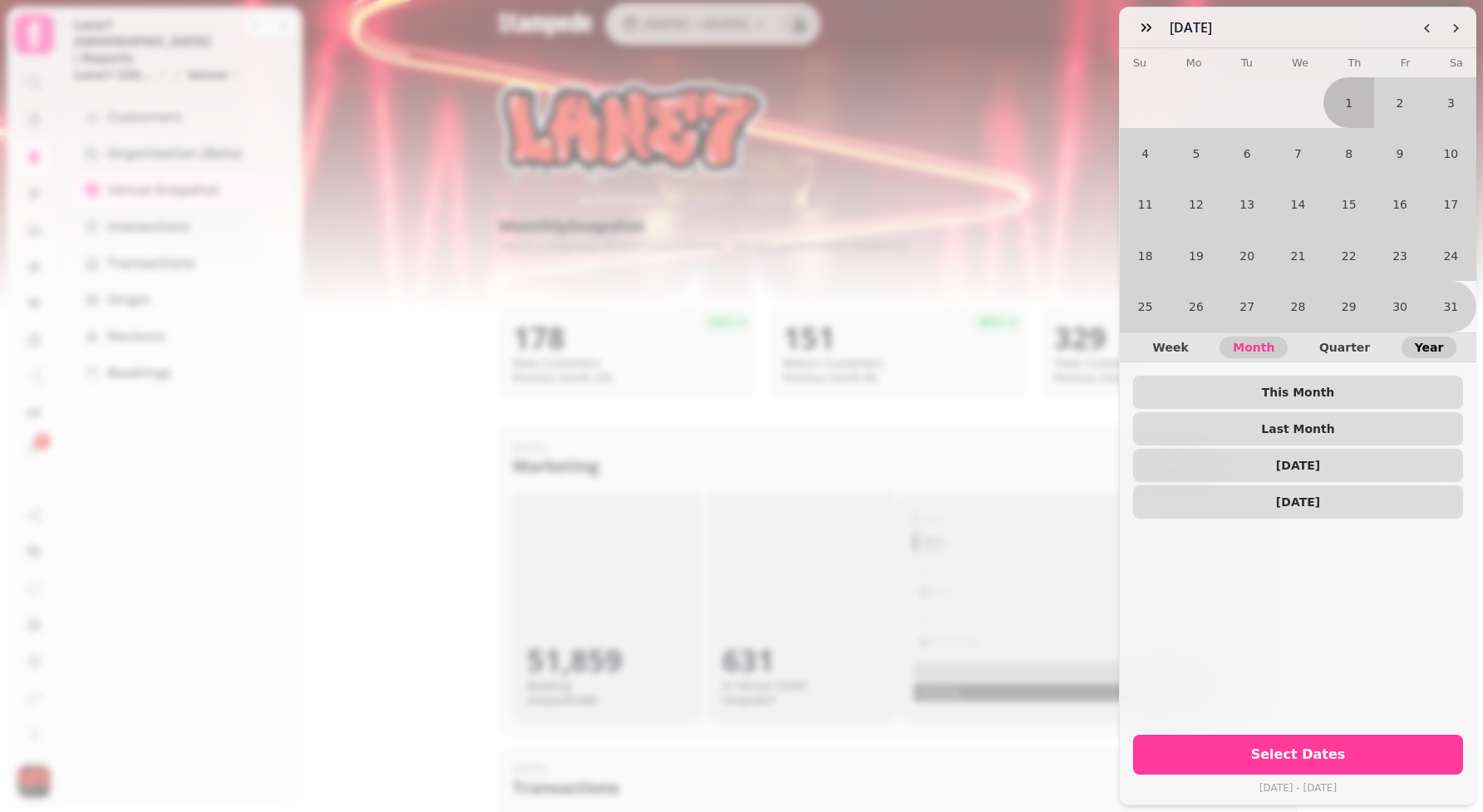
click at [1441, 349] on button "Year" at bounding box center [1430, 347] width 56 height 22
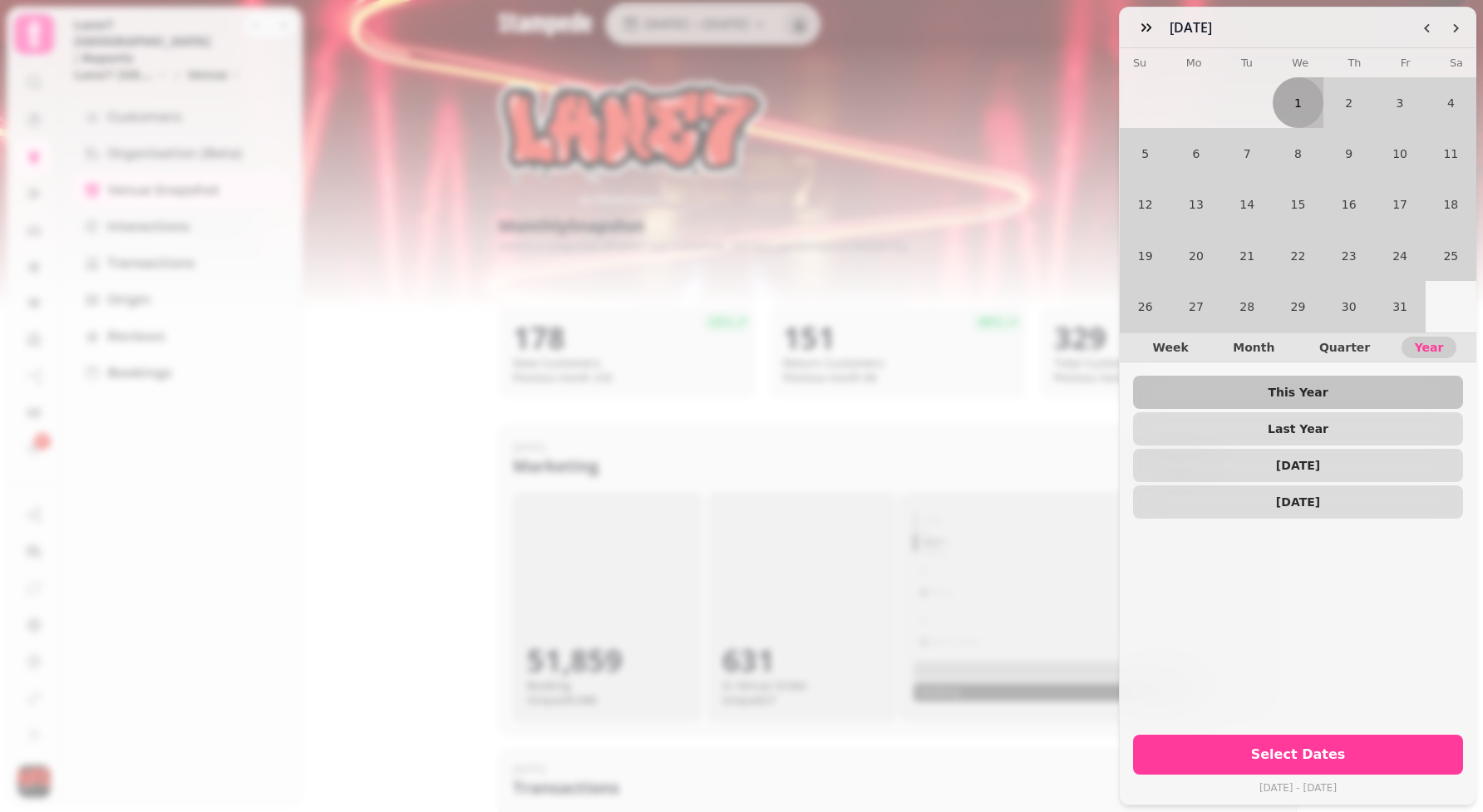
click at [1294, 107] on button "1" at bounding box center [1298, 102] width 51 height 51
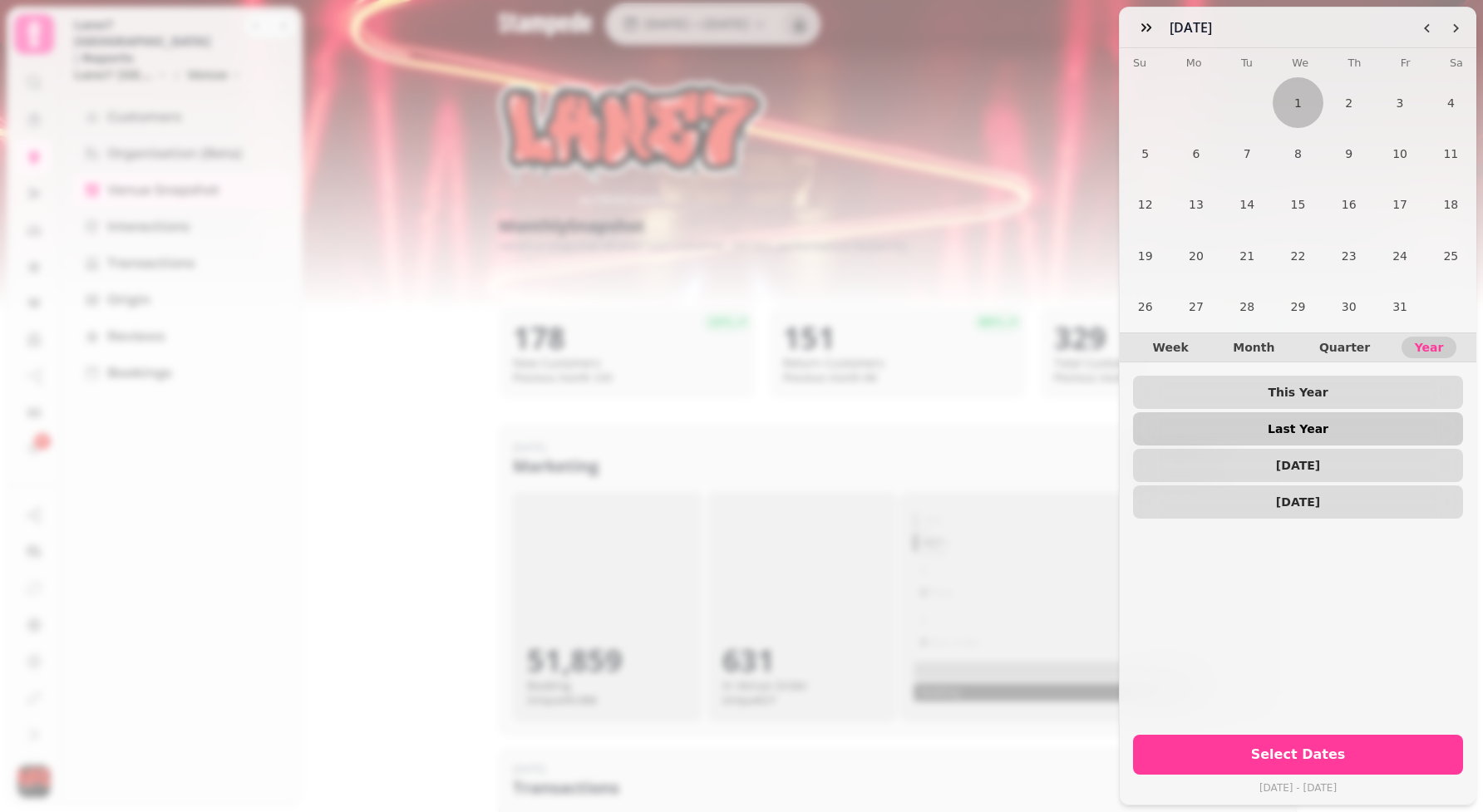
click at [1262, 432] on span "Last Year" at bounding box center [1298, 428] width 303 height 11
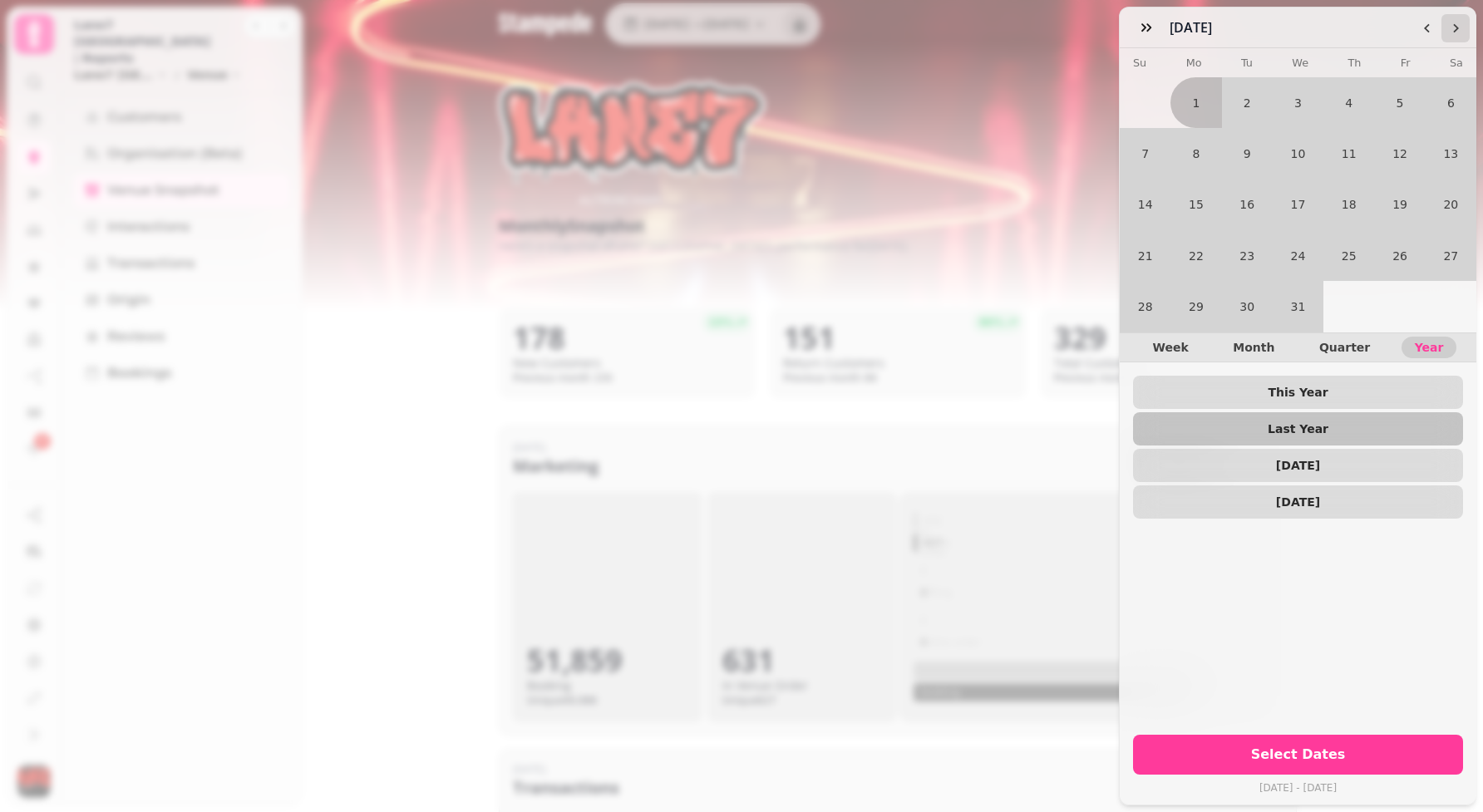
click at [1459, 31] on icon "Go to the Next Month" at bounding box center [1455, 28] width 13 height 13
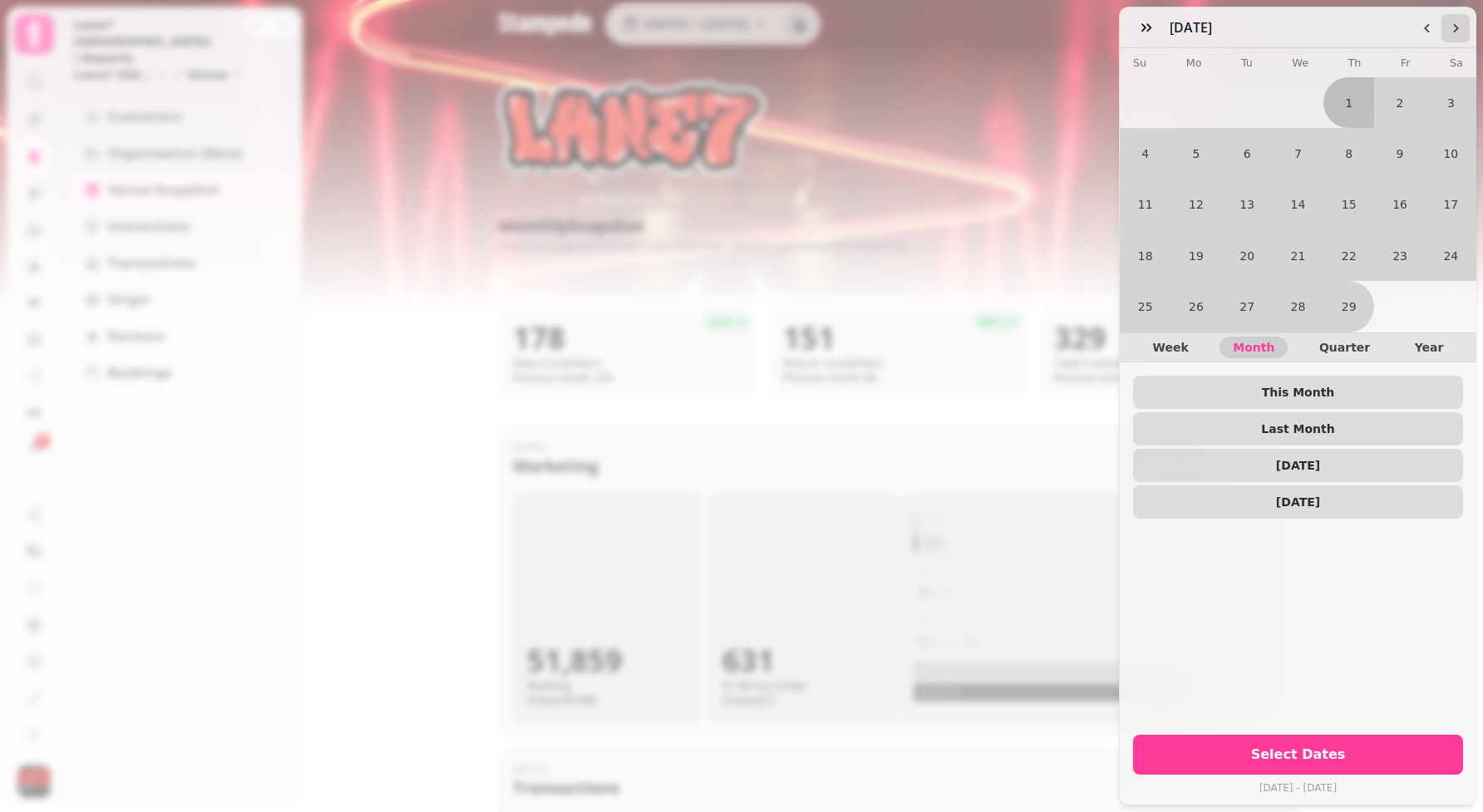
click at [1459, 31] on icon "Go to the Next Month" at bounding box center [1455, 28] width 13 height 13
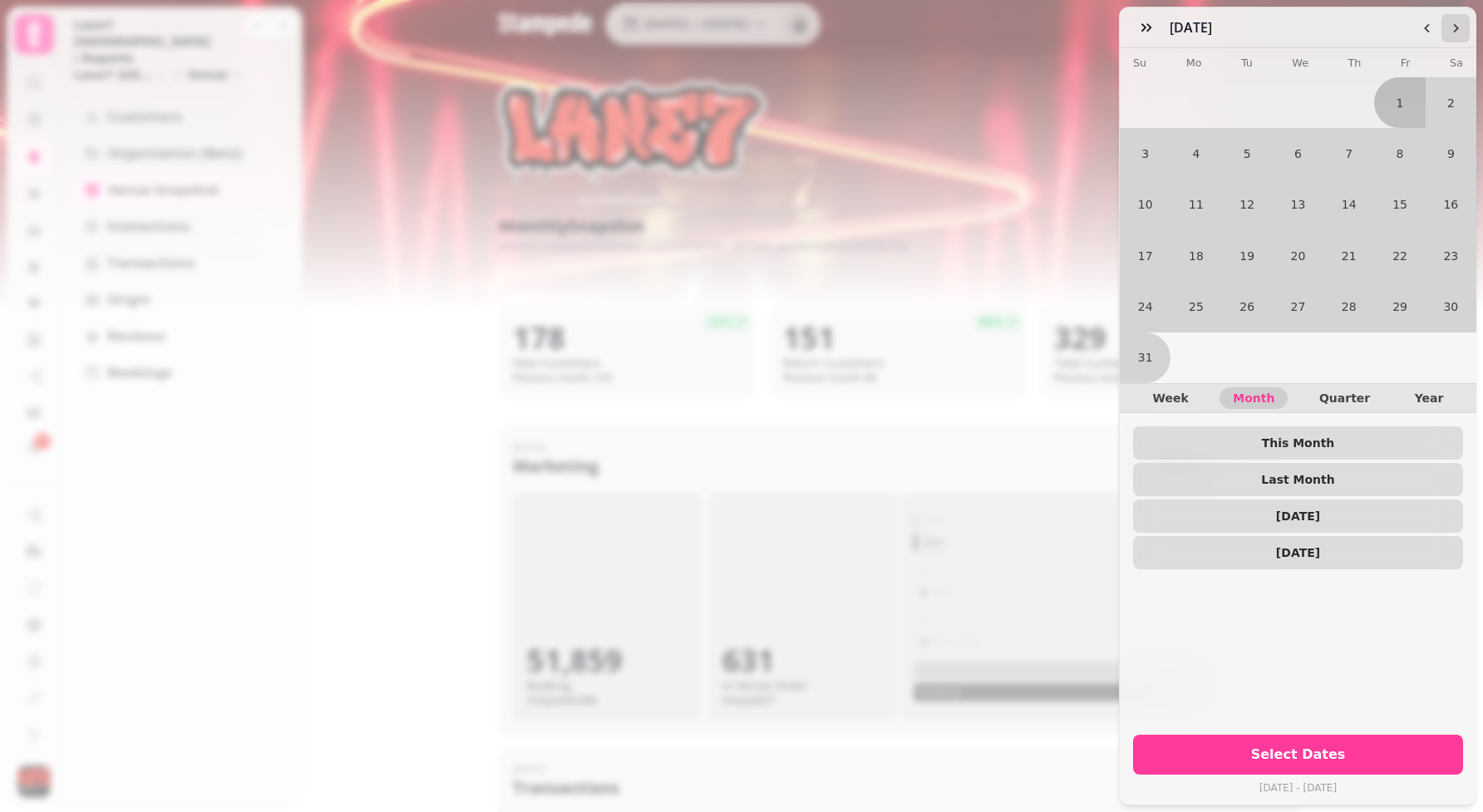
click at [1459, 31] on icon "Go to the Next Month" at bounding box center [1455, 28] width 13 height 13
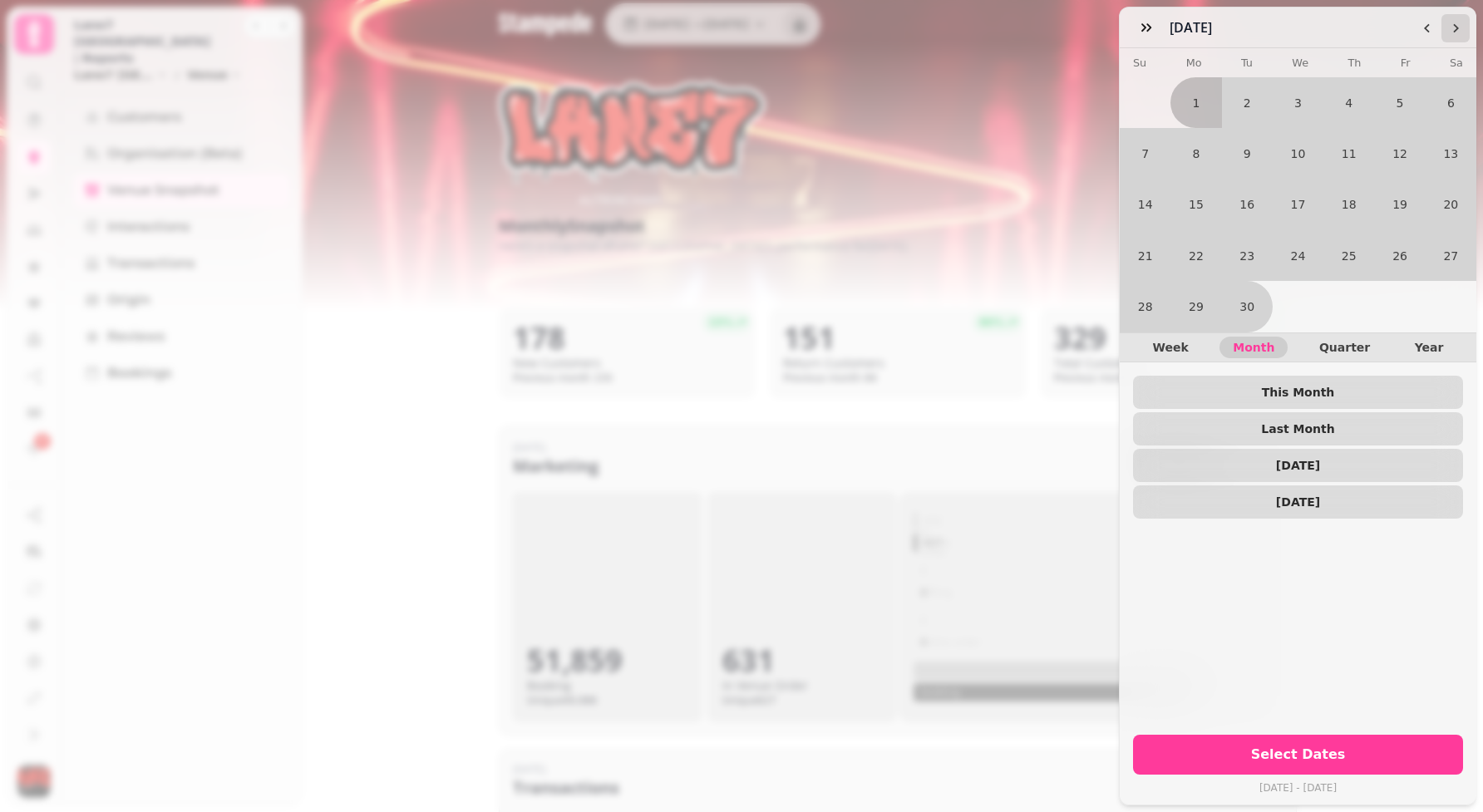
click at [1459, 31] on icon "Go to the Next Month" at bounding box center [1455, 28] width 13 height 13
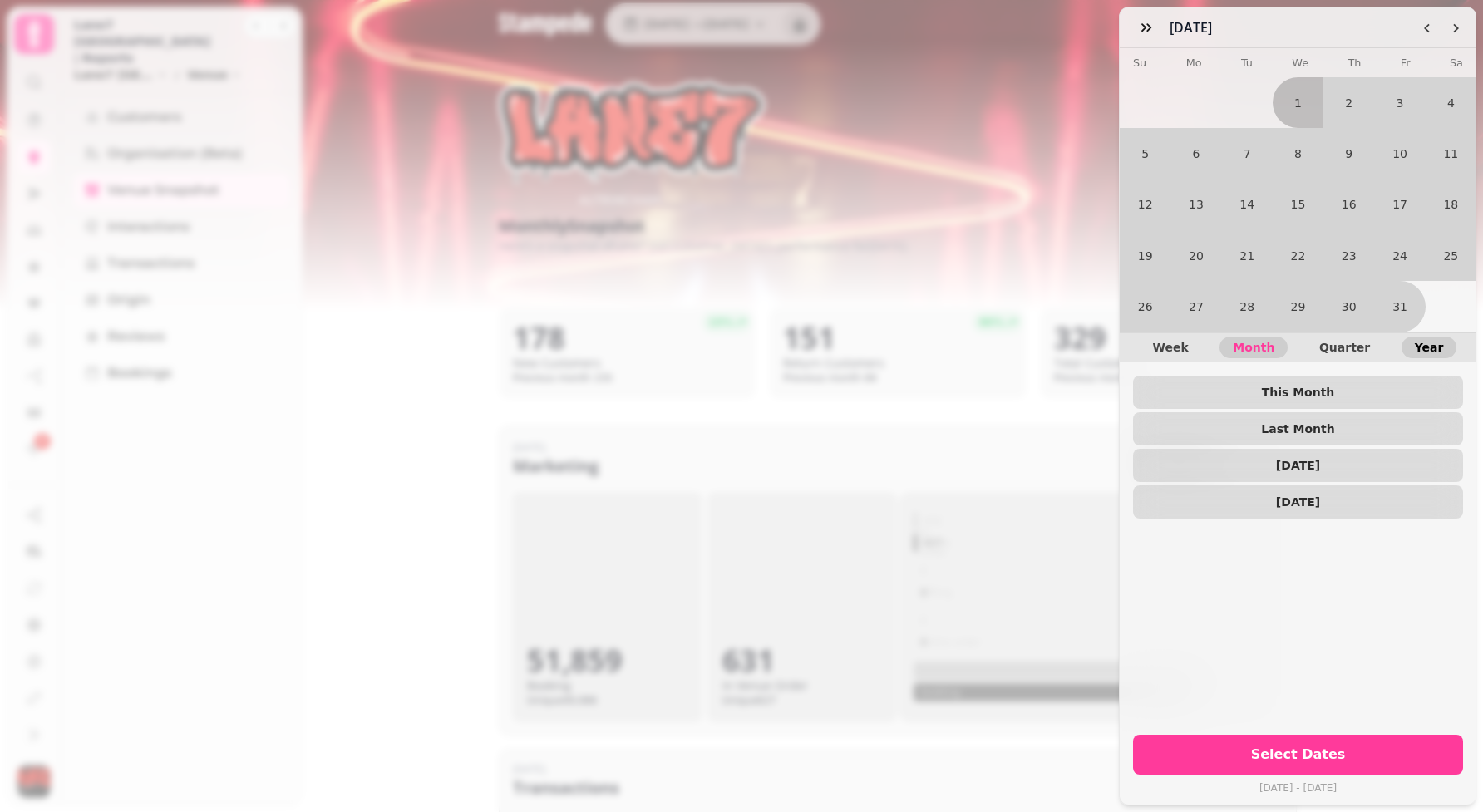
click at [1439, 349] on span "Year" at bounding box center [1429, 347] width 29 height 11
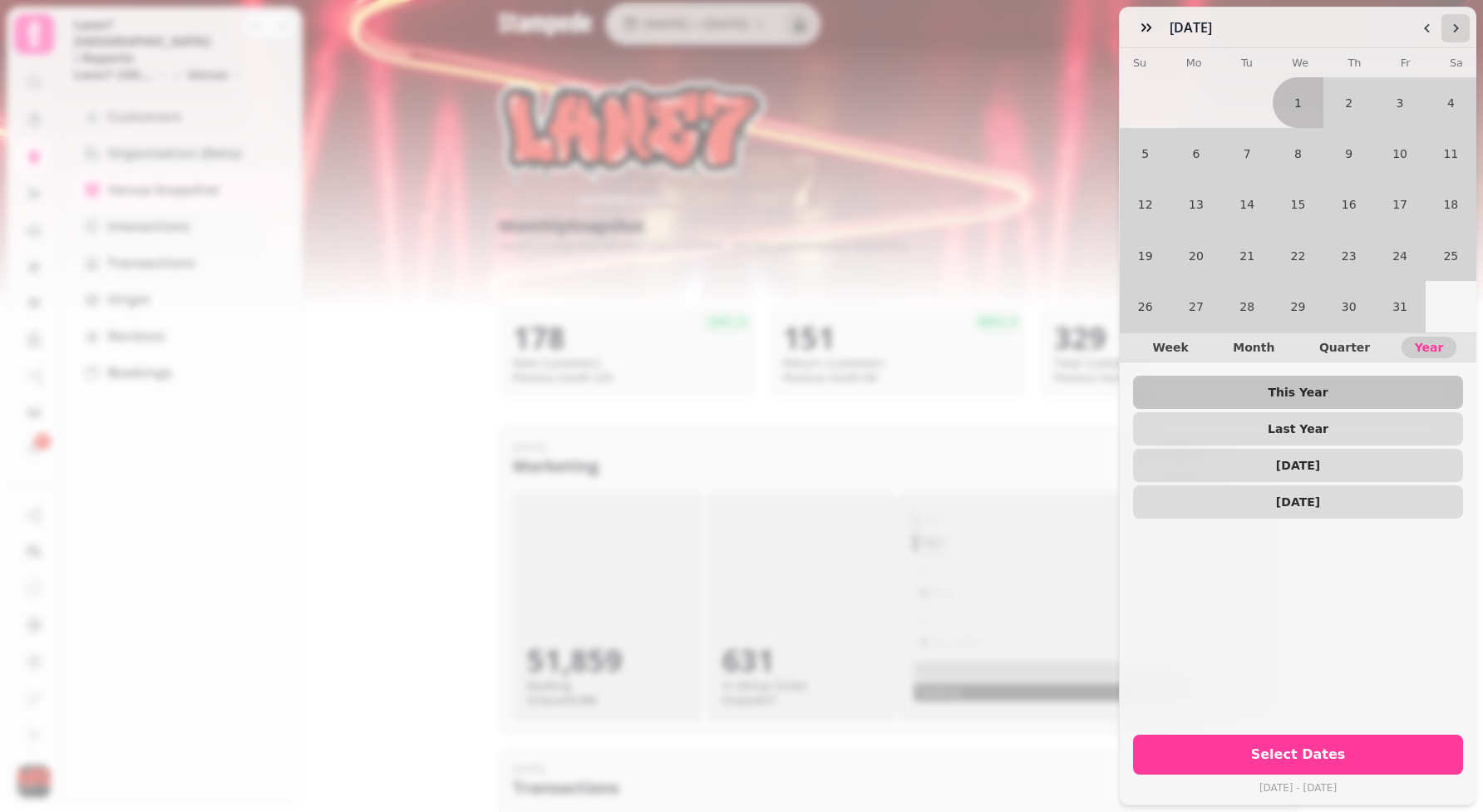
click at [1456, 37] on button "Go to the Next Month" at bounding box center [1455, 28] width 28 height 28
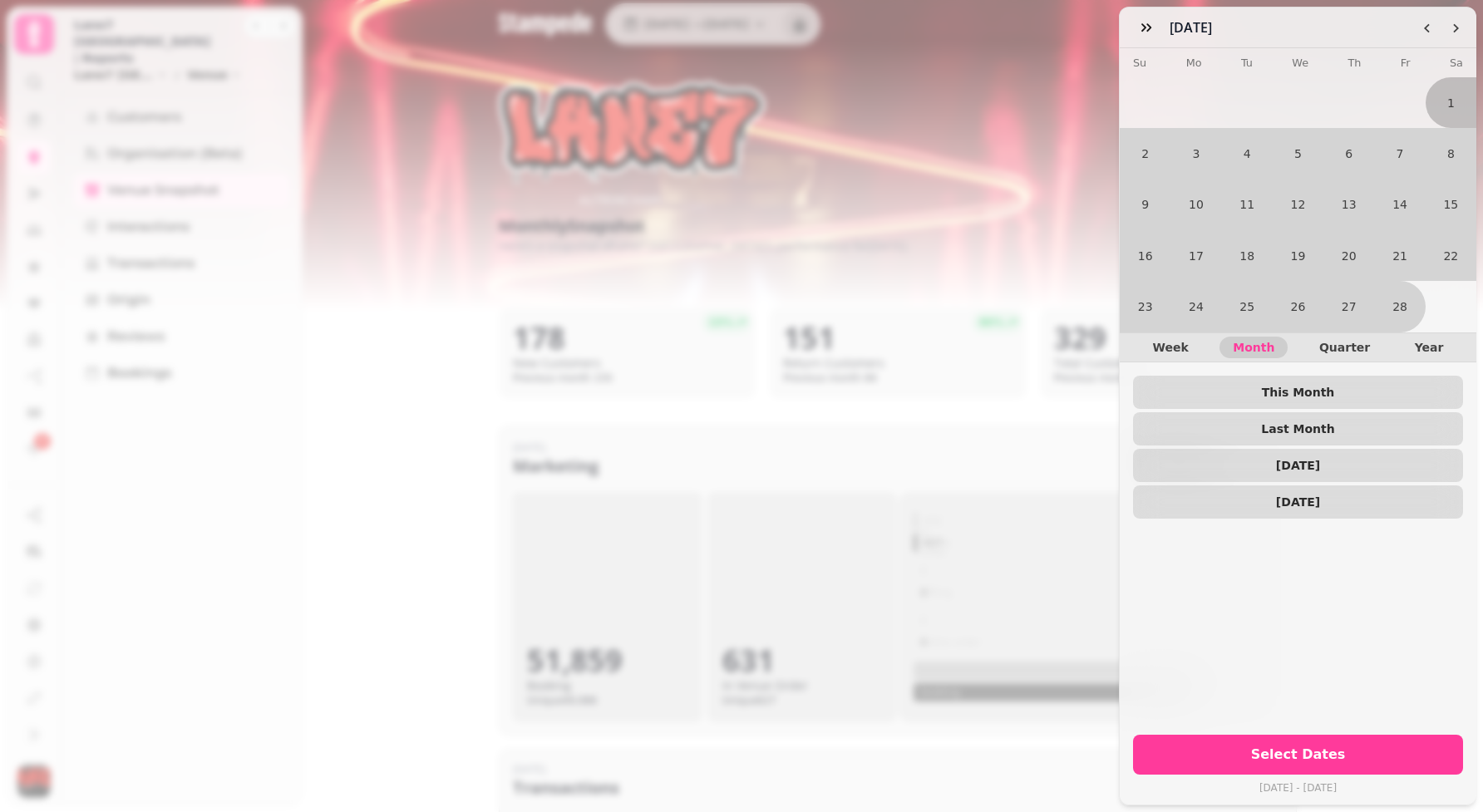
click at [1424, 330] on tr "23 24 25 26 27 28" at bounding box center [1298, 306] width 357 height 51
click at [1426, 346] on span "Year" at bounding box center [1429, 347] width 29 height 11
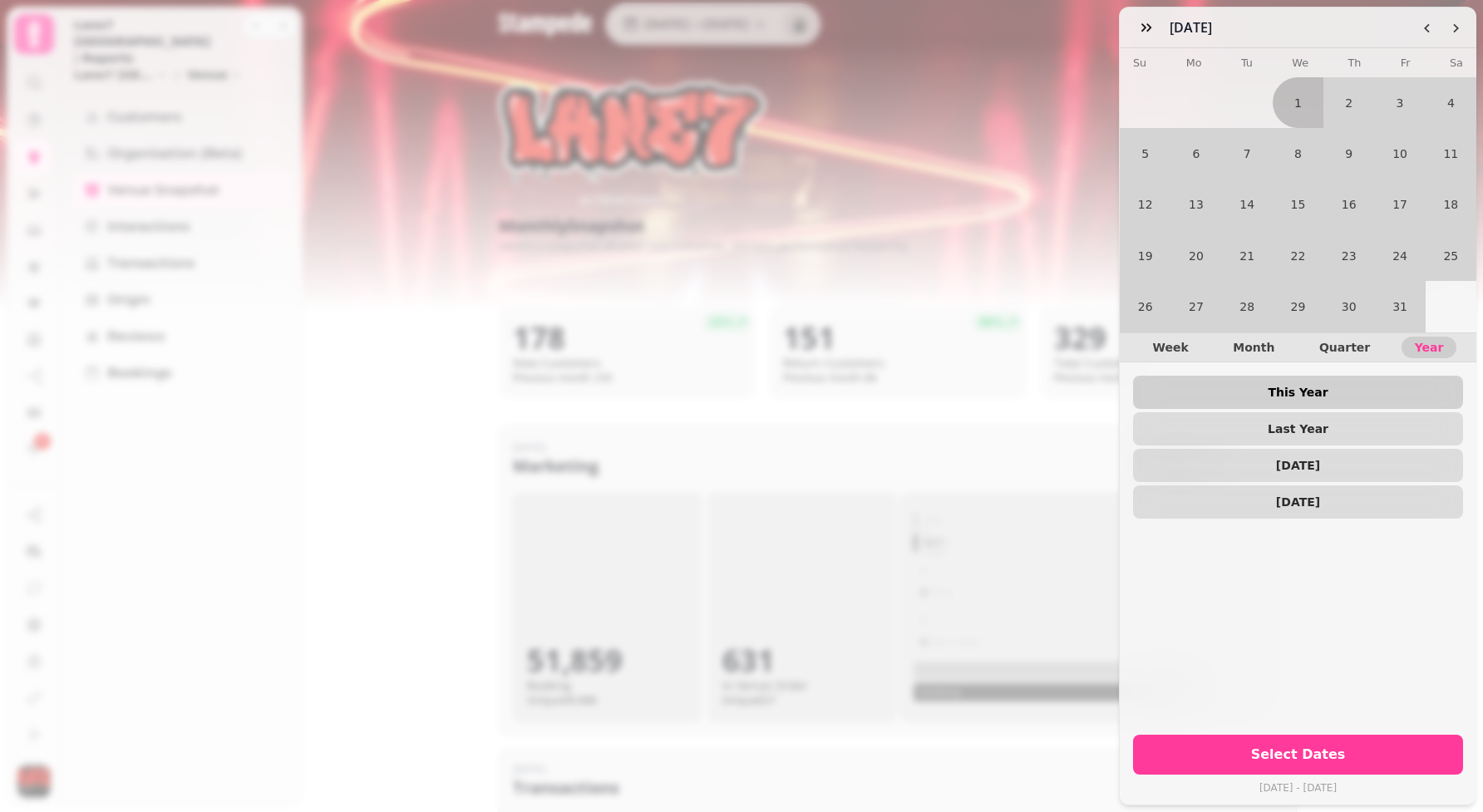
click at [1304, 386] on span "This Year" at bounding box center [1298, 392] width 303 height 11
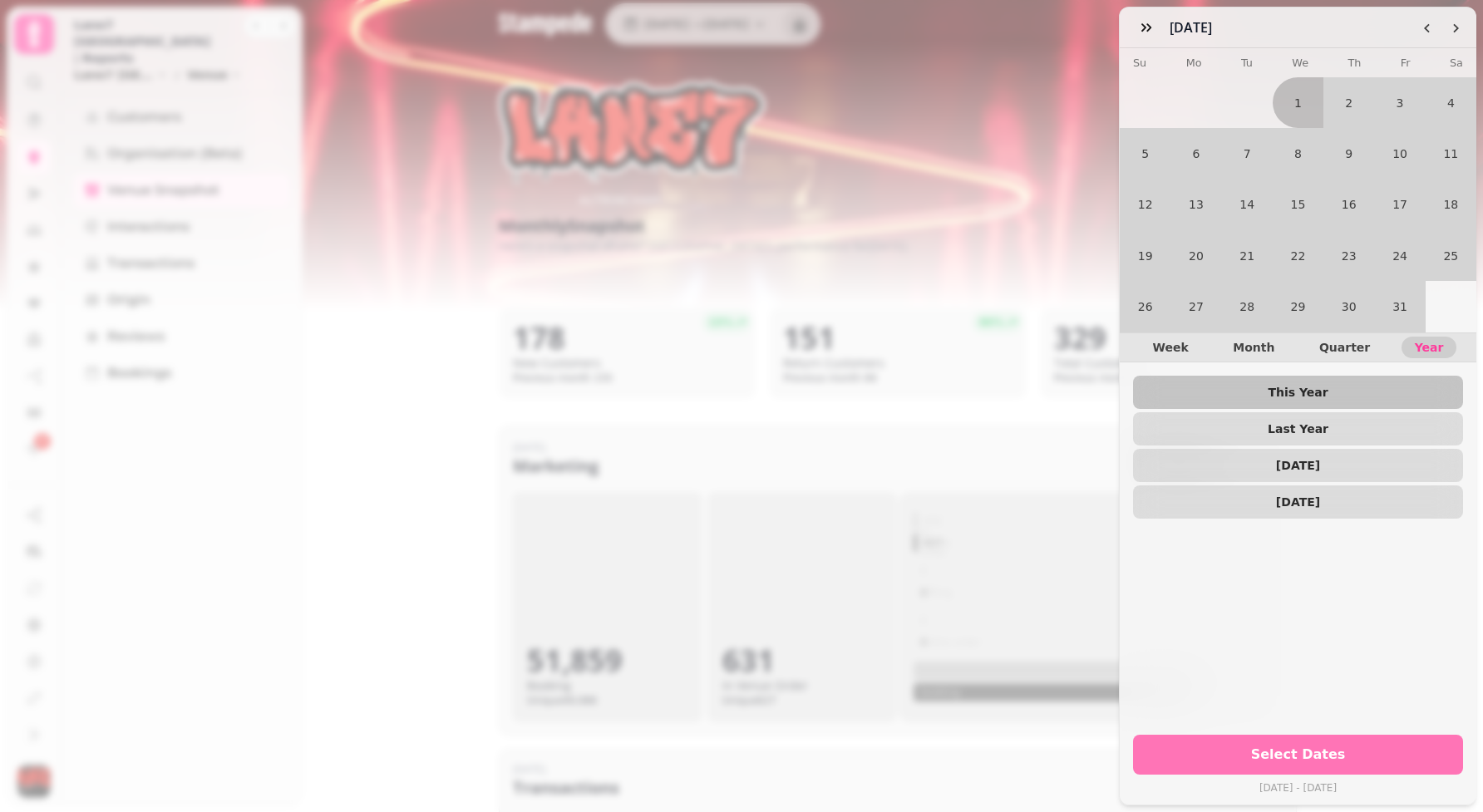
click at [1281, 751] on span "Select Dates" at bounding box center [1298, 754] width 290 height 13
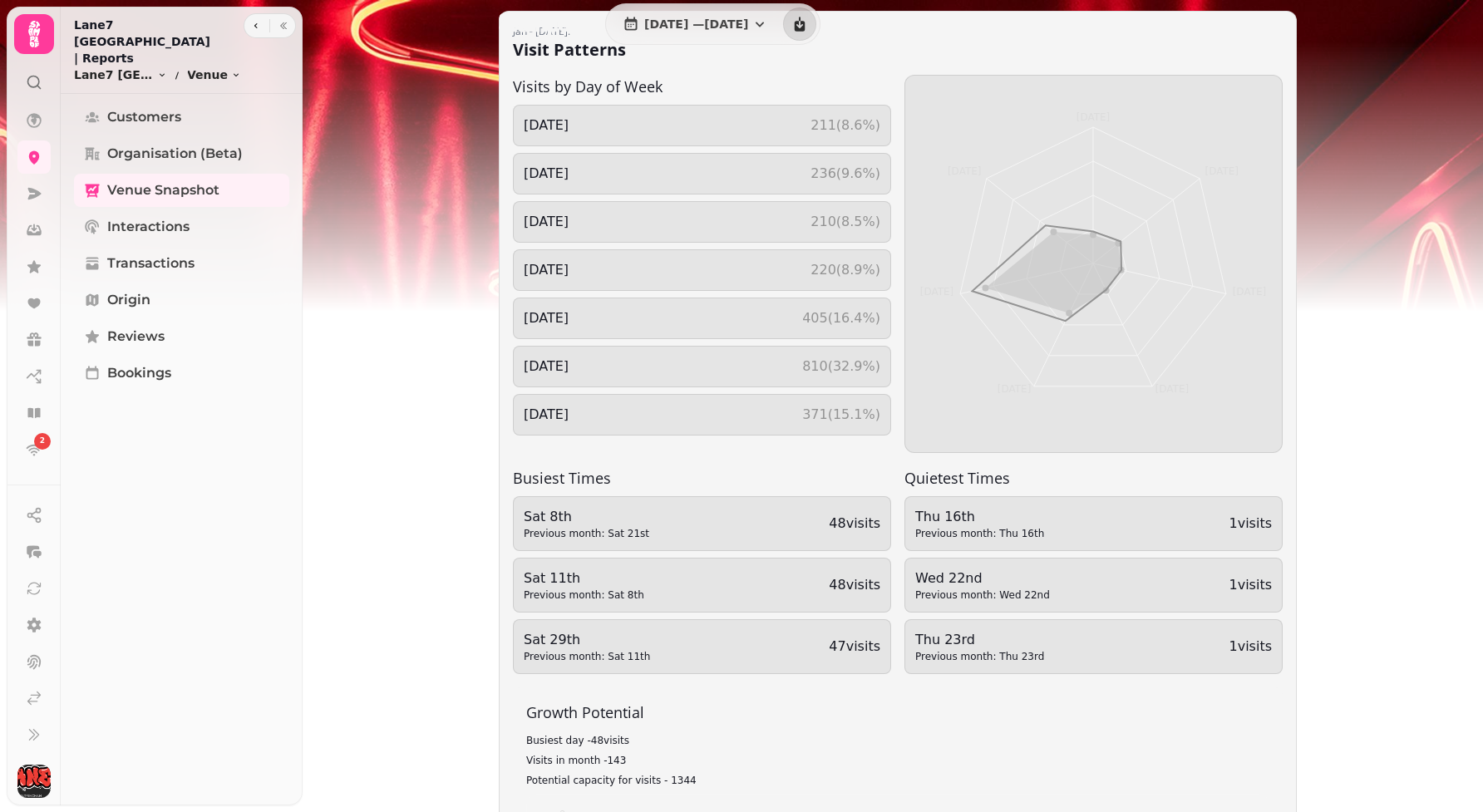
scroll to position [736, 0]
